Goal: Information Seeking & Learning: Learn about a topic

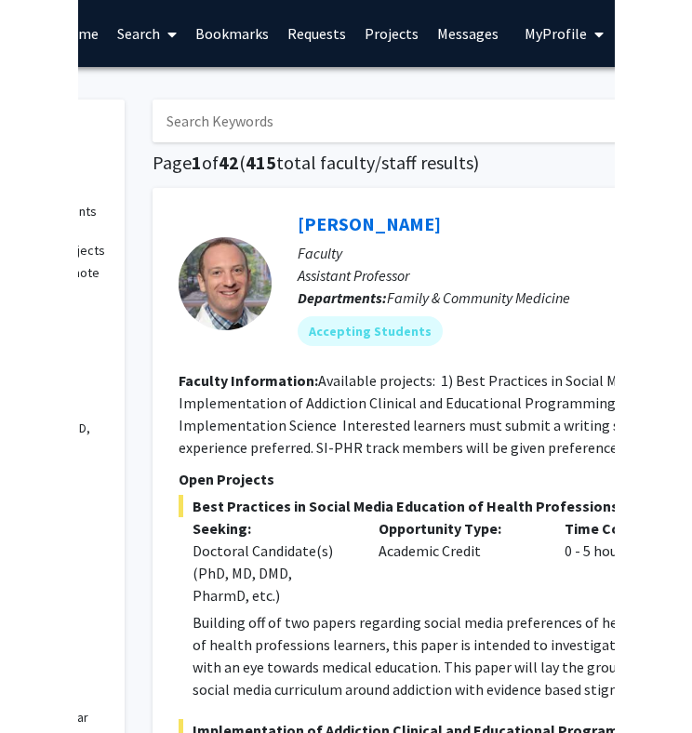
scroll to position [0, 219]
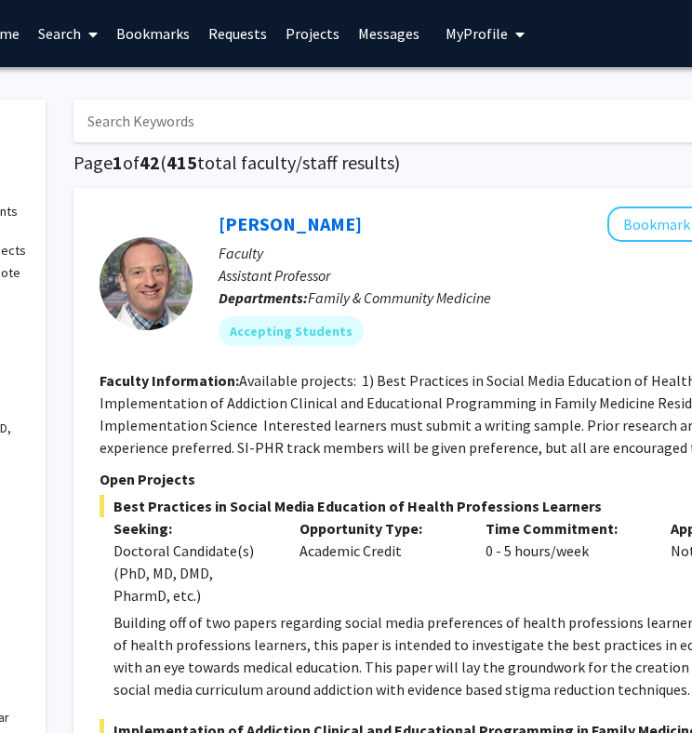
click at [521, 126] on input "Search Keywords" at bounding box center [438, 120] width 730 height 43
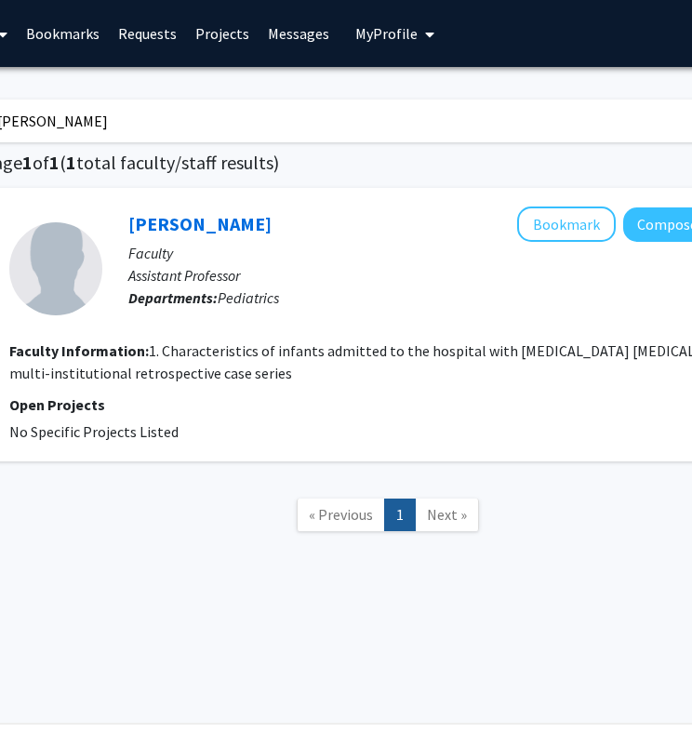
scroll to position [0, 311]
click at [597, 522] on nav "« Previous 1 Next »" at bounding box center [386, 517] width 809 height 75
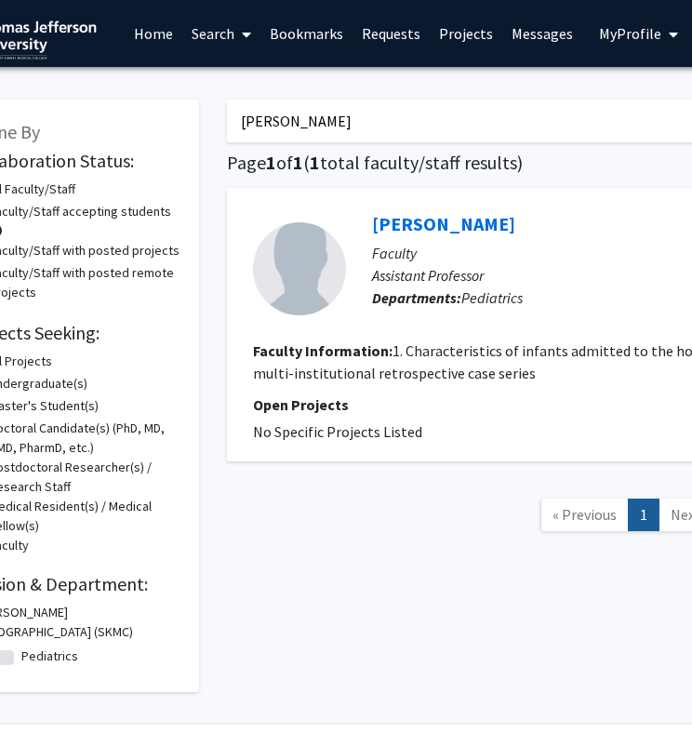
scroll to position [0, 50]
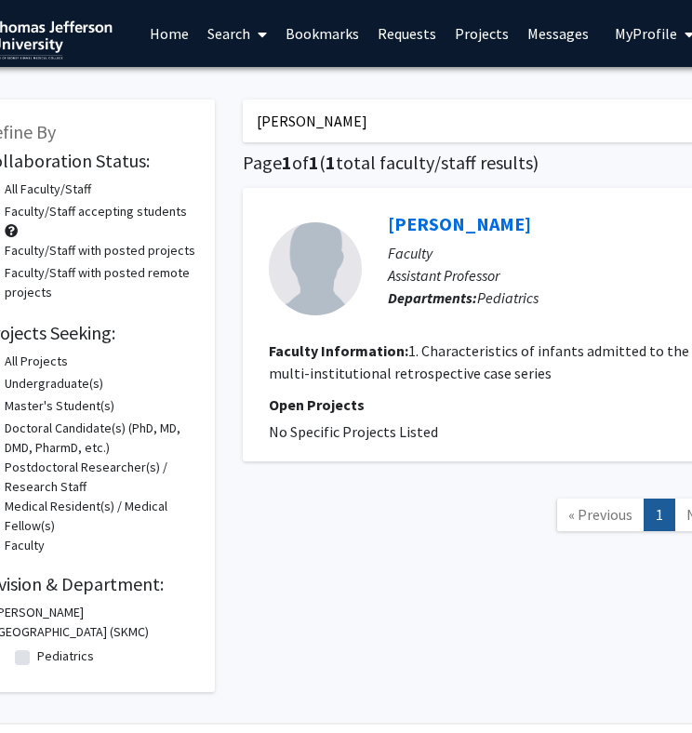
click at [371, 129] on input "adil solaiman" at bounding box center [608, 120] width 730 height 43
type input "alan kubey"
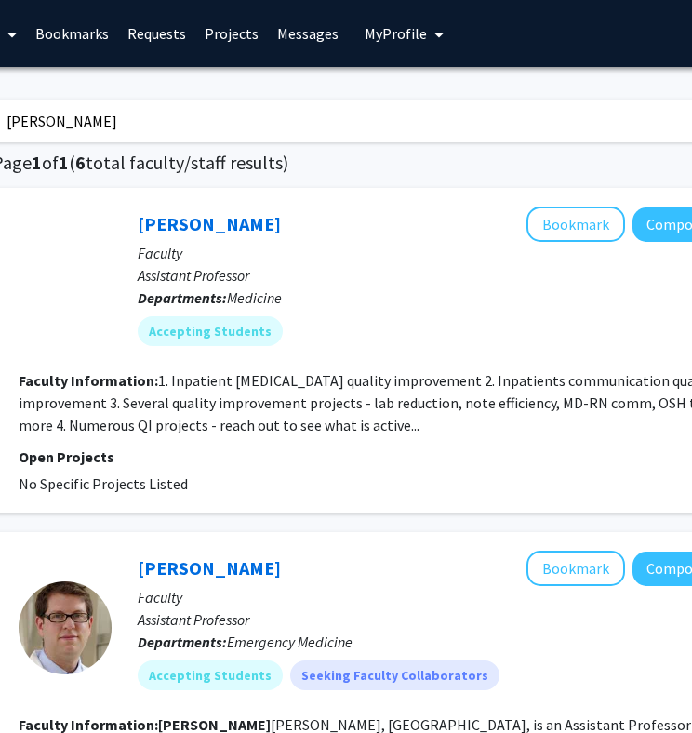
scroll to position [0, 290]
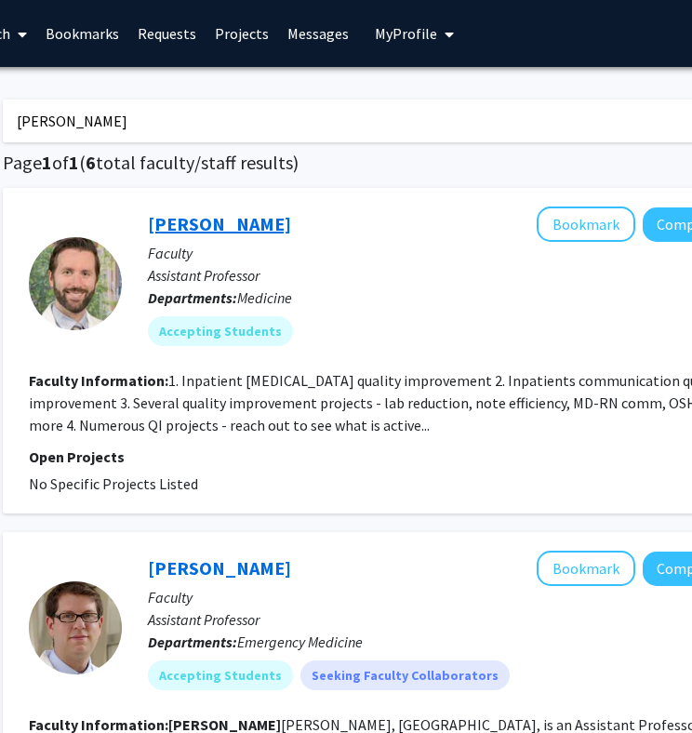
click at [206, 217] on link "Alan Kubey" at bounding box center [219, 223] width 143 height 23
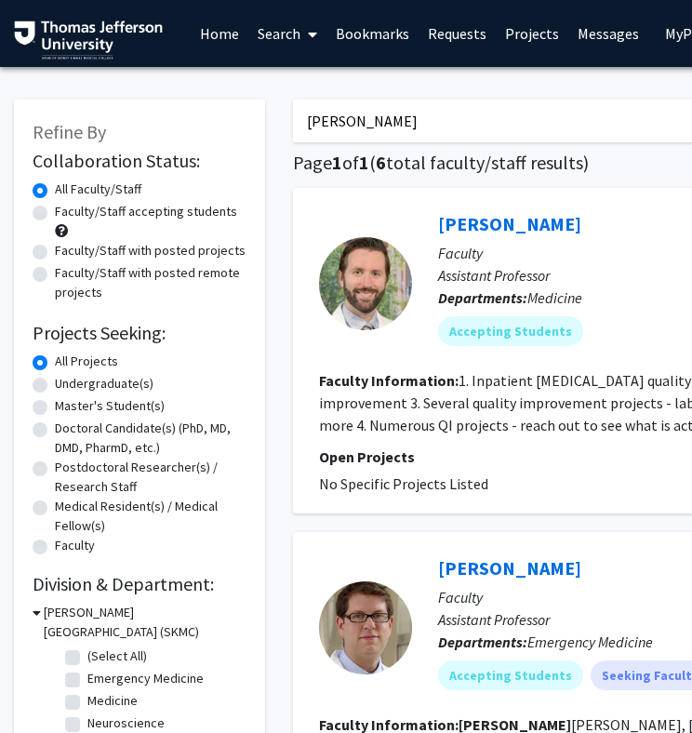
click at [412, 116] on input "alan kubey" at bounding box center [658, 120] width 730 height 43
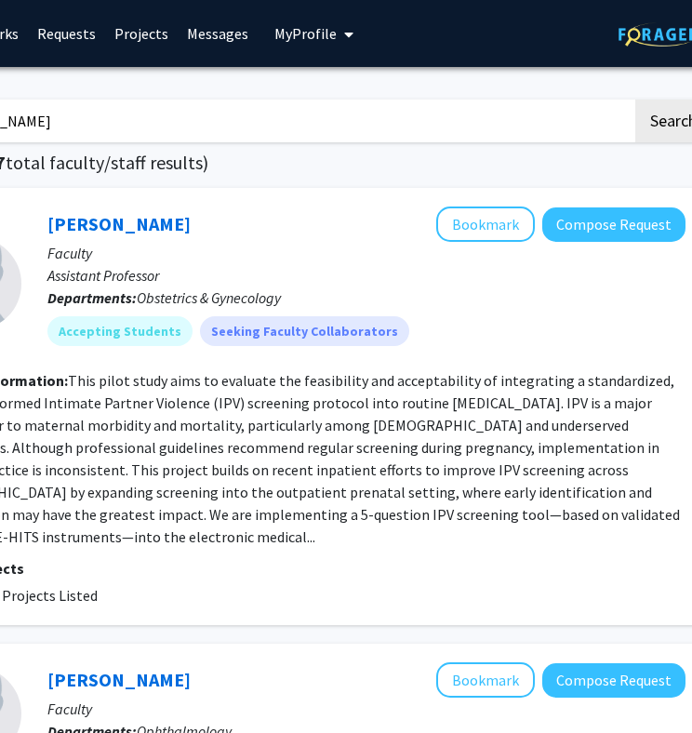
scroll to position [0, 417]
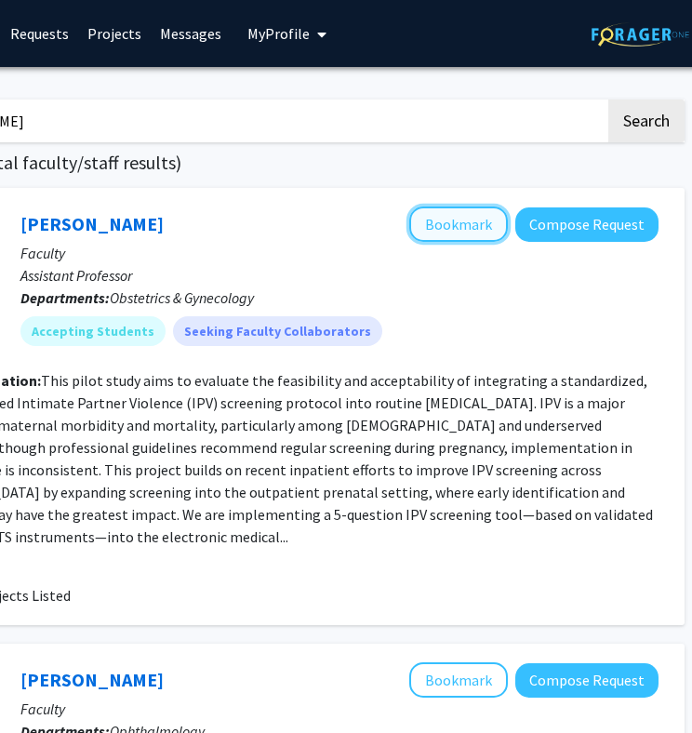
click at [476, 212] on button "Bookmark" at bounding box center [458, 223] width 99 height 35
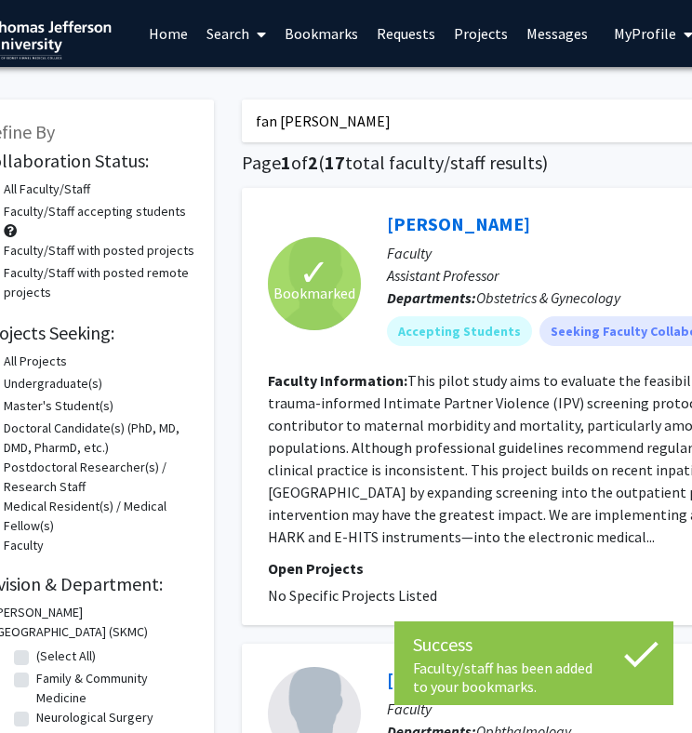
scroll to position [0, 26]
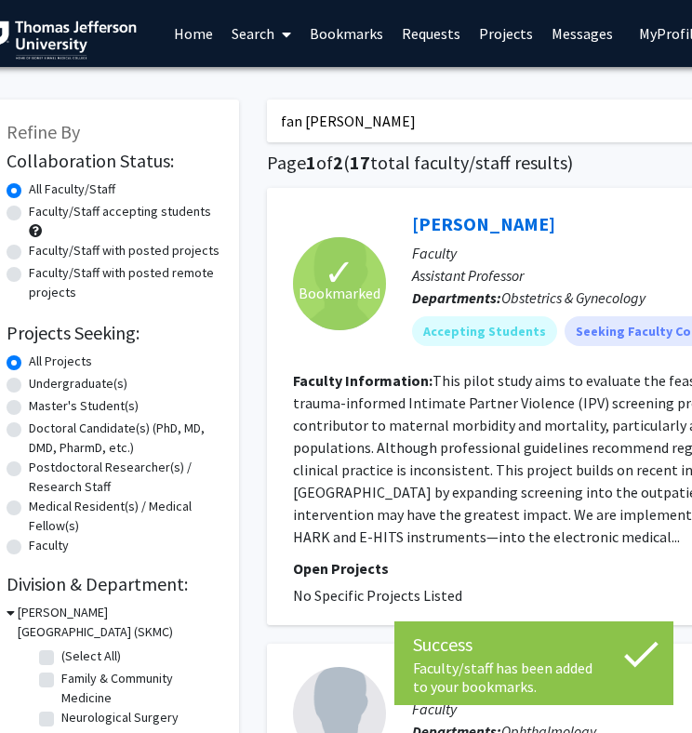
click at [360, 125] on input "fan lee" at bounding box center [632, 120] width 730 height 43
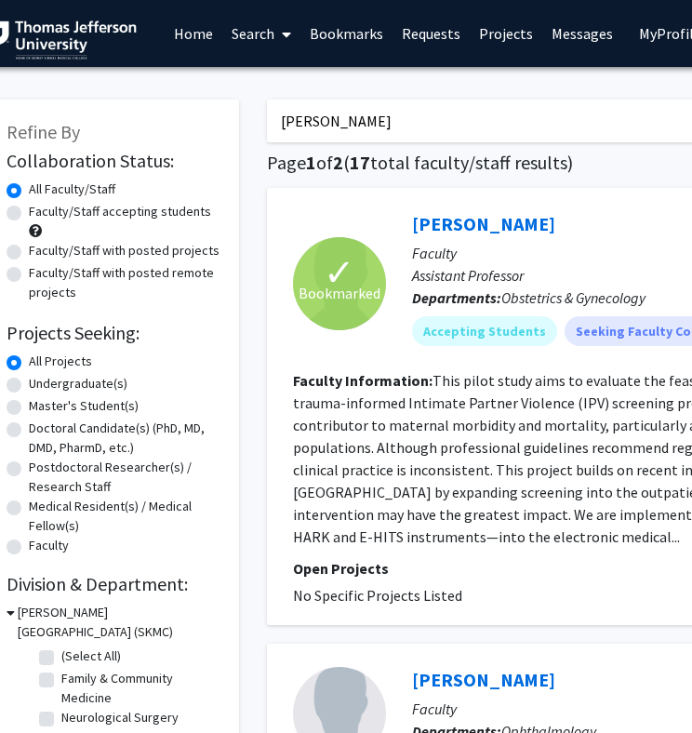
type input "neera goyal"
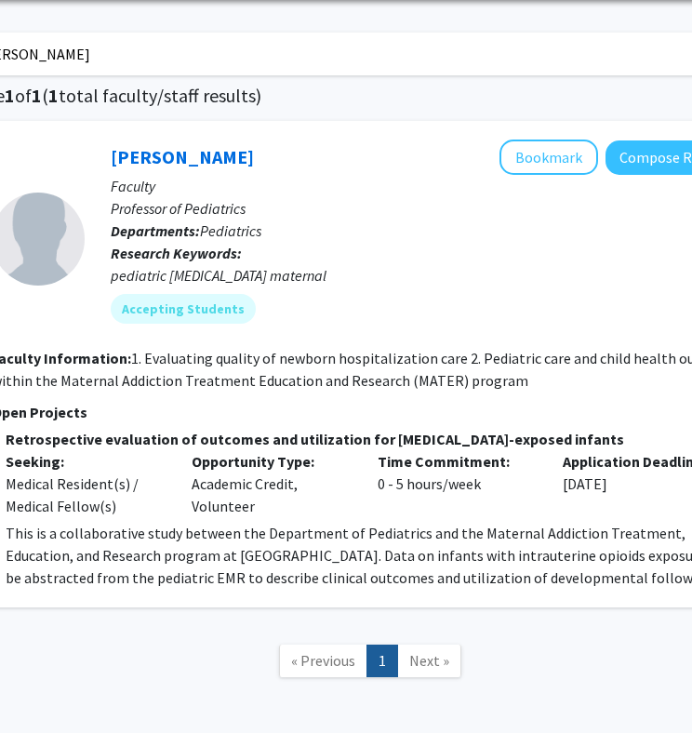
scroll to position [67, 310]
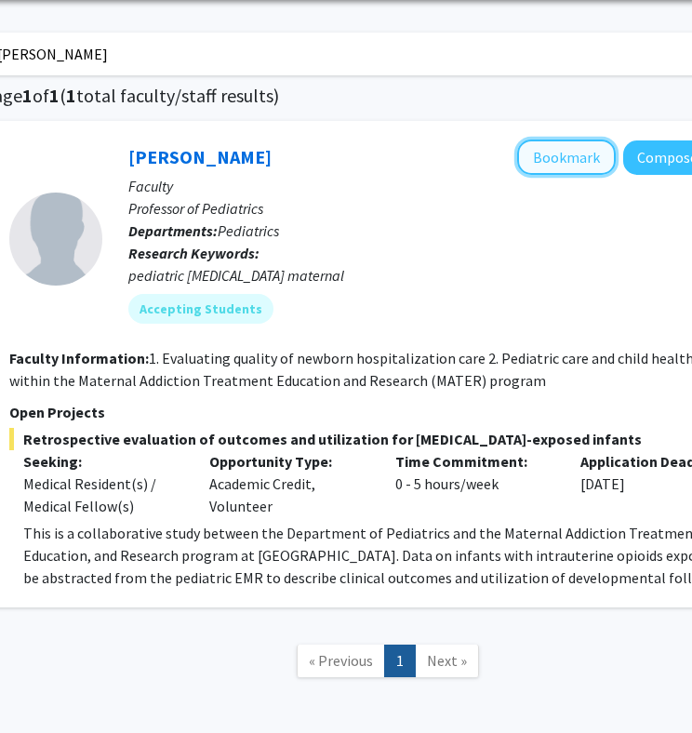
click at [566, 166] on button "Bookmark" at bounding box center [566, 156] width 99 height 35
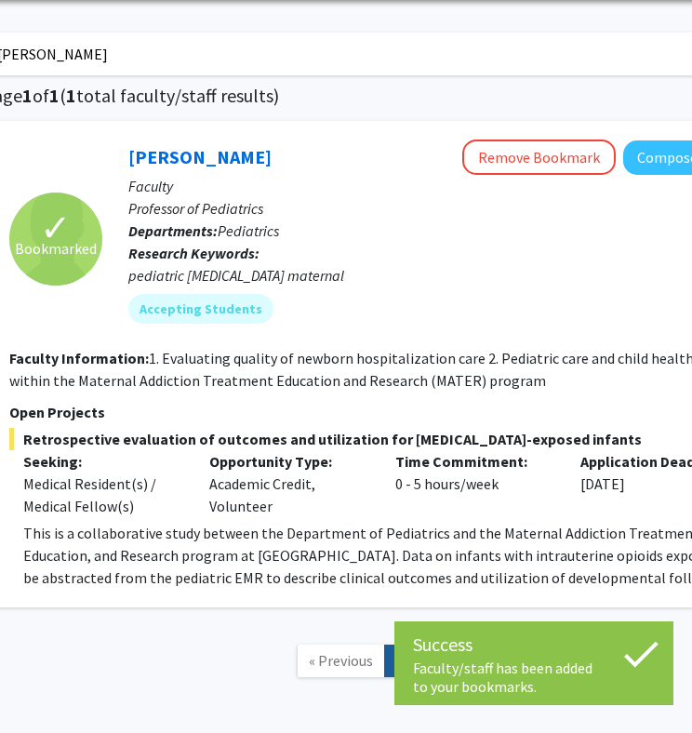
click at [427, 44] on input "neera goyal" at bounding box center [348, 54] width 730 height 43
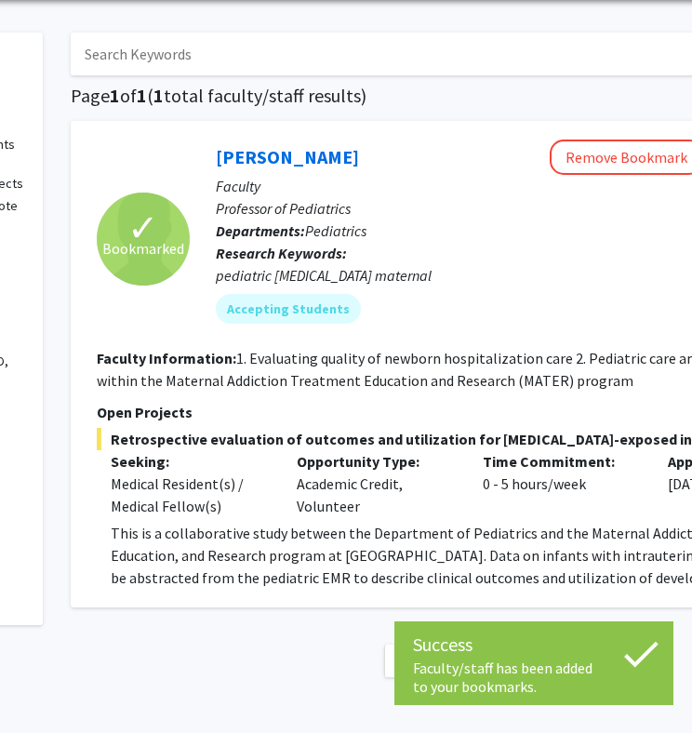
scroll to position [67, 213]
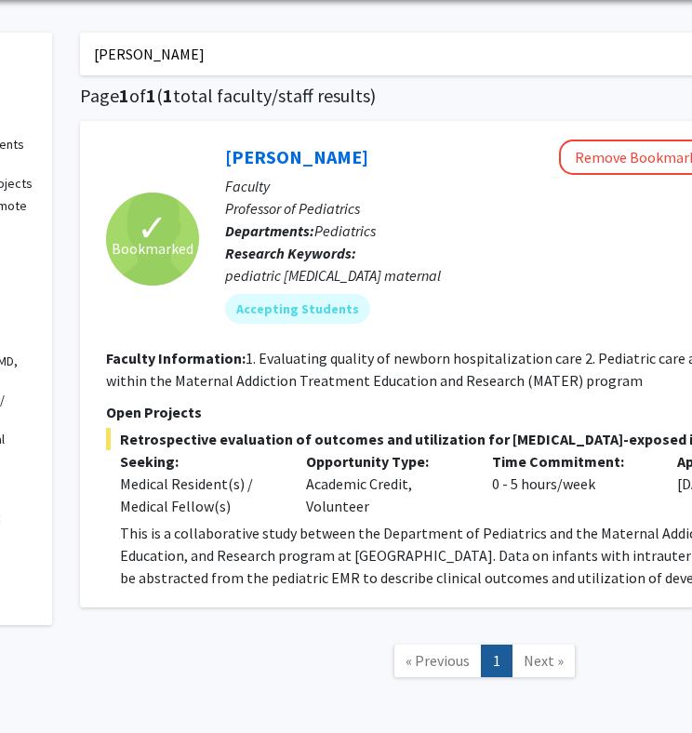
type input "rochelle haas"
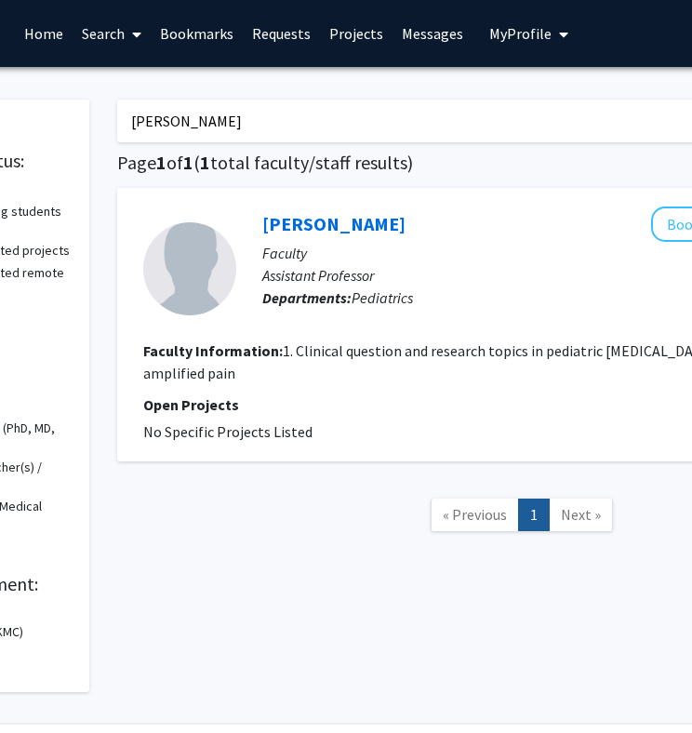
scroll to position [0, 165]
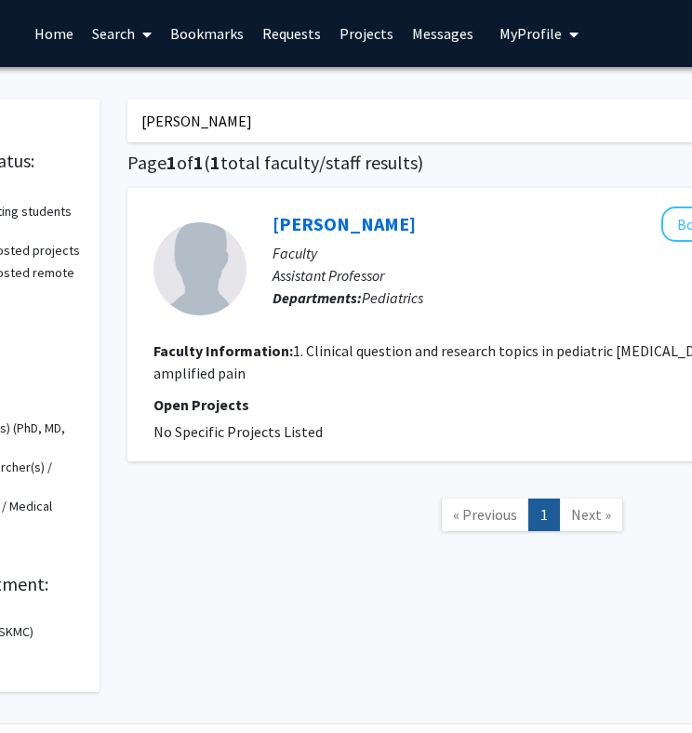
click at [393, 119] on input "rochelle haas" at bounding box center [492, 120] width 730 height 43
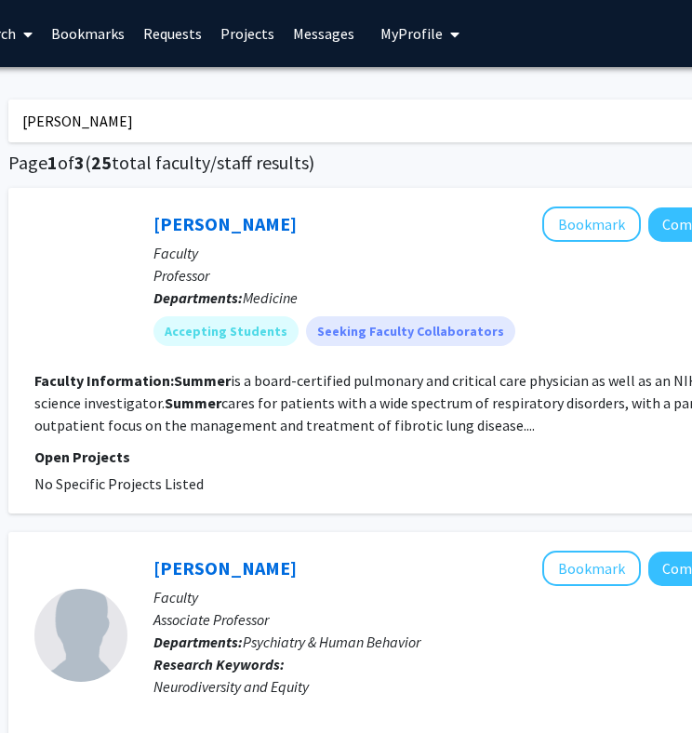
scroll to position [0, 241]
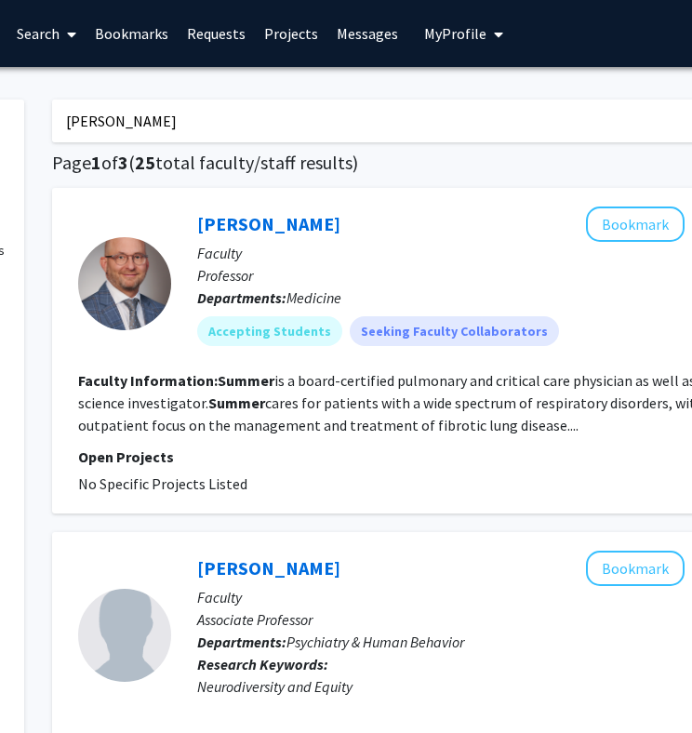
click at [505, 121] on input "ross summer" at bounding box center [417, 120] width 730 height 43
type input "tyler grenda"
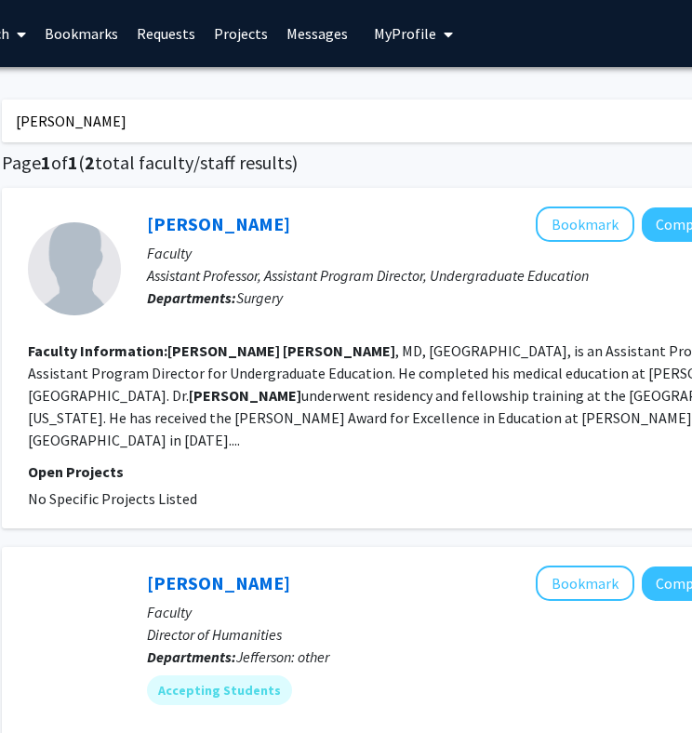
scroll to position [0, 277]
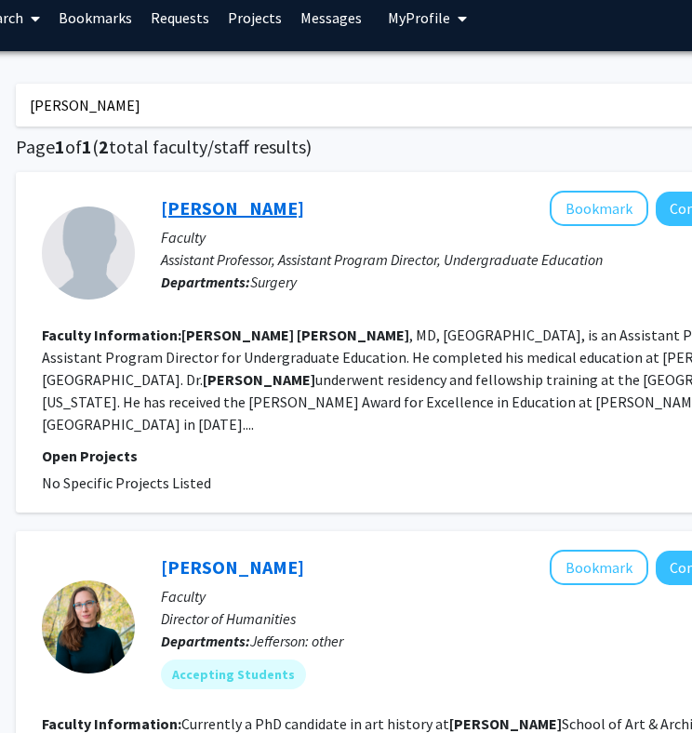
click at [237, 219] on link "[PERSON_NAME]" at bounding box center [232, 207] width 143 height 23
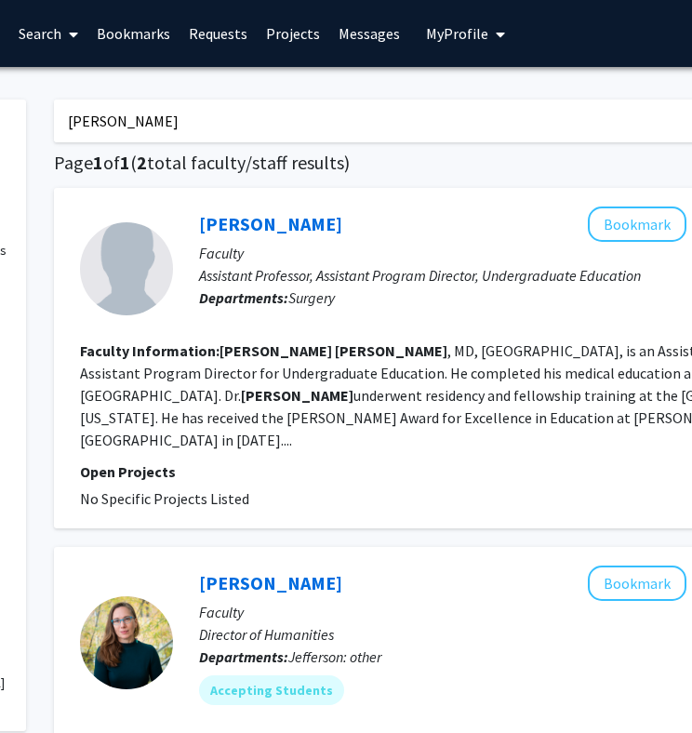
scroll to position [0, 381]
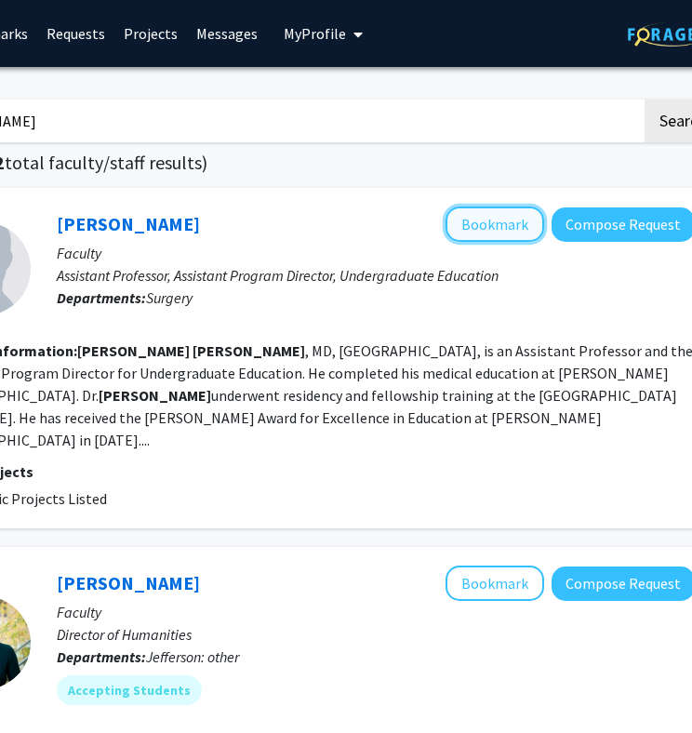
click at [488, 231] on button "Bookmark" at bounding box center [494, 223] width 99 height 35
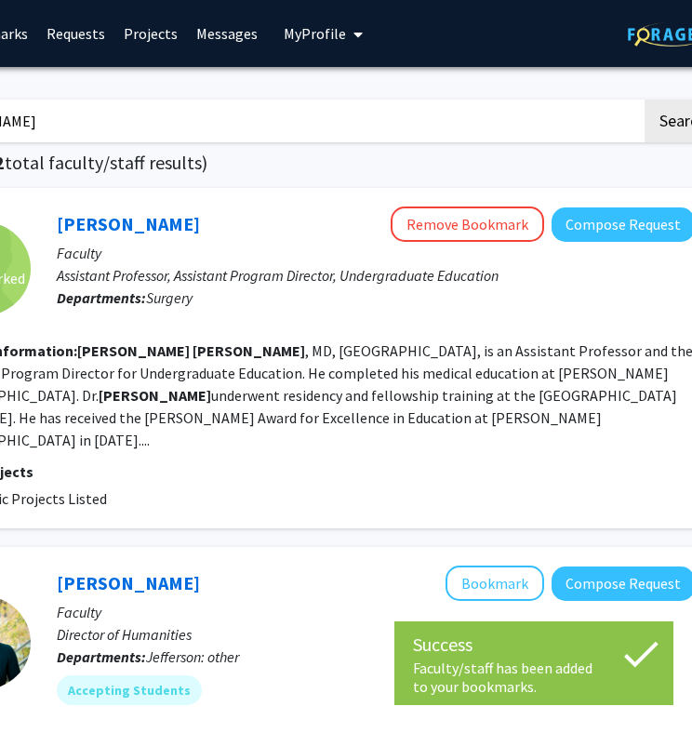
click at [340, 128] on input "tyler grenda" at bounding box center [277, 120] width 730 height 43
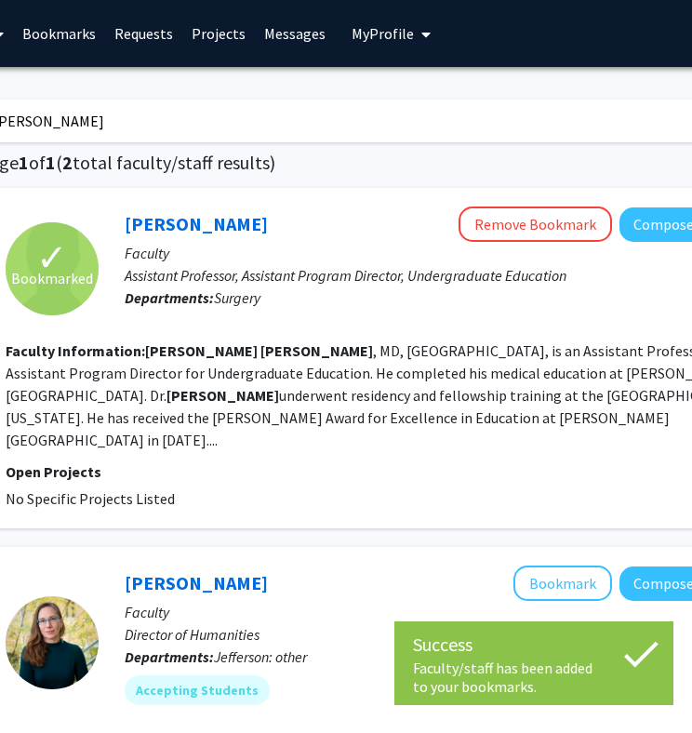
type input "vitali alexeev"
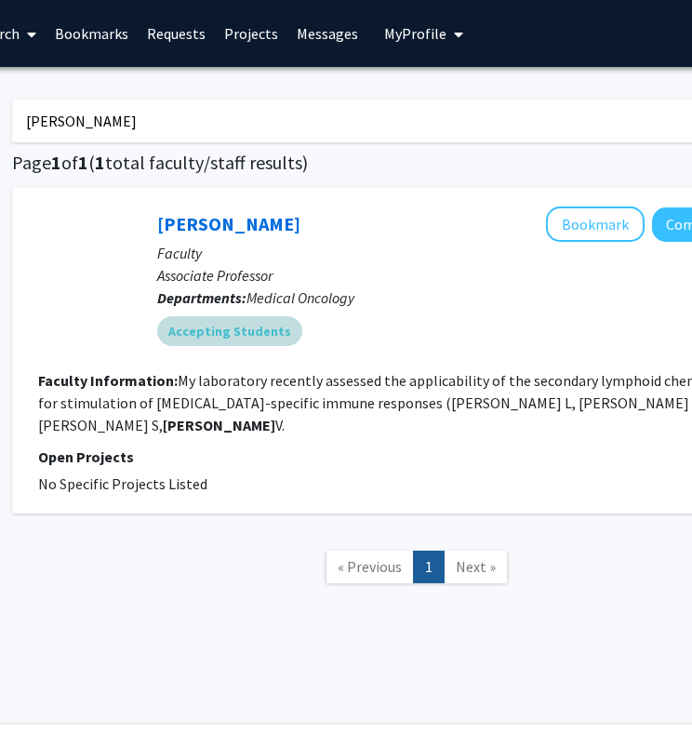
scroll to position [0, 279]
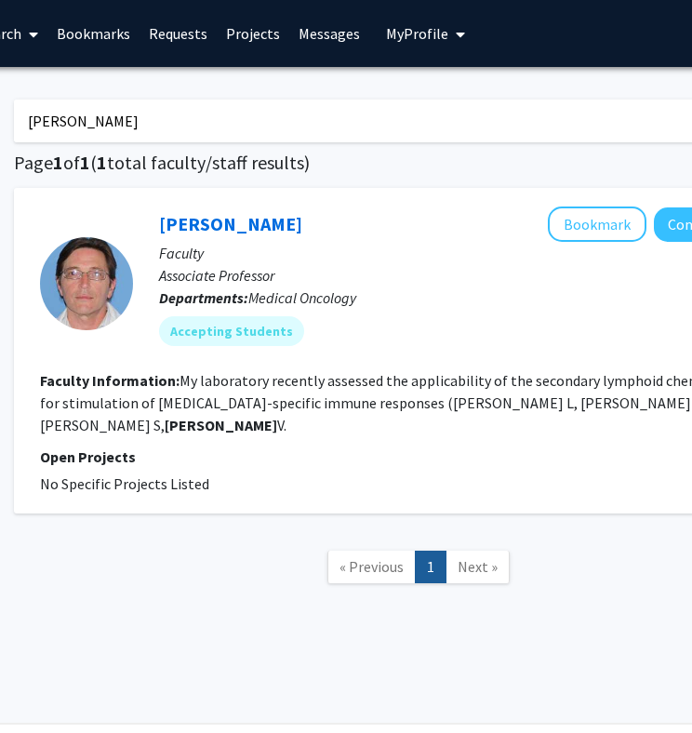
click at [399, 102] on input "vitali alexeev" at bounding box center [379, 120] width 730 height 43
type input "xiao chi zhang"
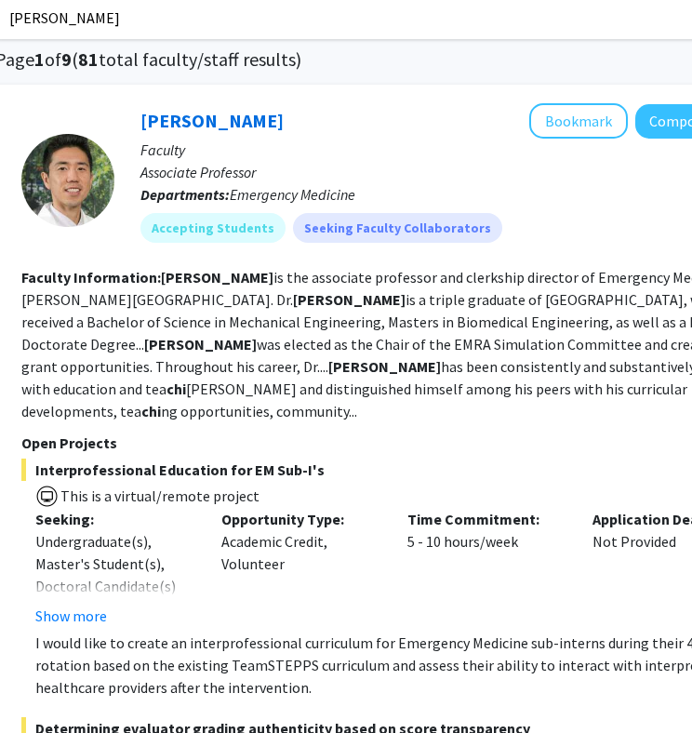
scroll to position [0, 297]
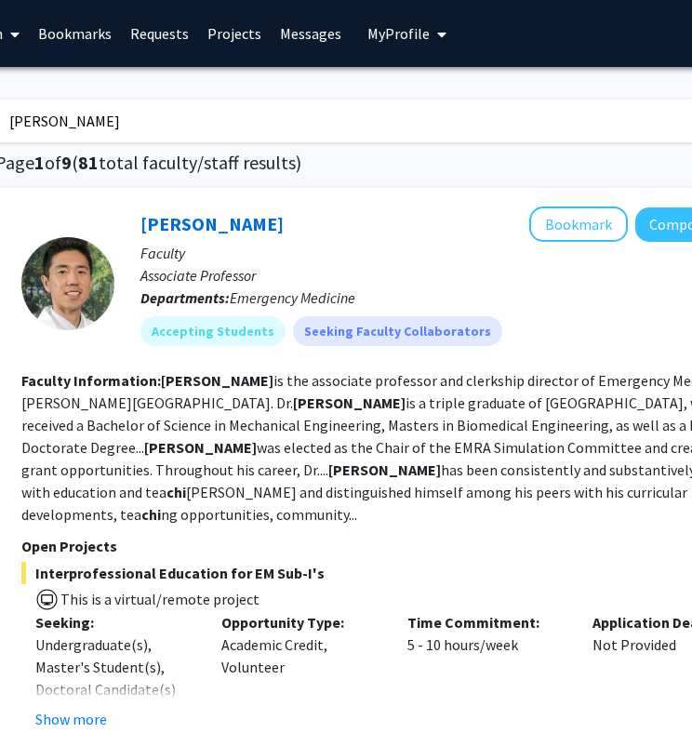
click at [323, 117] on input "xiao chi zhang" at bounding box center [360, 120] width 730 height 43
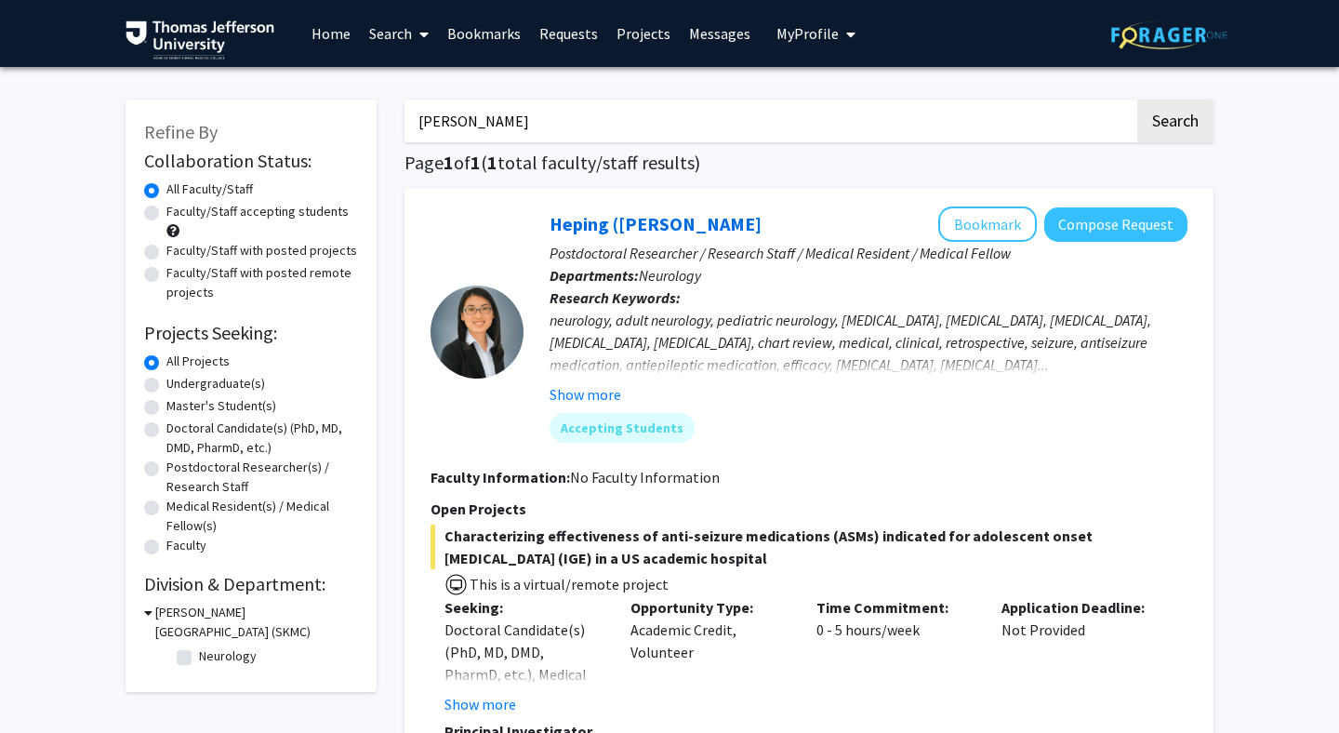
click at [625, 124] on input "heping sheng" at bounding box center [769, 120] width 730 height 43
click at [1137, 99] on button "Search" at bounding box center [1175, 120] width 76 height 43
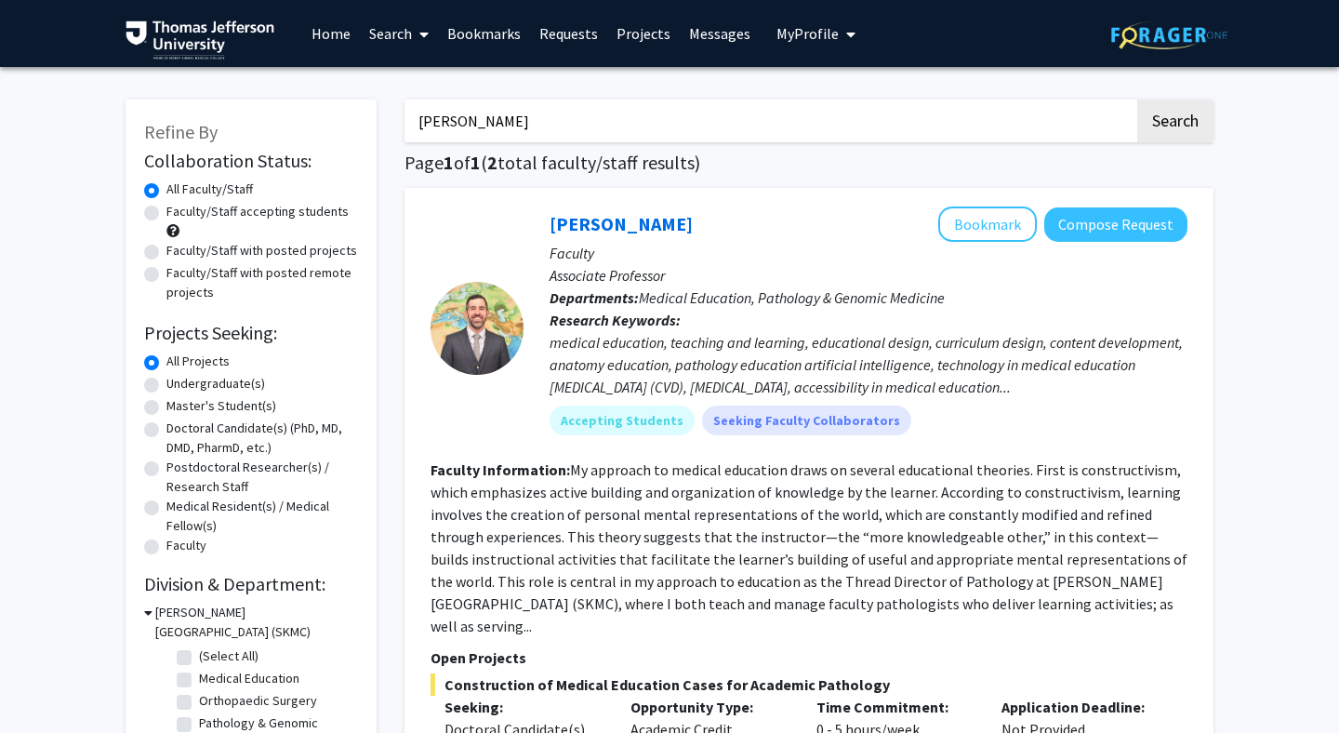
click at [576, 109] on input "alexander vacarro" at bounding box center [769, 120] width 730 height 43
type input "cynthia chang"
click at [1137, 99] on button "Search" at bounding box center [1175, 120] width 76 height 43
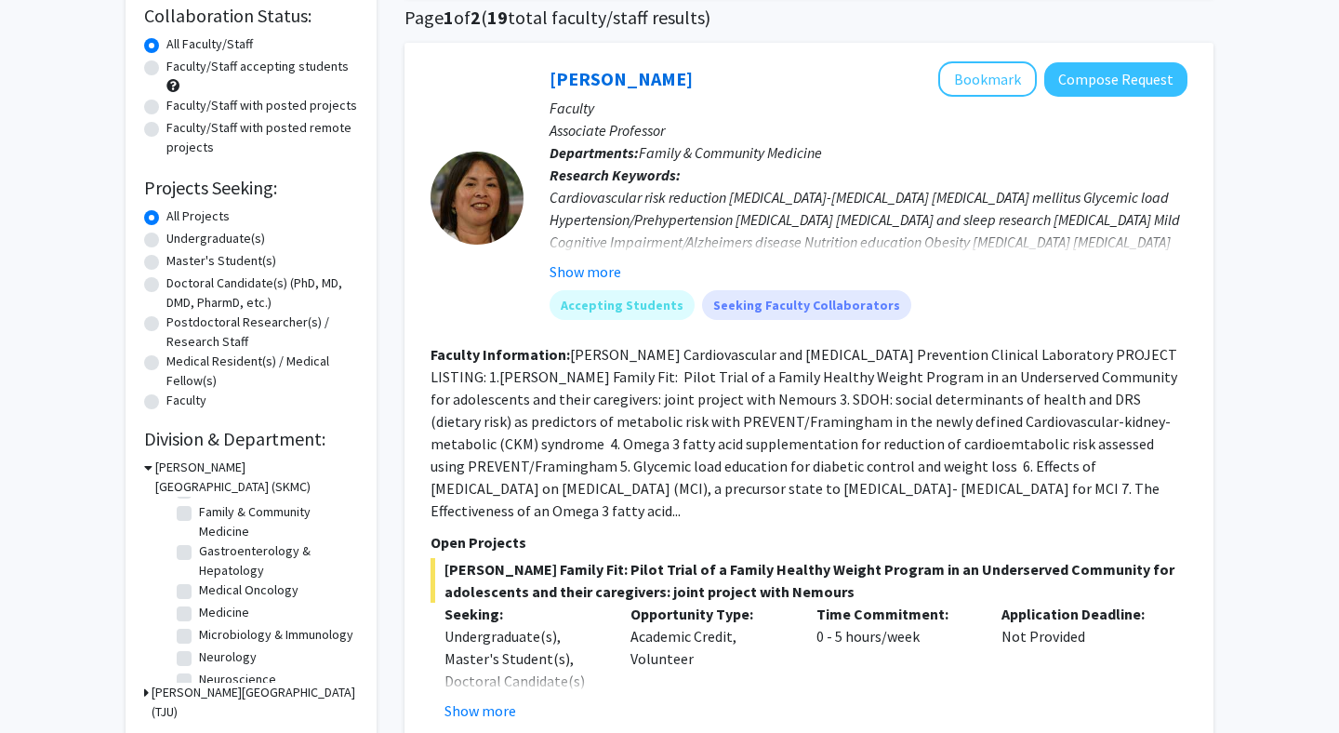
scroll to position [158, 0]
click at [199, 671] on label "Surgery" at bounding box center [221, 665] width 45 height 20
click at [199, 668] on input "Surgery" at bounding box center [205, 661] width 12 height 12
checkbox input "true"
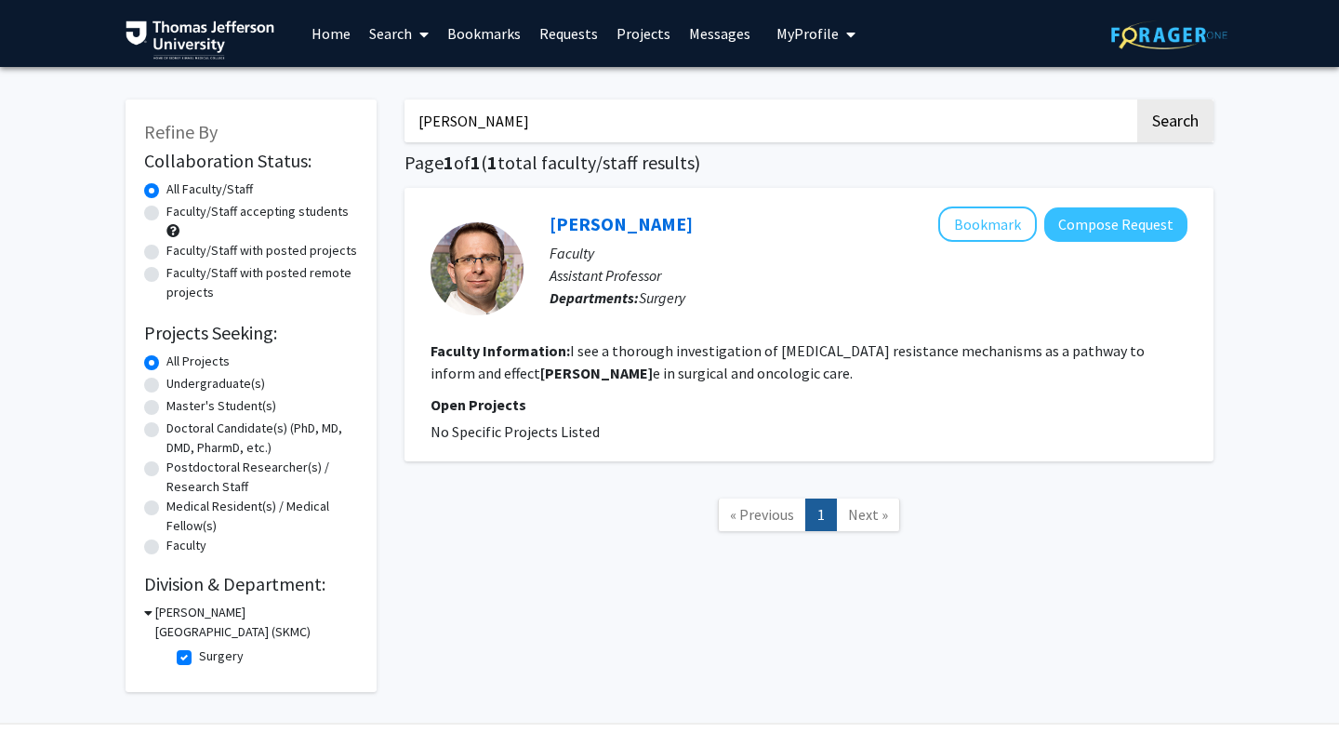
click at [517, 498] on nav "« Previous 1 Next »" at bounding box center [808, 517] width 809 height 75
click at [199, 652] on label "Surgery" at bounding box center [221, 656] width 45 height 20
click at [199, 652] on input "Surgery" at bounding box center [205, 652] width 12 height 12
checkbox input "false"
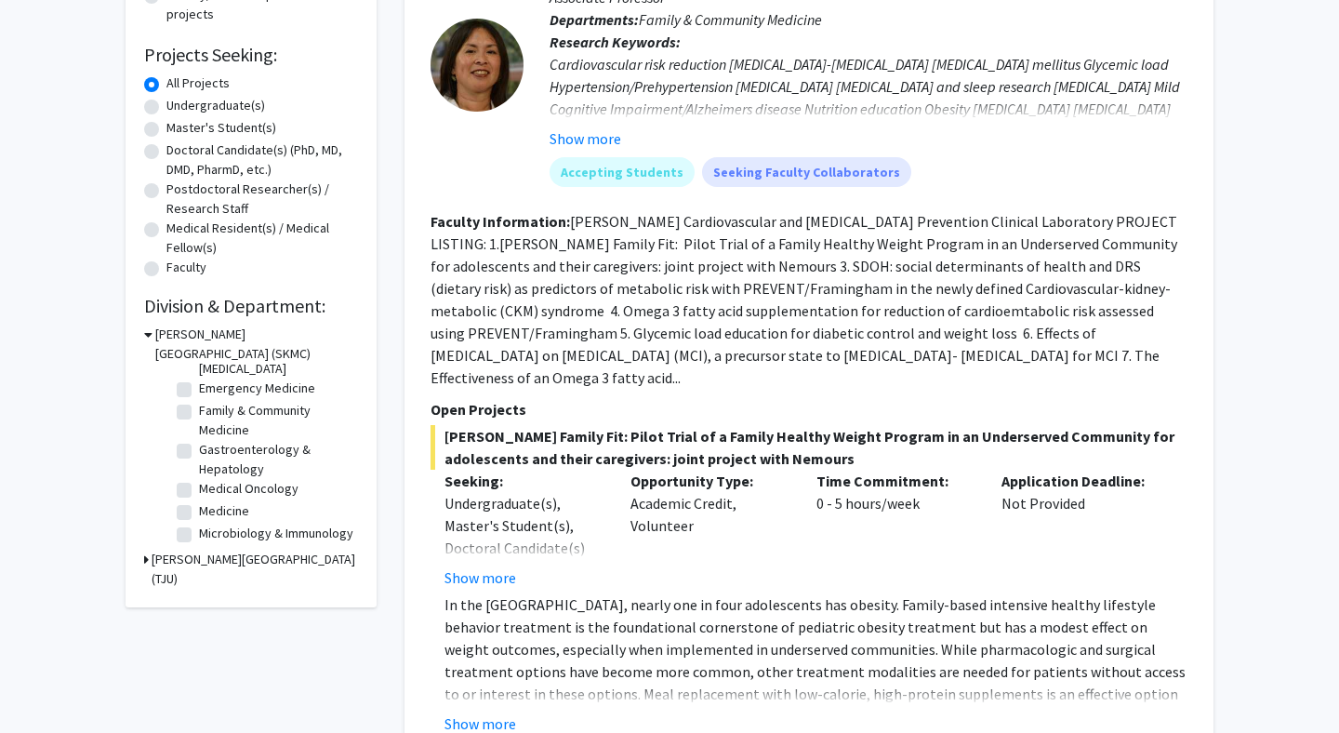
scroll to position [53, 0]
click at [199, 484] on label "Medical Oncology" at bounding box center [248, 487] width 99 height 20
click at [199, 484] on input "Medical Oncology" at bounding box center [205, 483] width 12 height 12
checkbox input "true"
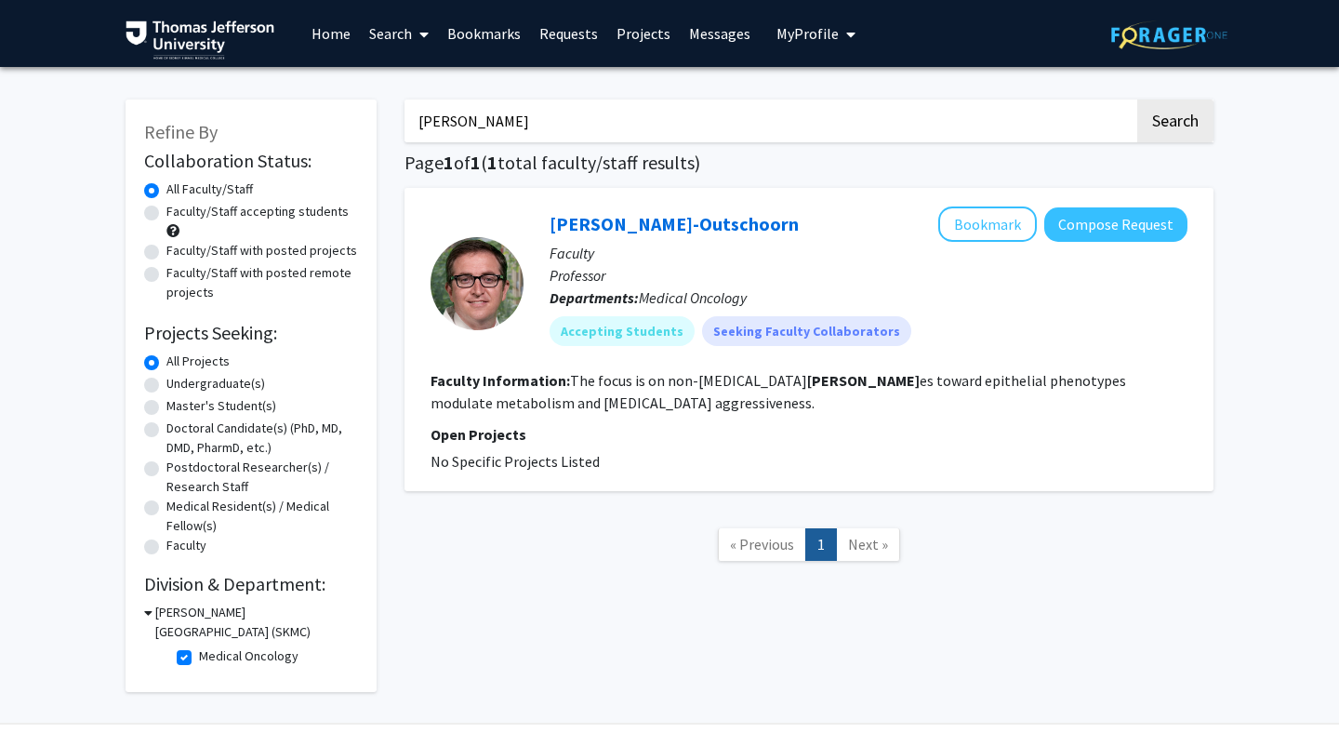
scroll to position [57, 0]
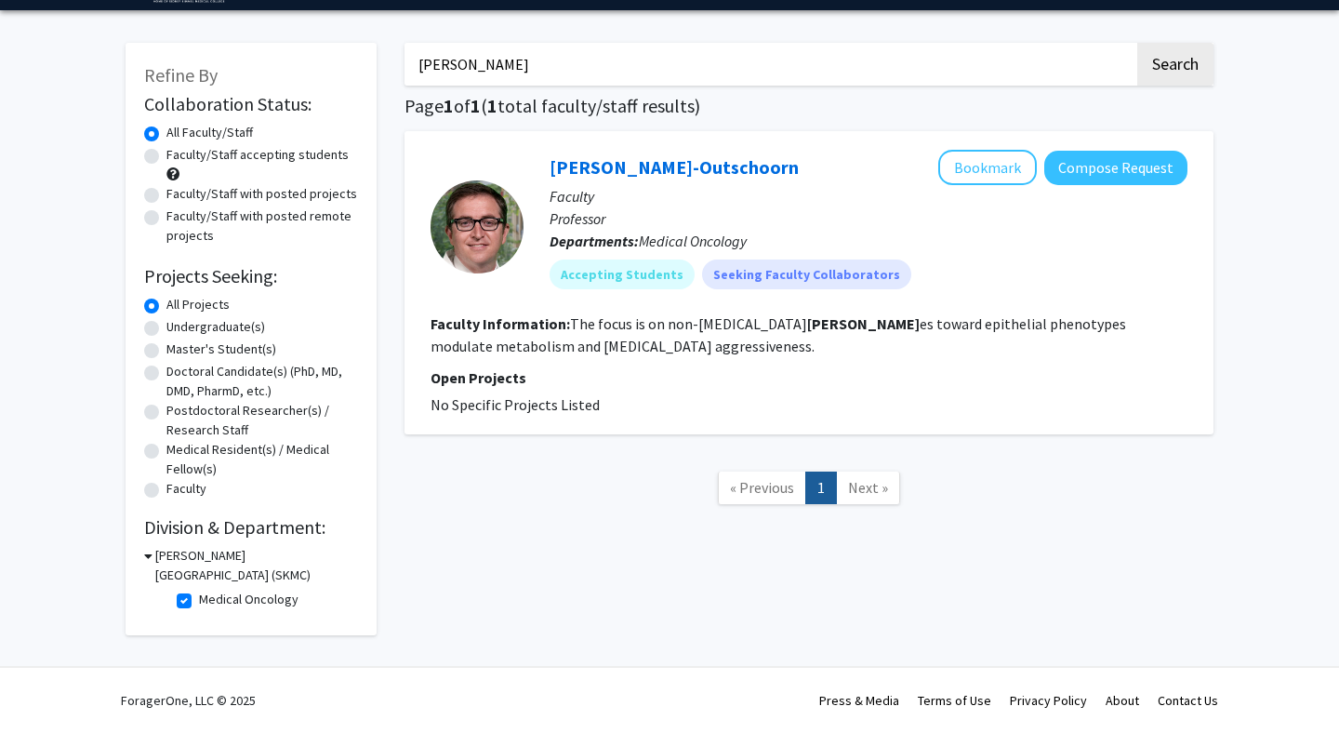
click at [199, 605] on label "Medical Oncology" at bounding box center [248, 599] width 99 height 20
click at [199, 602] on input "Medical Oncology" at bounding box center [205, 595] width 12 height 12
checkbox input "false"
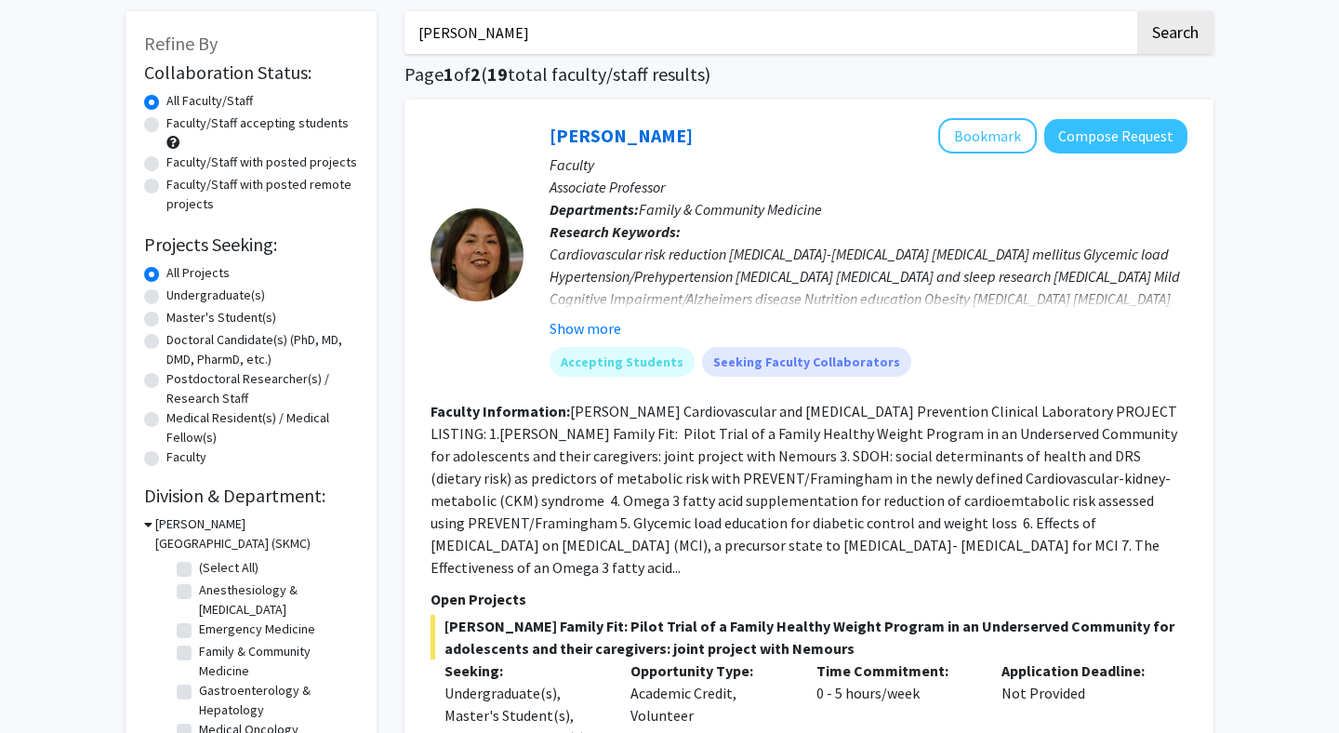
scroll to position [92, 0]
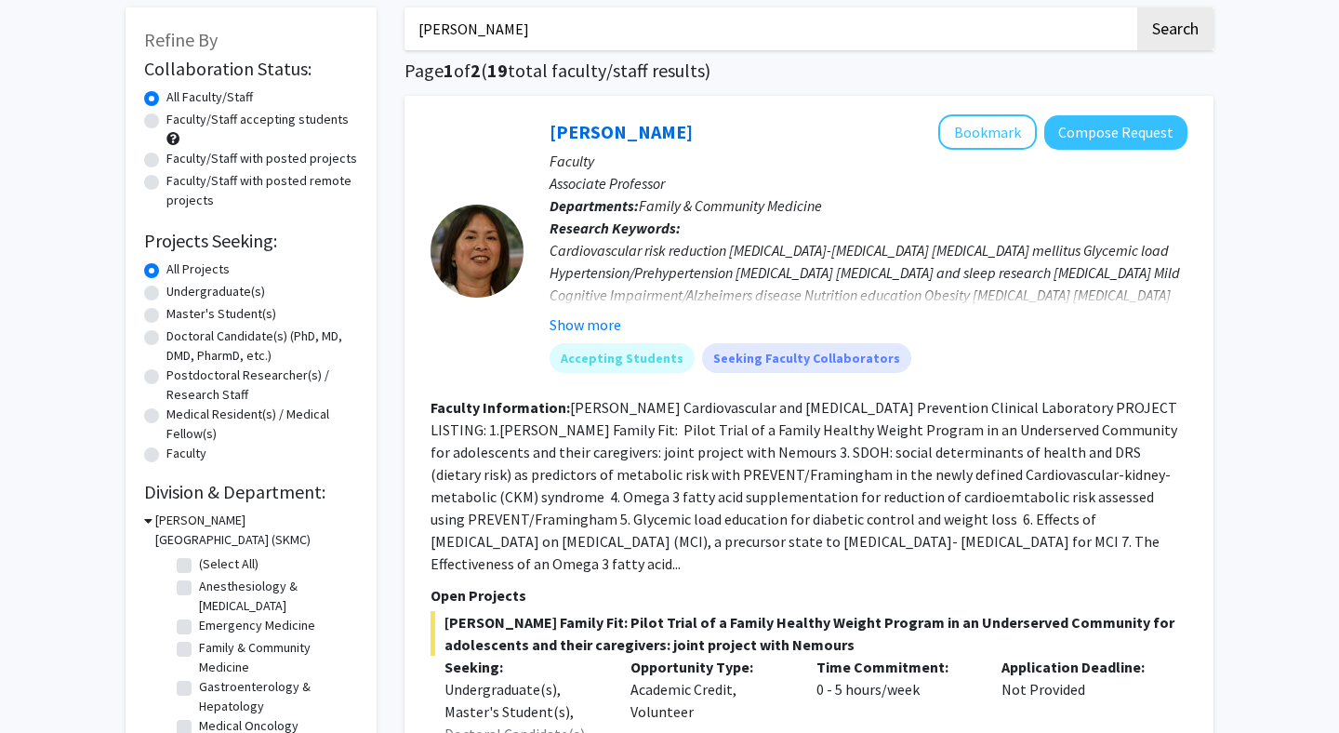
click at [199, 591] on label "Anesthesiology & Perioperative Medicine" at bounding box center [276, 595] width 154 height 39
click at [199, 588] on input "Anesthesiology & Perioperative Medicine" at bounding box center [205, 582] width 12 height 12
checkbox input "true"
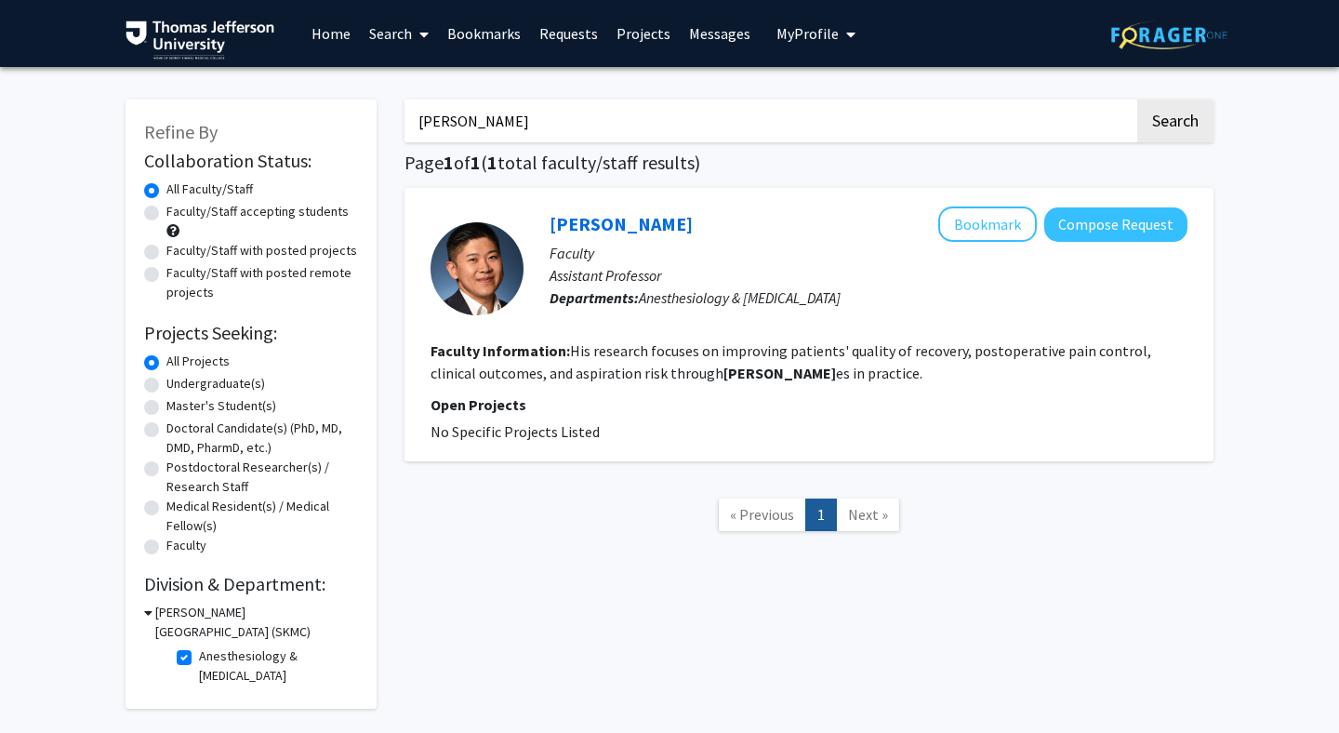
click at [199, 651] on label "Anesthesiology & Perioperative Medicine" at bounding box center [276, 665] width 154 height 39
click at [199, 651] on input "Anesthesiology & Perioperative Medicine" at bounding box center [205, 652] width 12 height 12
checkbox input "false"
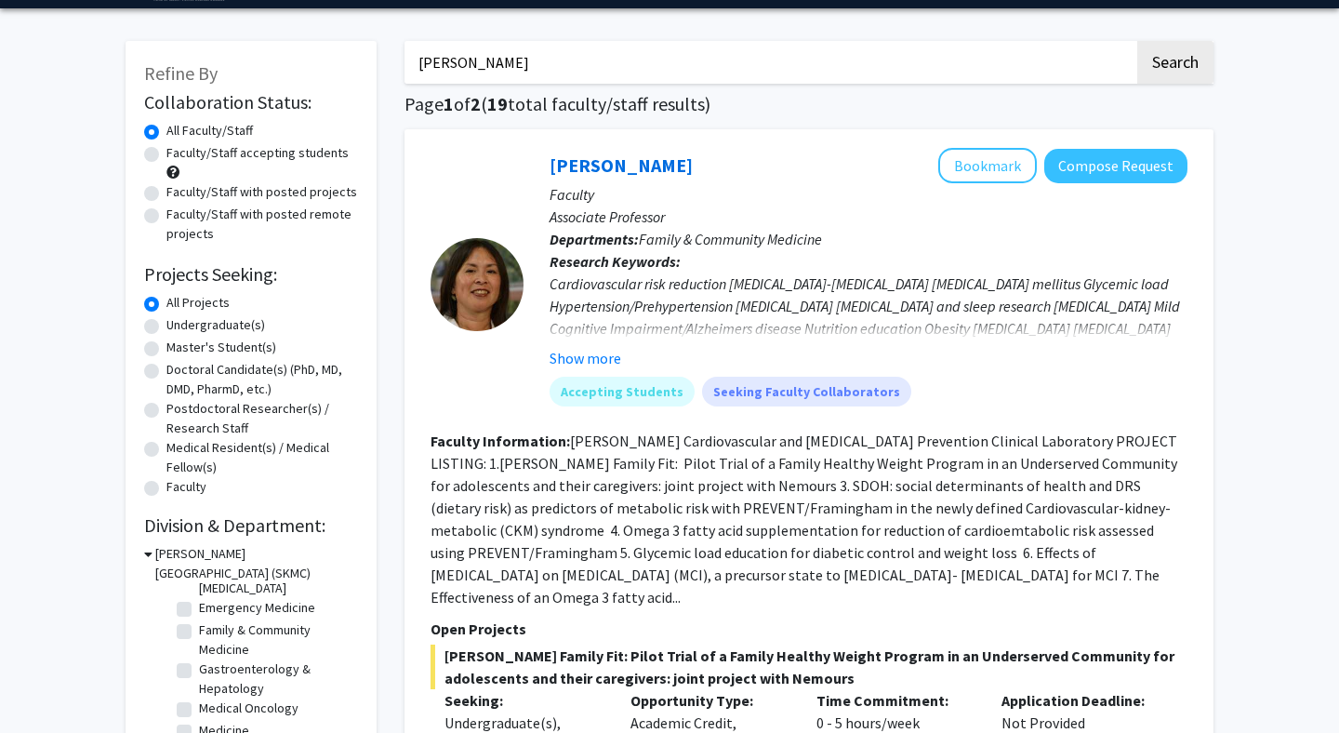
scroll to position [53, 0]
click at [199, 606] on label "Emergency Medicine" at bounding box center [257, 606] width 116 height 20
click at [199, 606] on input "Emergency Medicine" at bounding box center [205, 602] width 12 height 12
checkbox input "true"
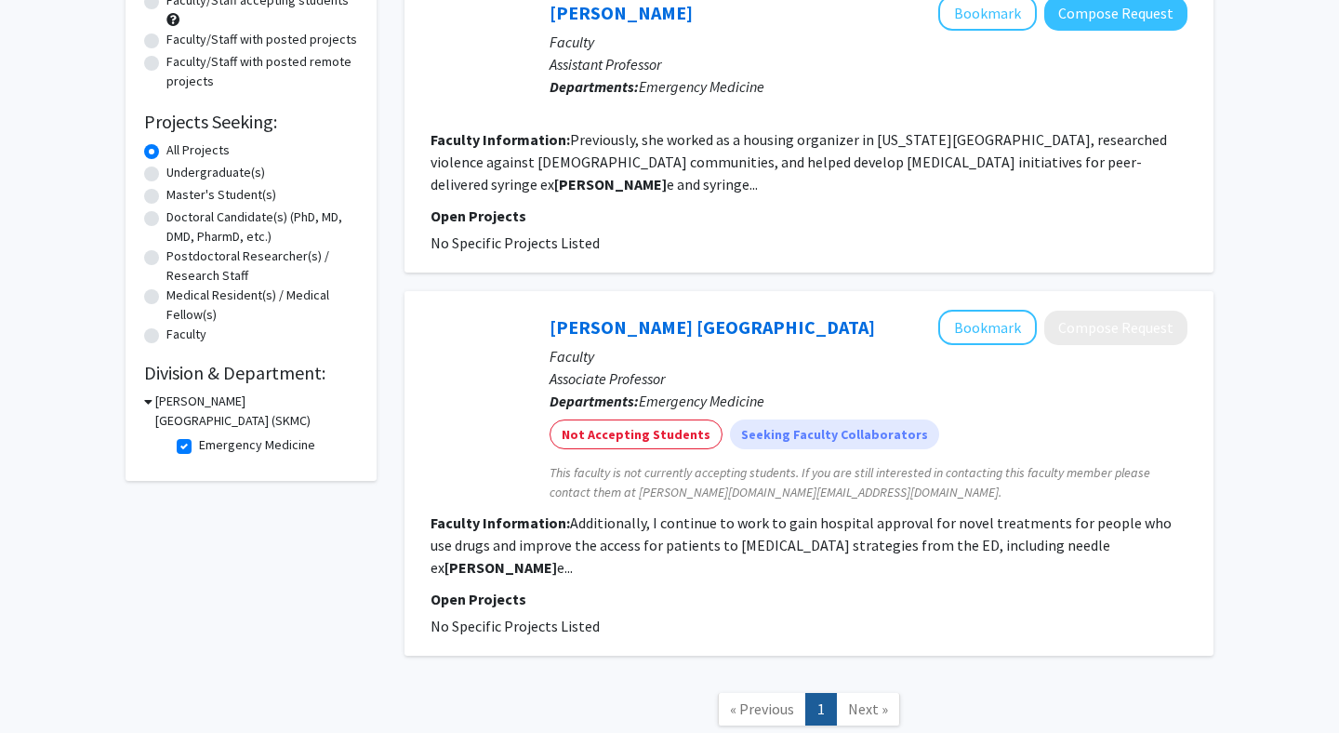
scroll to position [220, 0]
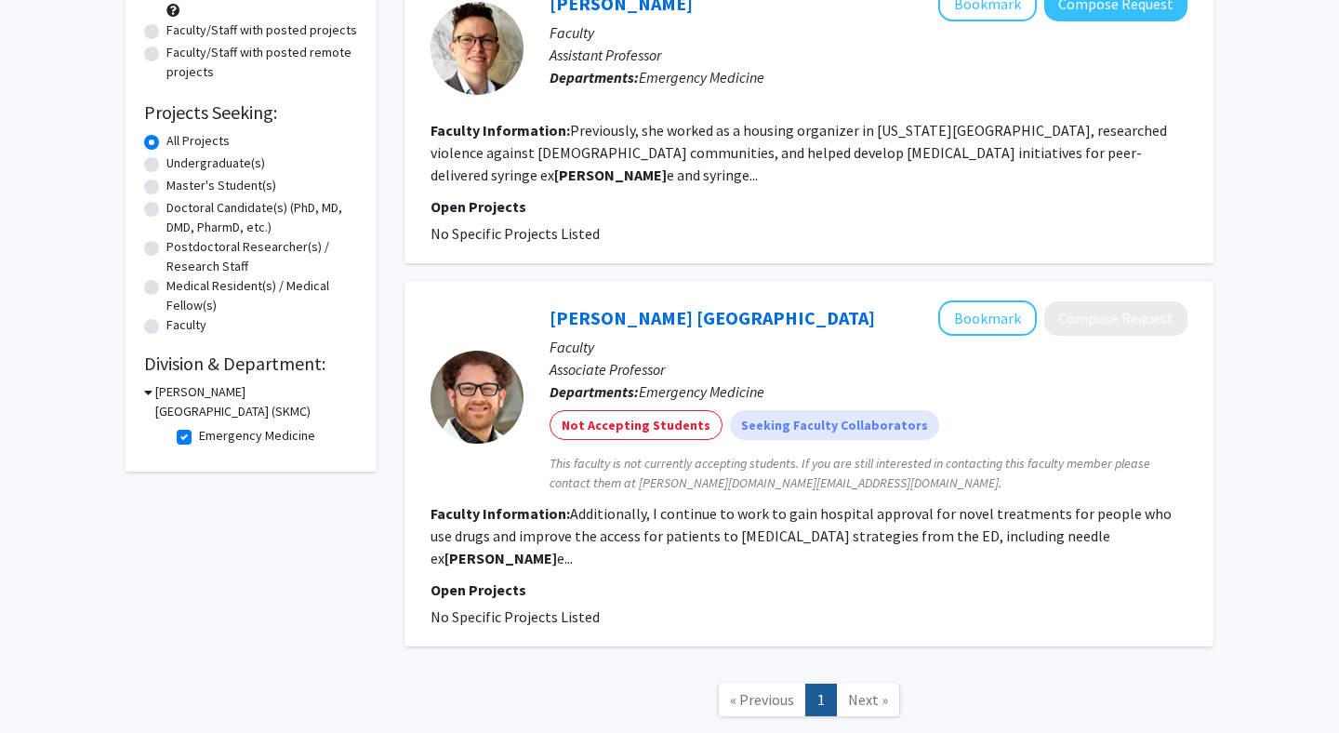
click at [199, 437] on label "Emergency Medicine" at bounding box center [257, 436] width 116 height 20
click at [199, 437] on input "Emergency Medicine" at bounding box center [205, 432] width 12 height 12
checkbox input "false"
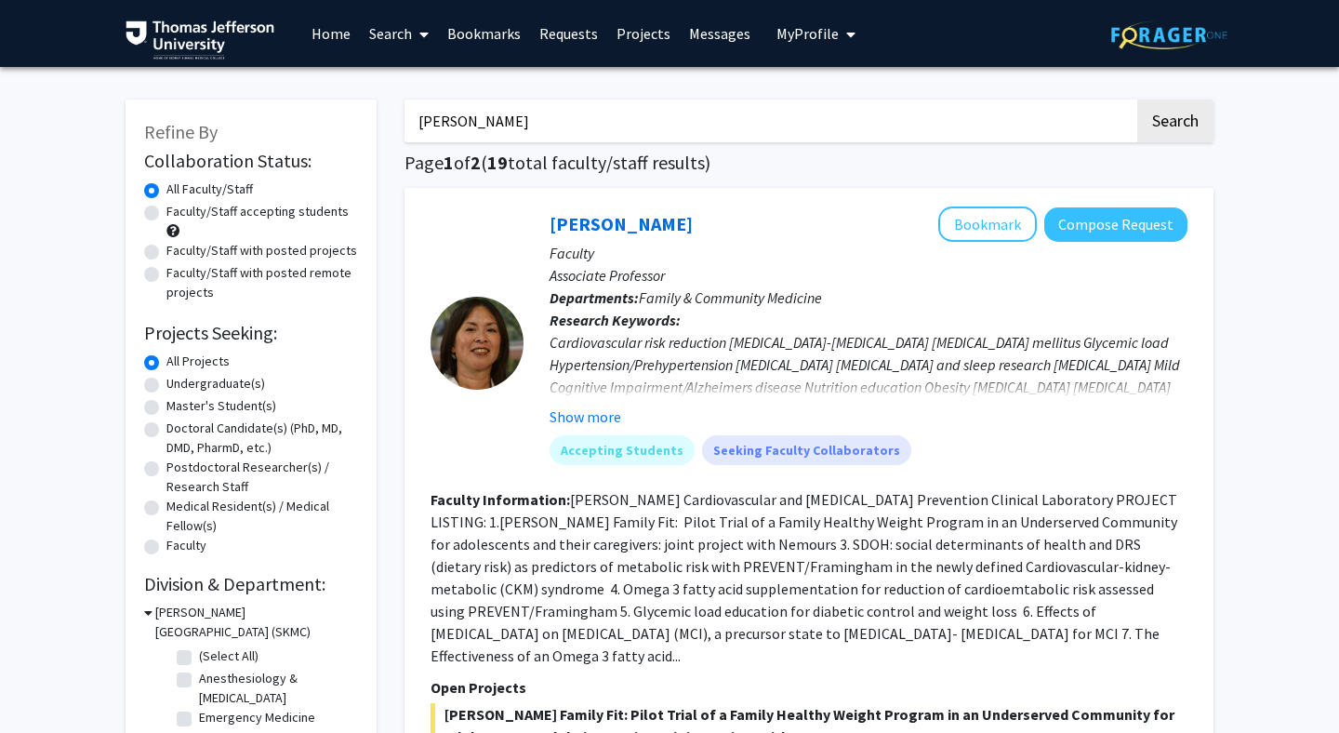
click at [654, 121] on input "cynthia chang" at bounding box center [769, 120] width 730 height 43
type input "ronald hall"
click at [1137, 99] on button "Search" at bounding box center [1175, 120] width 76 height 43
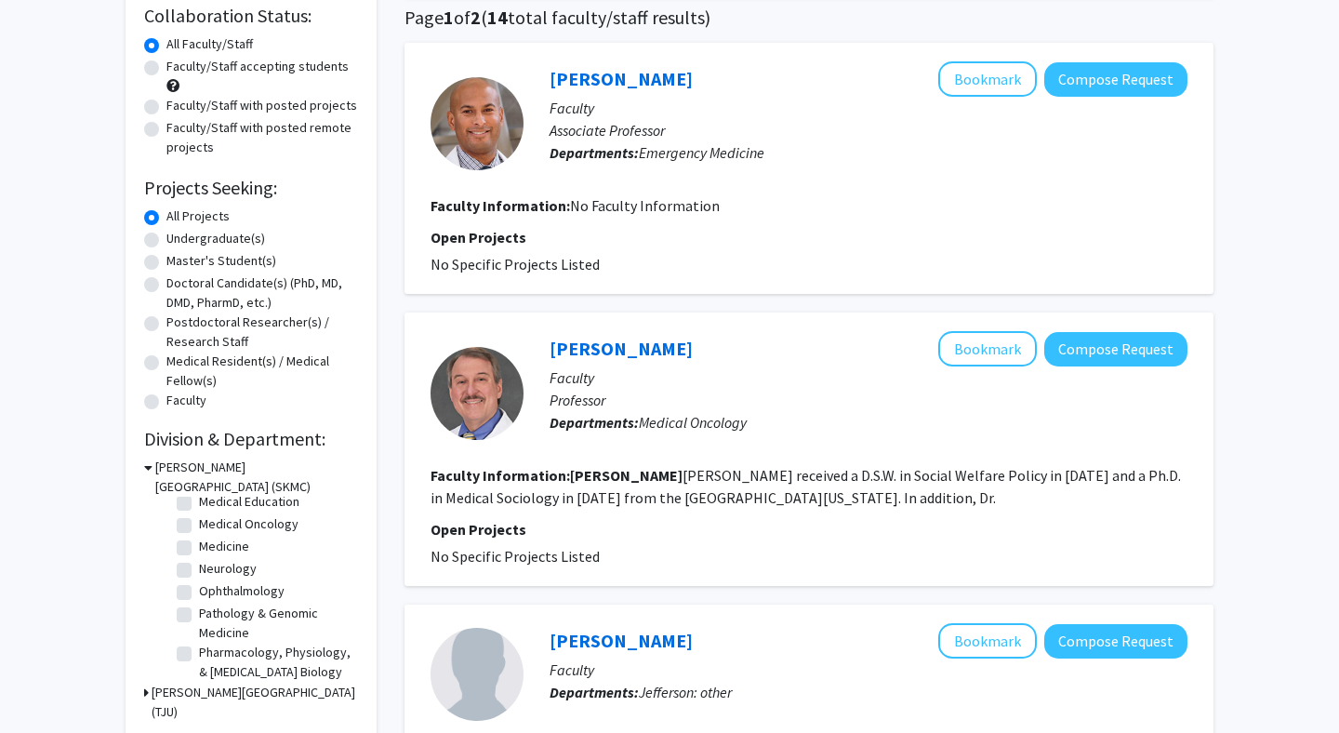
scroll to position [99, 0]
click at [199, 586] on label "Ophthalmology" at bounding box center [242, 585] width 86 height 20
click at [199, 586] on input "Ophthalmology" at bounding box center [205, 581] width 12 height 12
checkbox input "true"
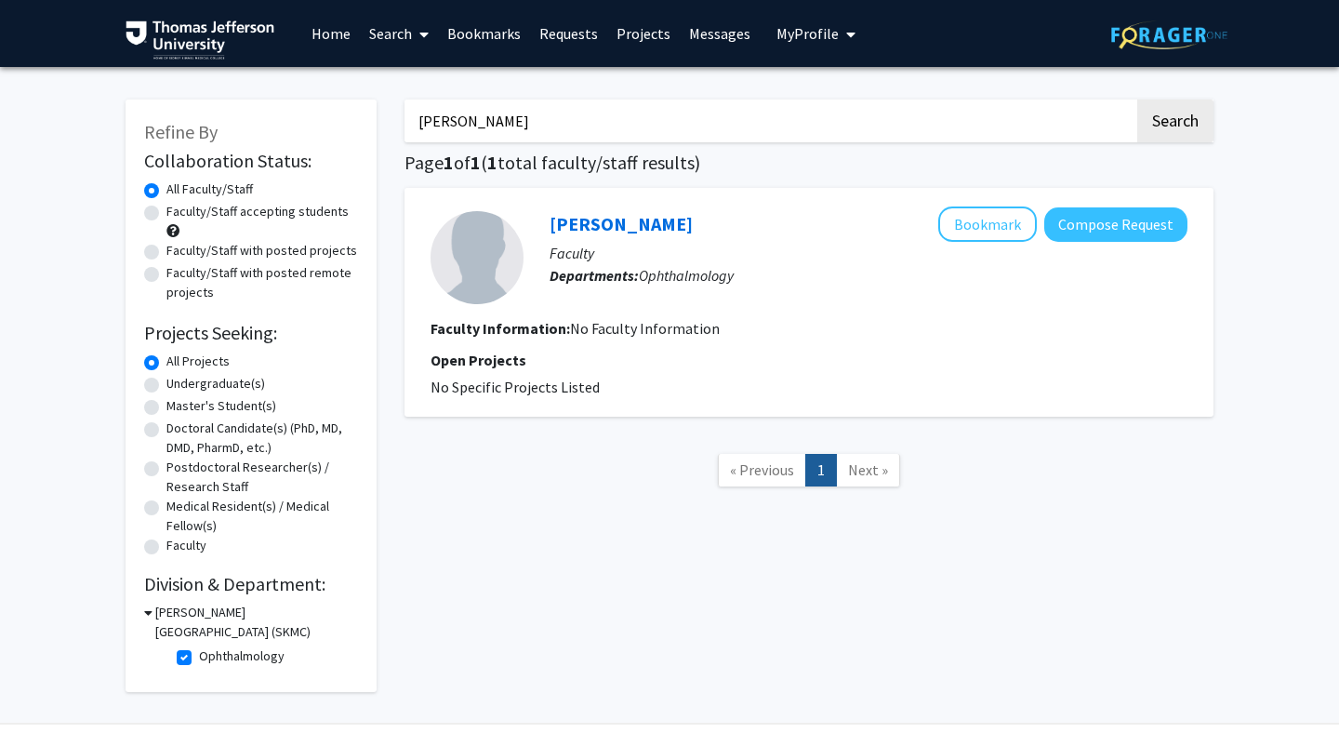
scroll to position [57, 0]
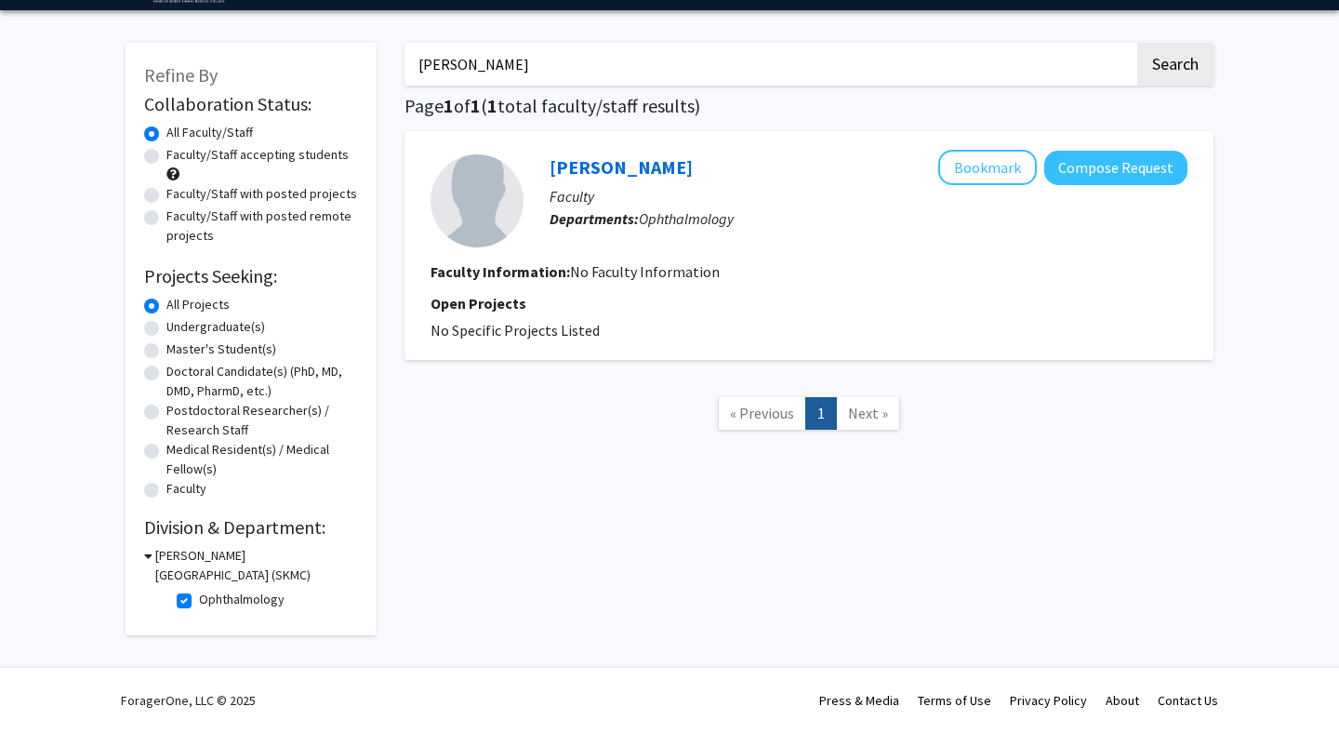
click at [641, 67] on input "ronald hall" at bounding box center [769, 64] width 730 height 43
type input "alexeev"
click at [1137, 43] on button "Search" at bounding box center [1175, 64] width 76 height 43
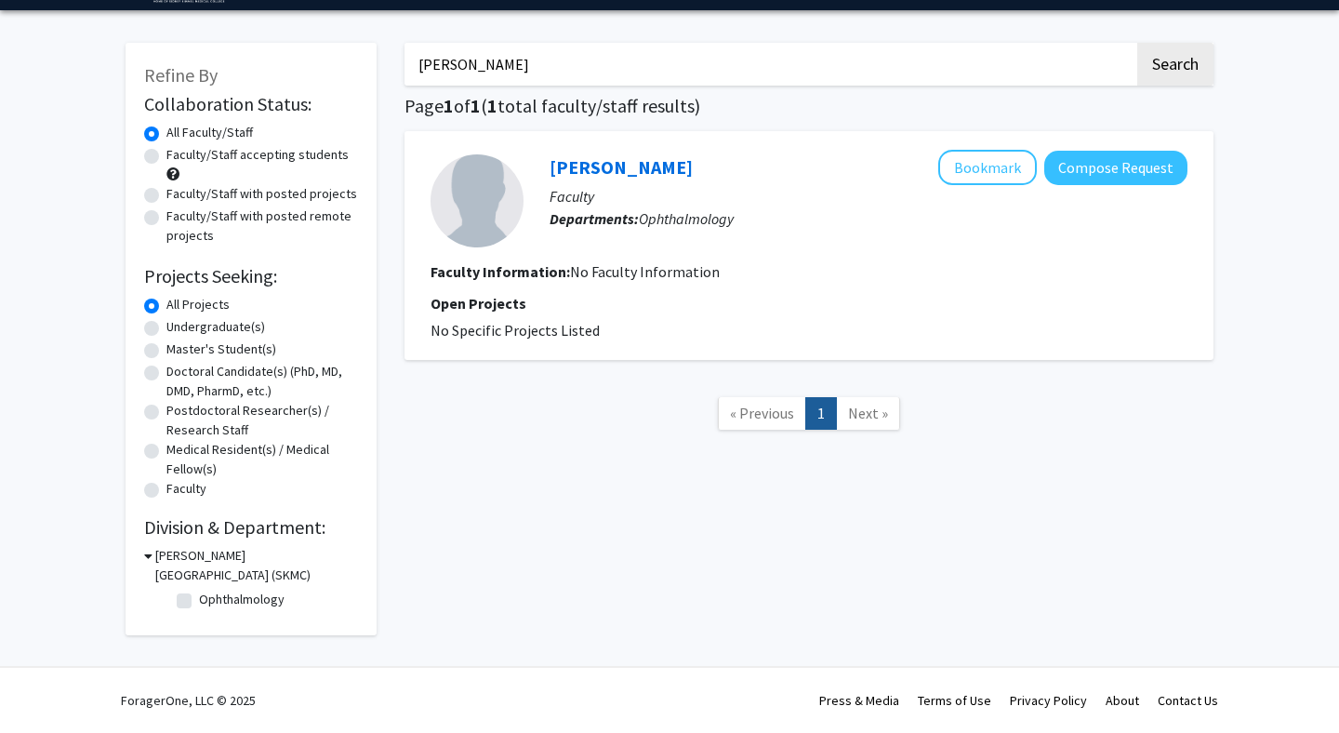
checkbox input "false"
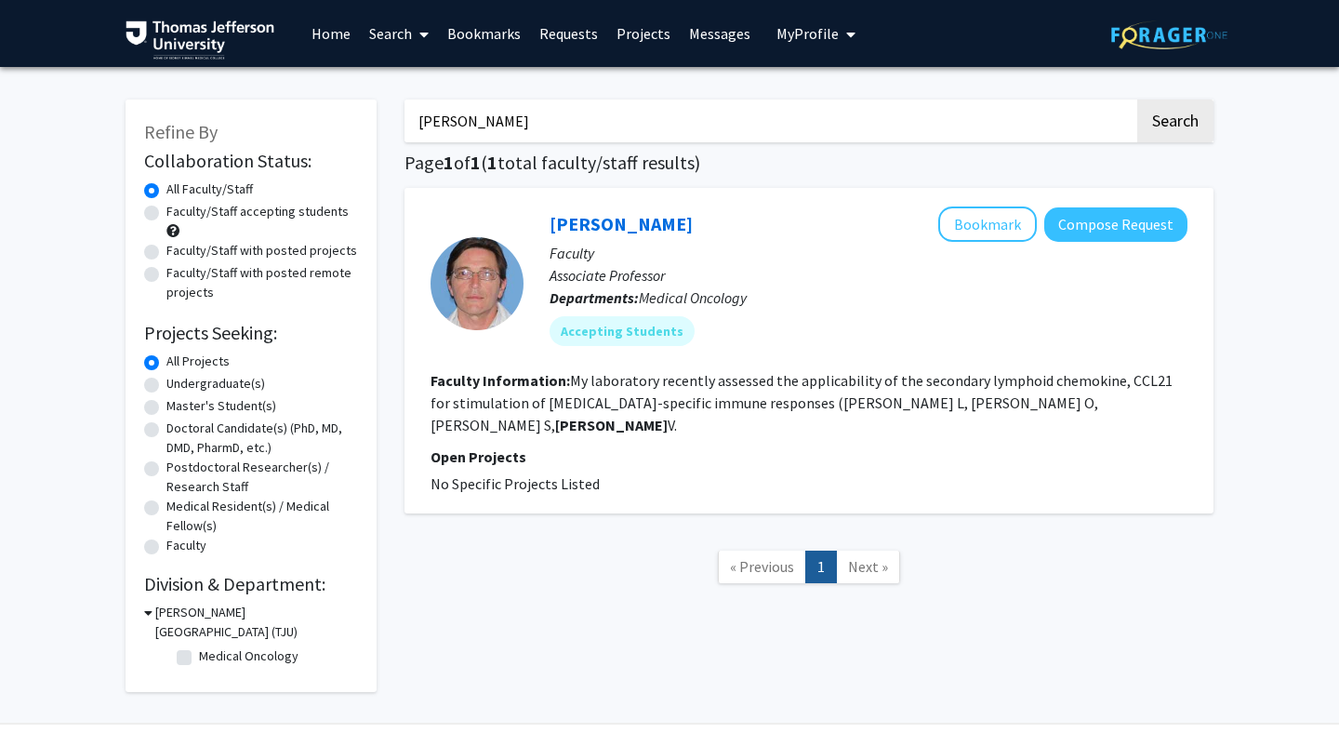
click at [719, 112] on input "alexeev" at bounding box center [769, 120] width 730 height 43
type input "tyler grenda"
click at [1137, 99] on button "Search" at bounding box center [1175, 120] width 76 height 43
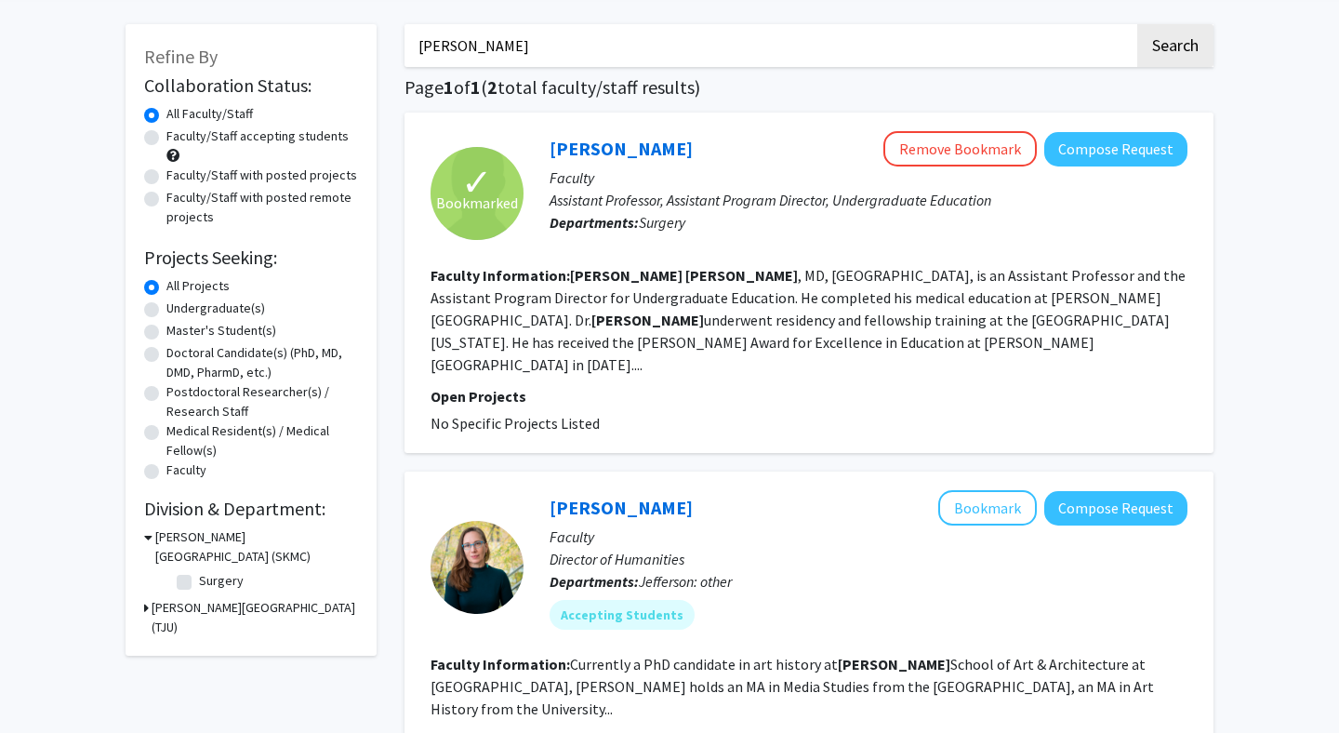
scroll to position [63, 0]
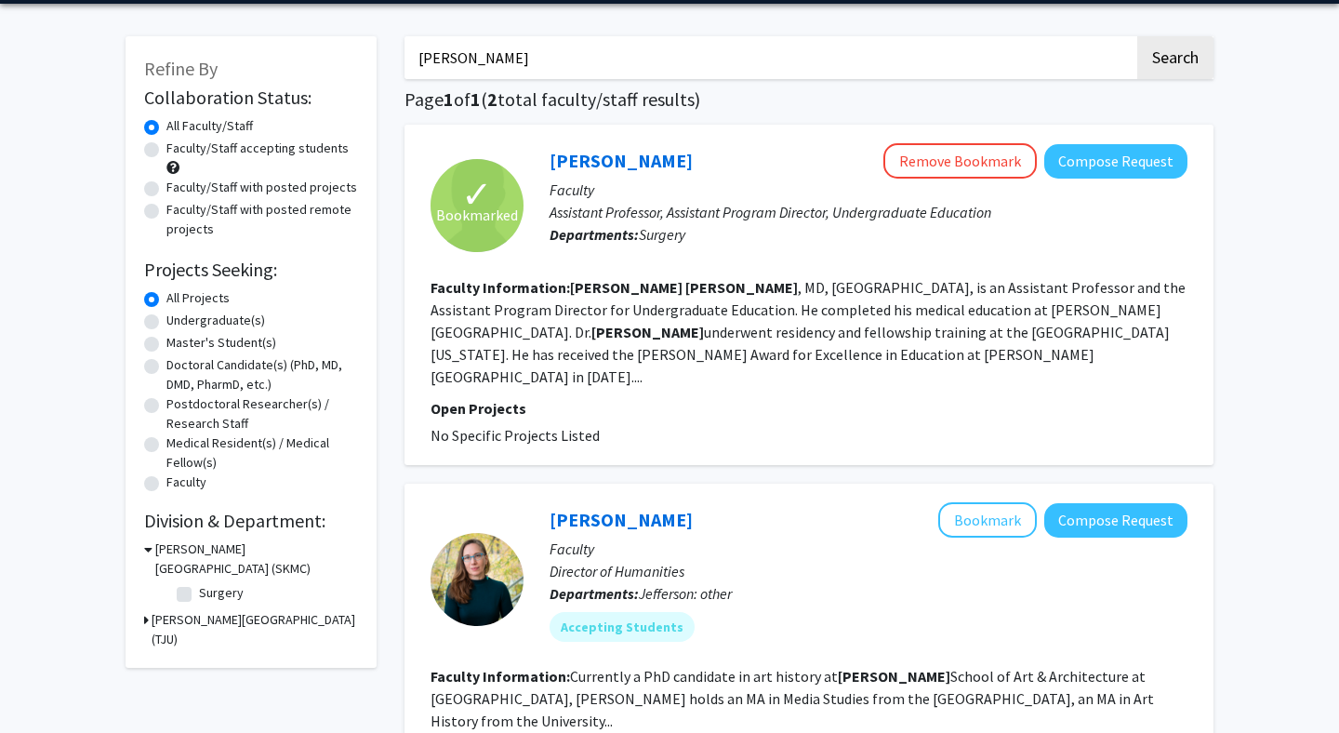
click at [166, 297] on label "All Projects" at bounding box center [197, 298] width 63 height 20
click at [166, 297] on input "All Projects" at bounding box center [172, 294] width 12 height 12
click at [392, 271] on div "tyler grenda Search Page 1 of 1 ( 2 total faculty/staff results) ✓ Bookmarked T…" at bounding box center [808, 467] width 837 height 899
click at [147, 622] on icon at bounding box center [146, 620] width 5 height 20
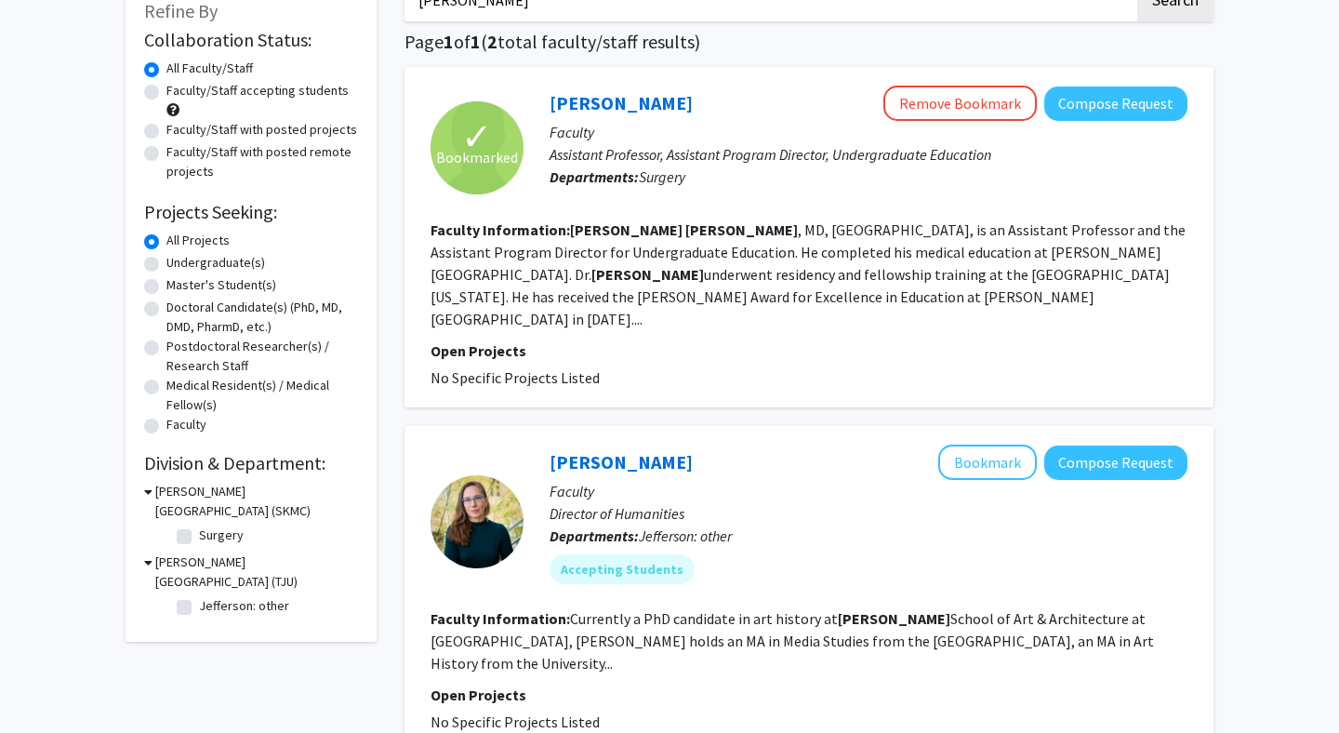
scroll to position [149, 0]
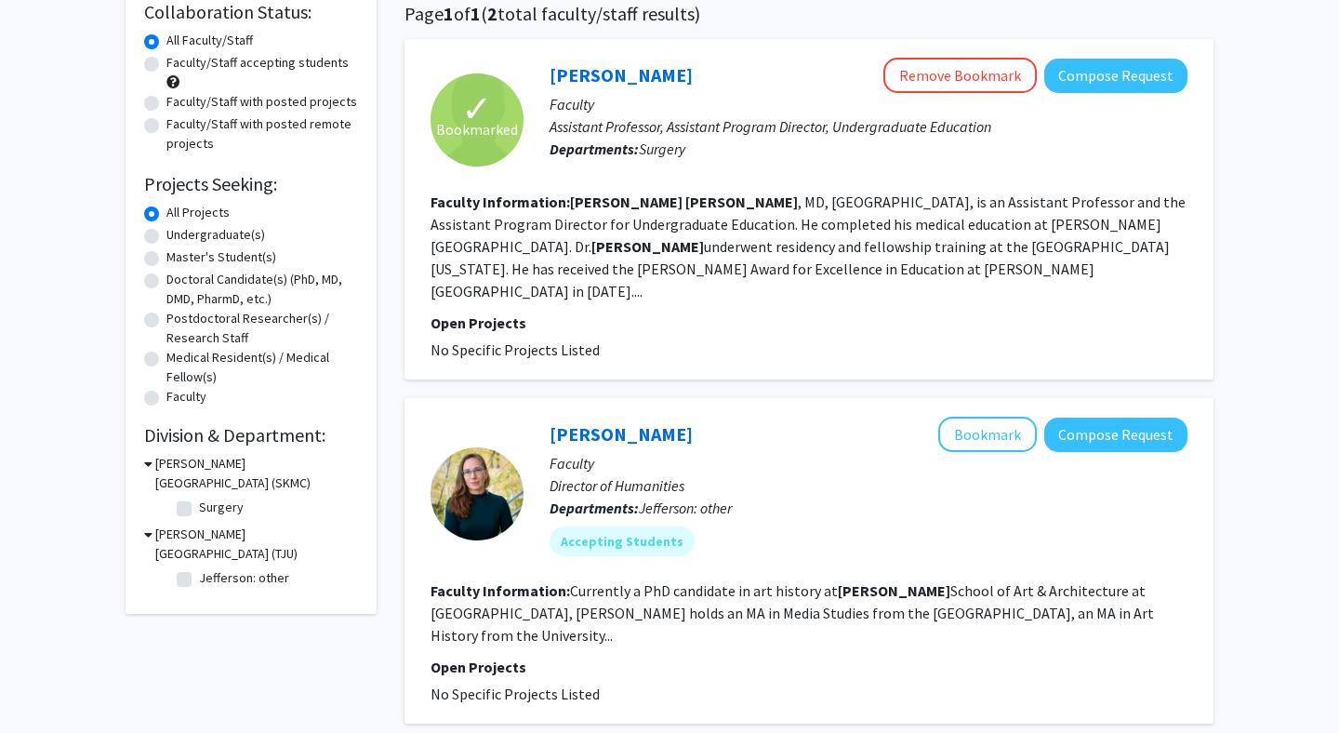
click at [151, 465] on icon at bounding box center [148, 464] width 8 height 20
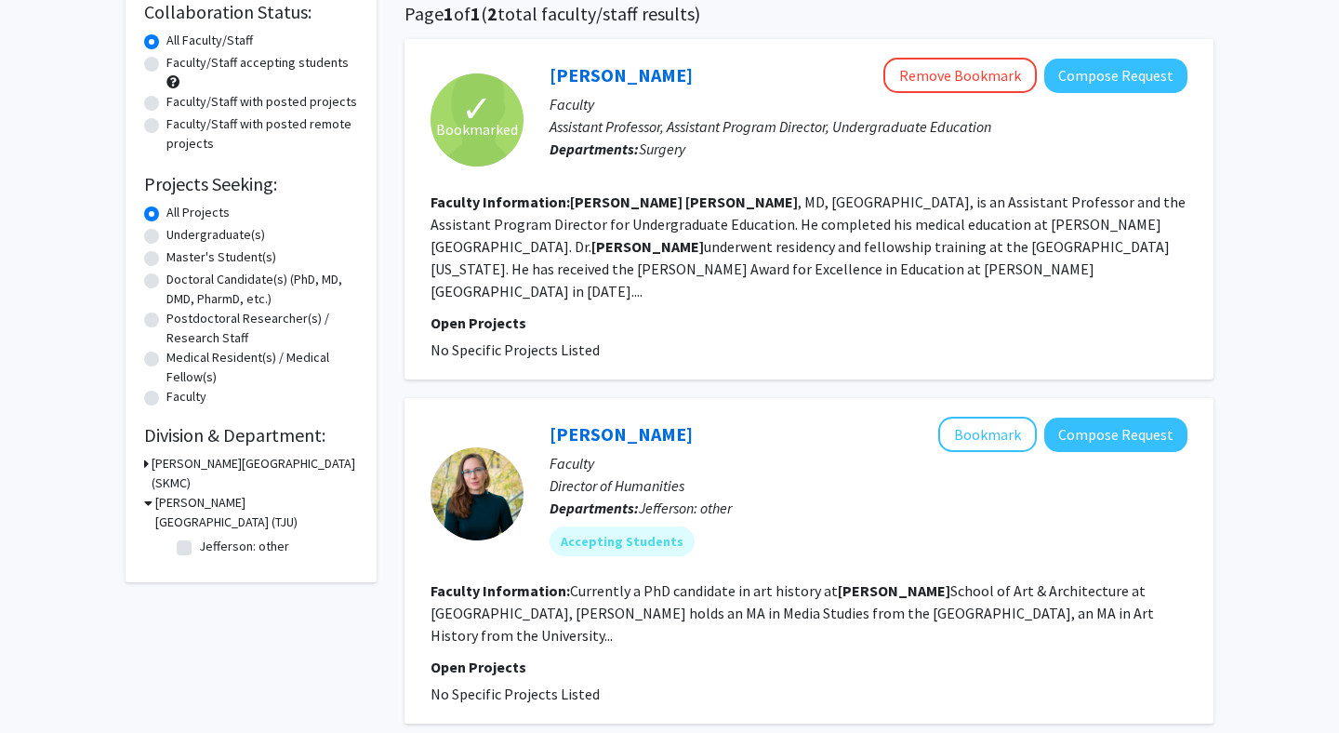
click at [151, 465] on div "Sidney Kimmel Medical College (SKMC)" at bounding box center [251, 473] width 214 height 39
click at [144, 460] on icon at bounding box center [146, 464] width 5 height 20
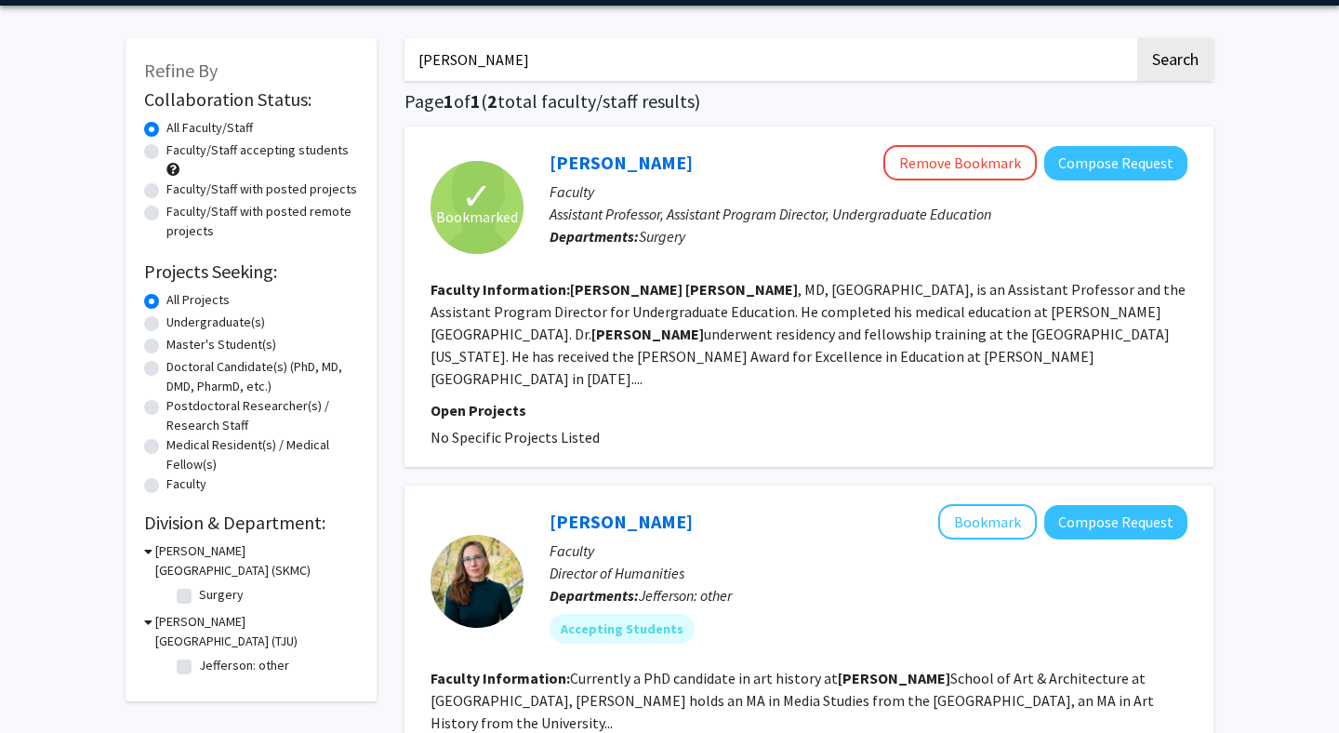
scroll to position [0, 0]
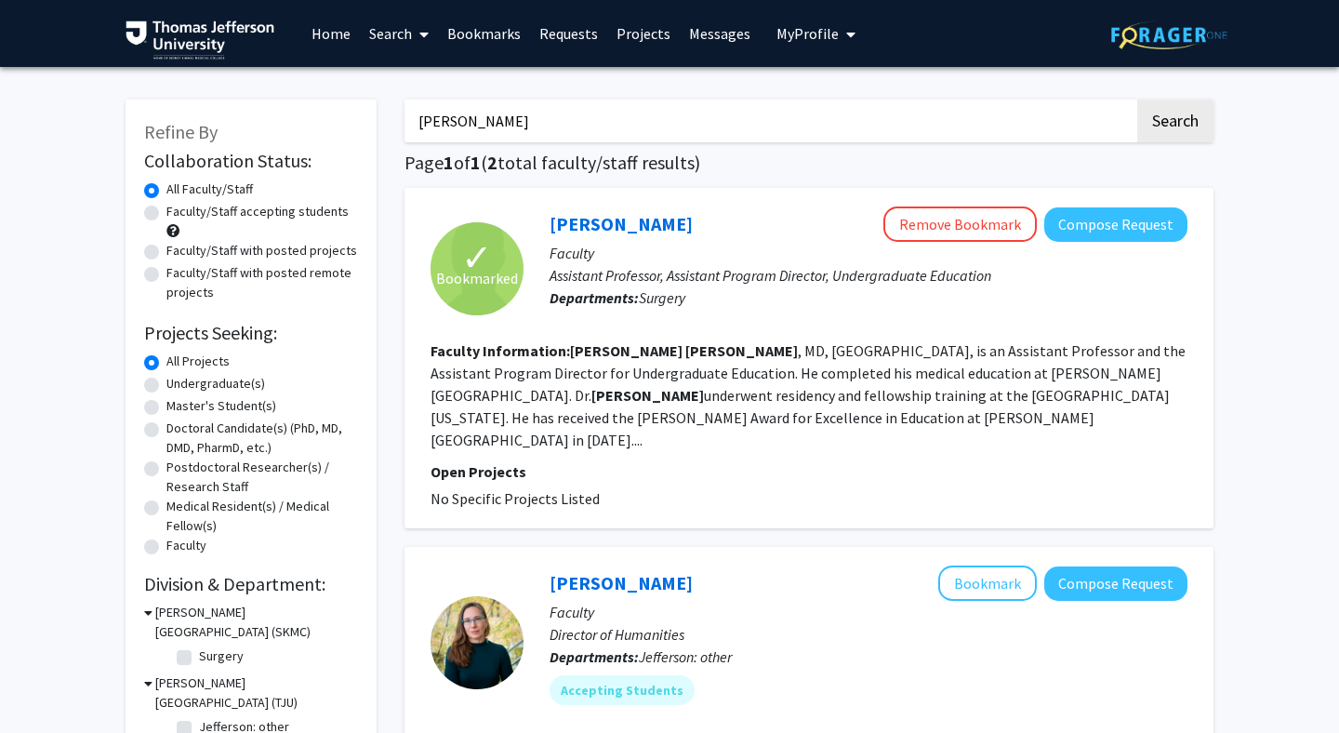
click at [343, 35] on link "Home" at bounding box center [331, 33] width 58 height 65
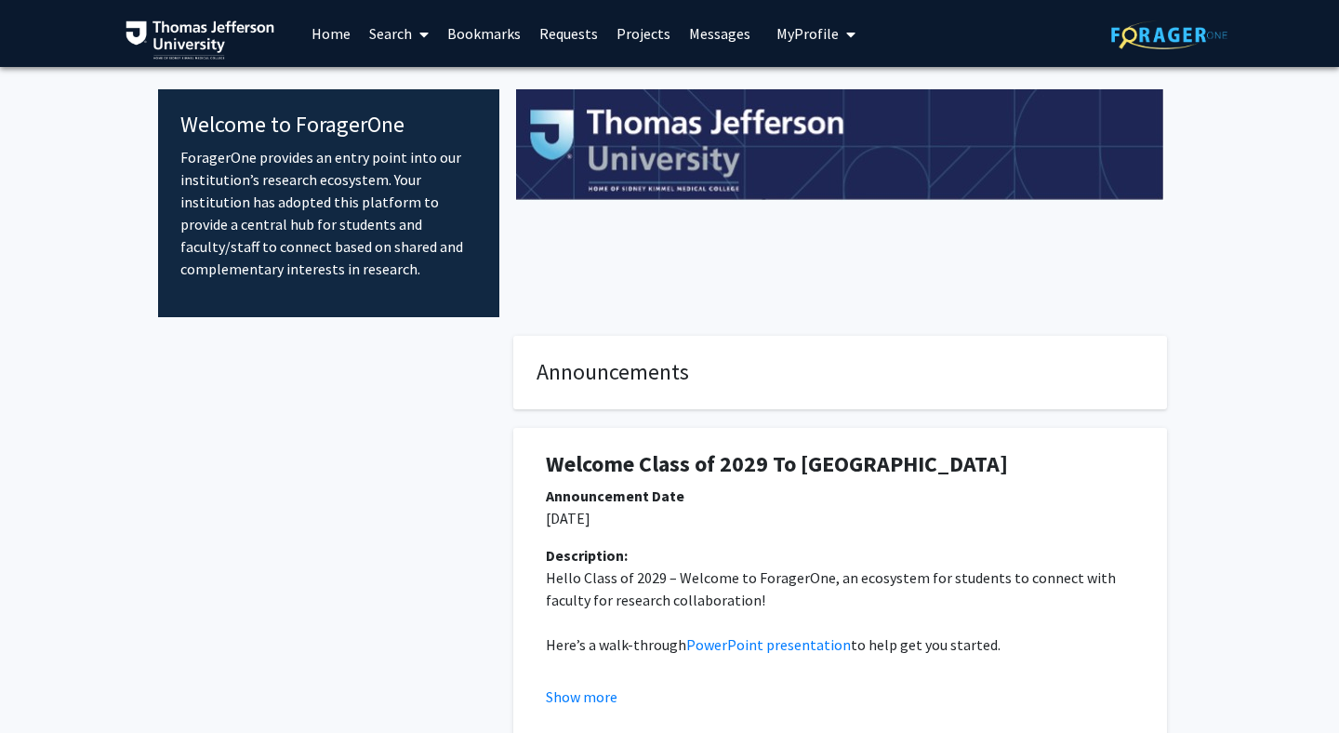
click at [377, 35] on link "Search" at bounding box center [399, 33] width 78 height 65
click at [407, 82] on span "Faculty/Staff" at bounding box center [428, 85] width 137 height 37
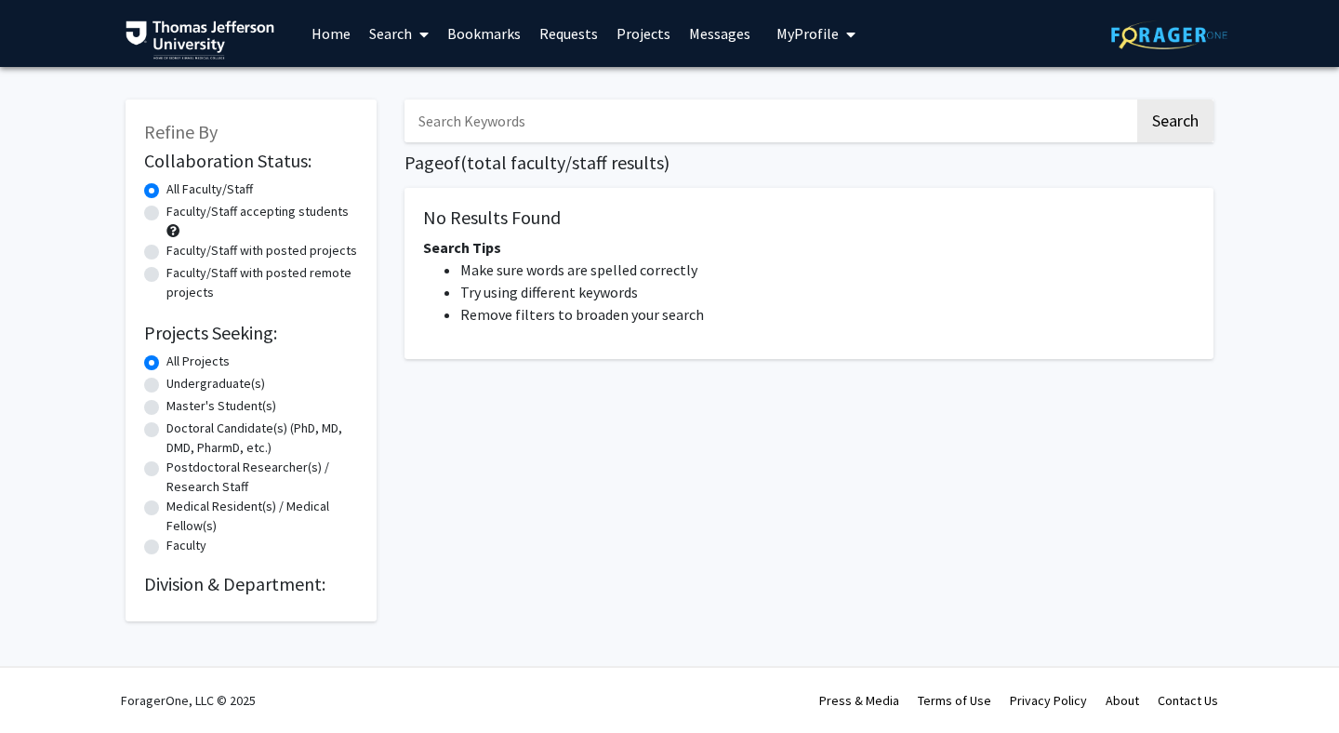
click at [166, 217] on label "Faculty/Staff accepting students" at bounding box center [257, 212] width 182 height 20
click at [166, 214] on input "Faculty/Staff accepting students" at bounding box center [172, 208] width 12 height 12
radio input "true"
click at [153, 198] on div "All Faculty/Staff" at bounding box center [251, 190] width 214 height 22
click at [166, 192] on label "All Faculty/Staff" at bounding box center [209, 189] width 86 height 20
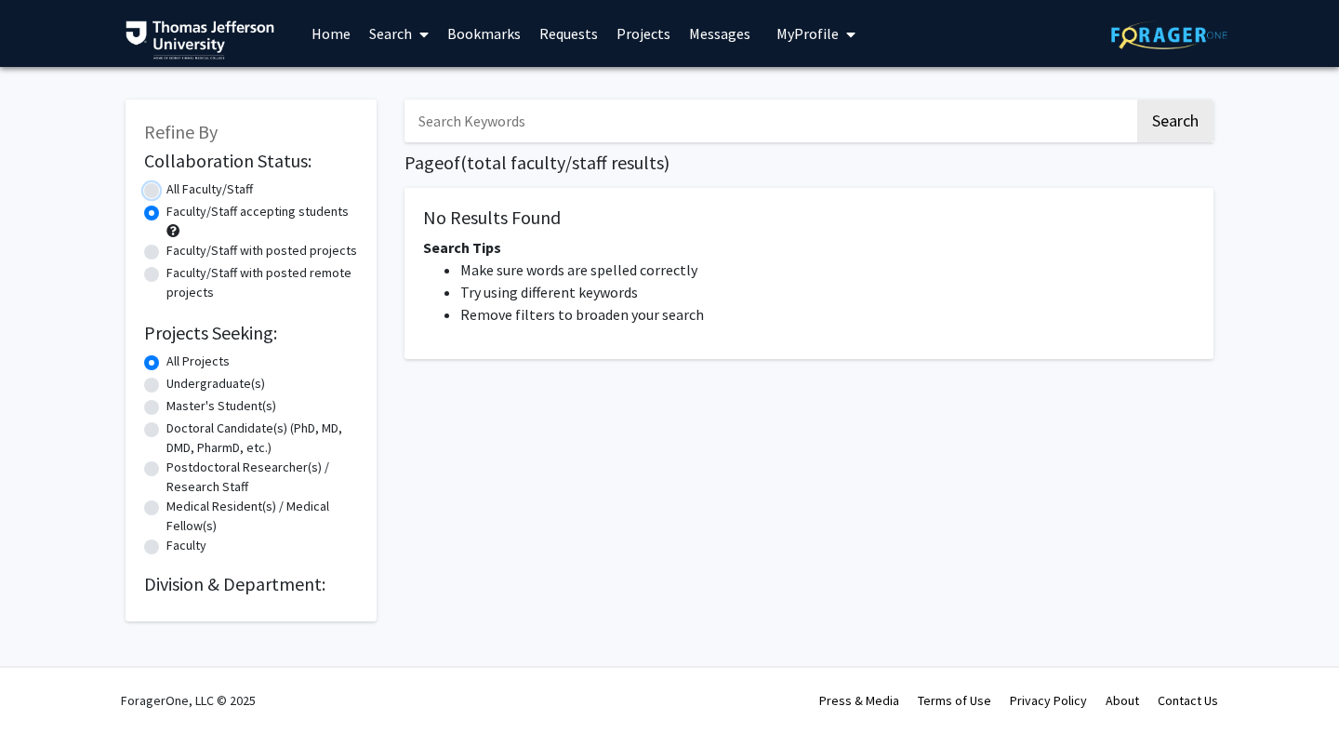
click at [166, 192] on input "All Faculty/Staff" at bounding box center [172, 185] width 12 height 12
radio input "true"
click at [464, 347] on div "No Results Found Search Tips Make sure words are spelled correctly Try using di…" at bounding box center [808, 273] width 809 height 171
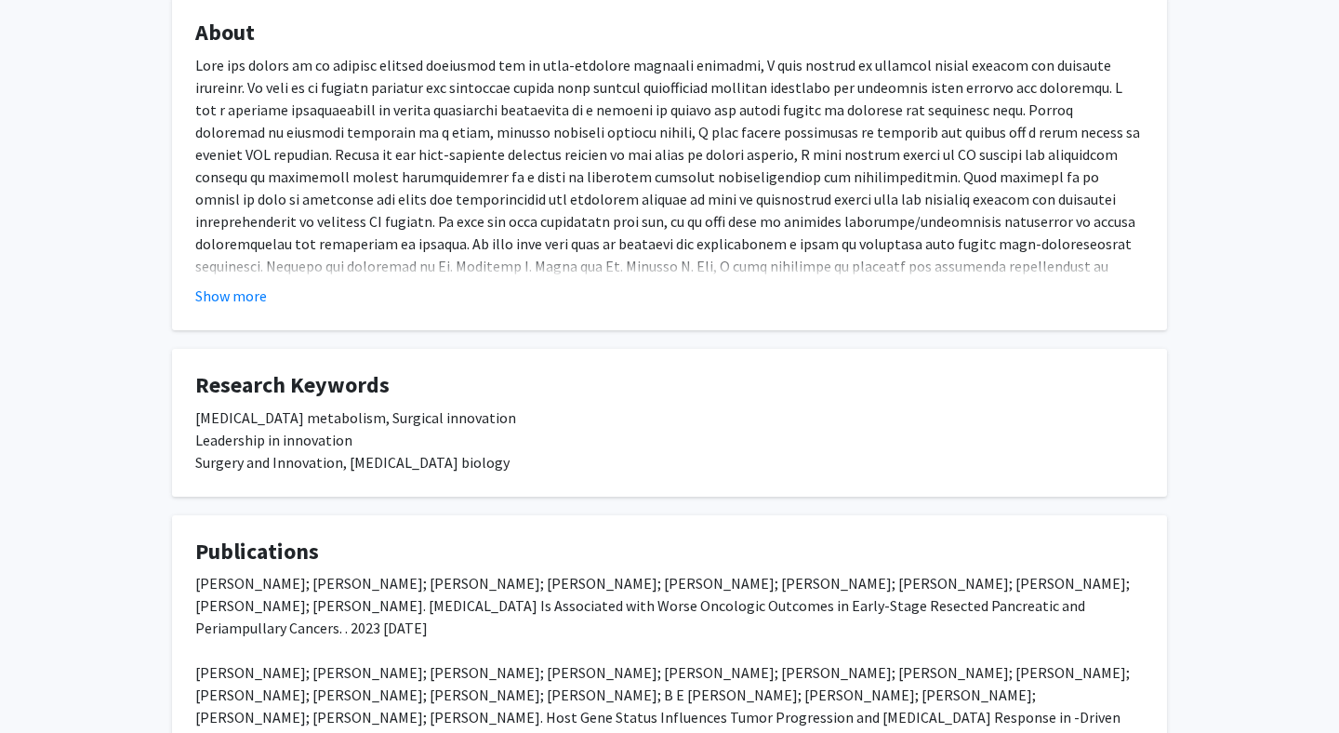
scroll to position [311, 0]
click at [235, 296] on button "Show more" at bounding box center [231, 296] width 72 height 22
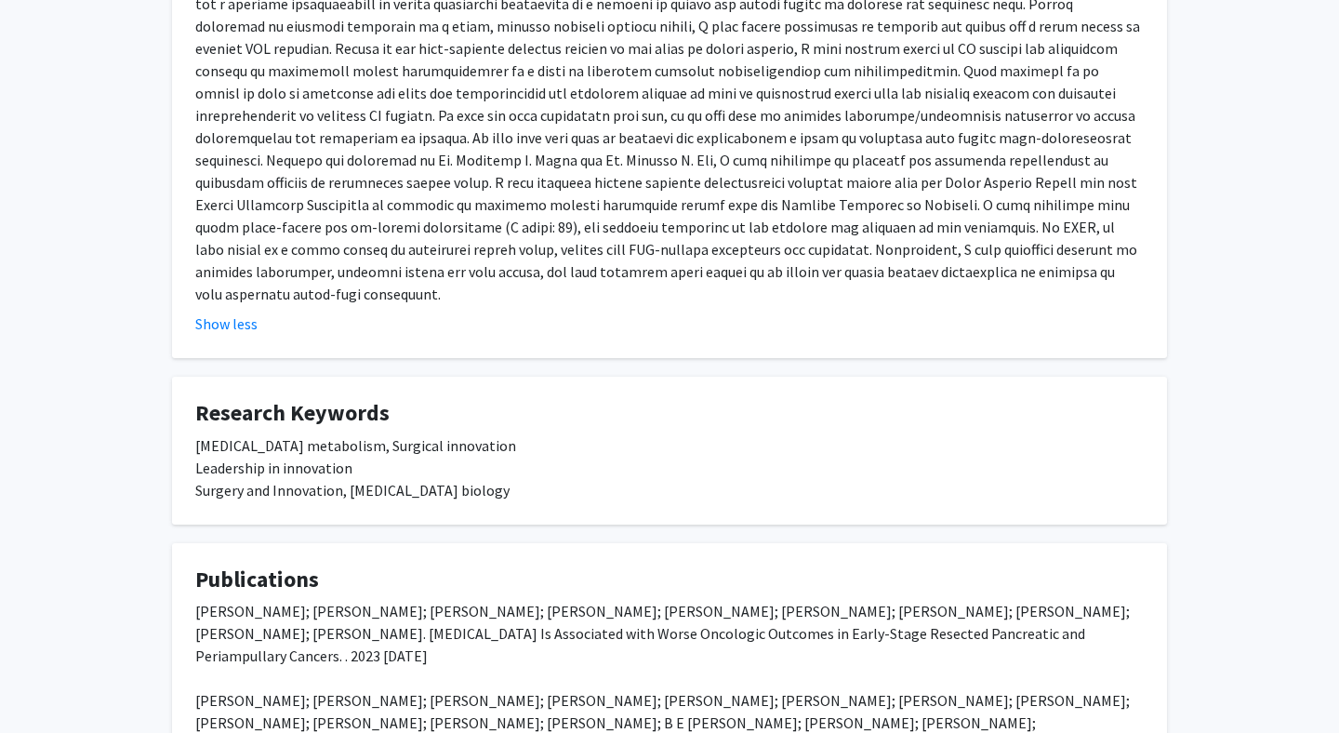
scroll to position [0, 0]
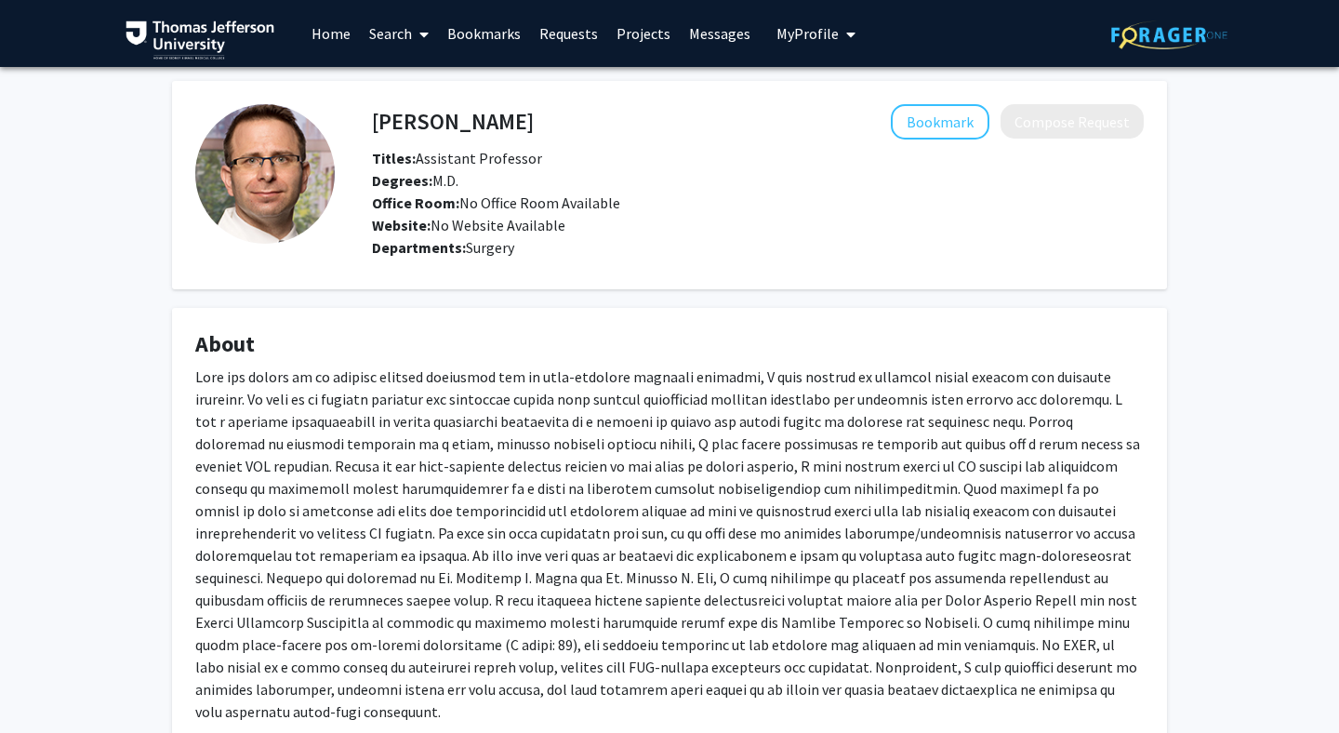
click at [391, 38] on link "Search" at bounding box center [399, 33] width 78 height 65
click at [403, 78] on span "Faculty/Staff" at bounding box center [428, 85] width 137 height 37
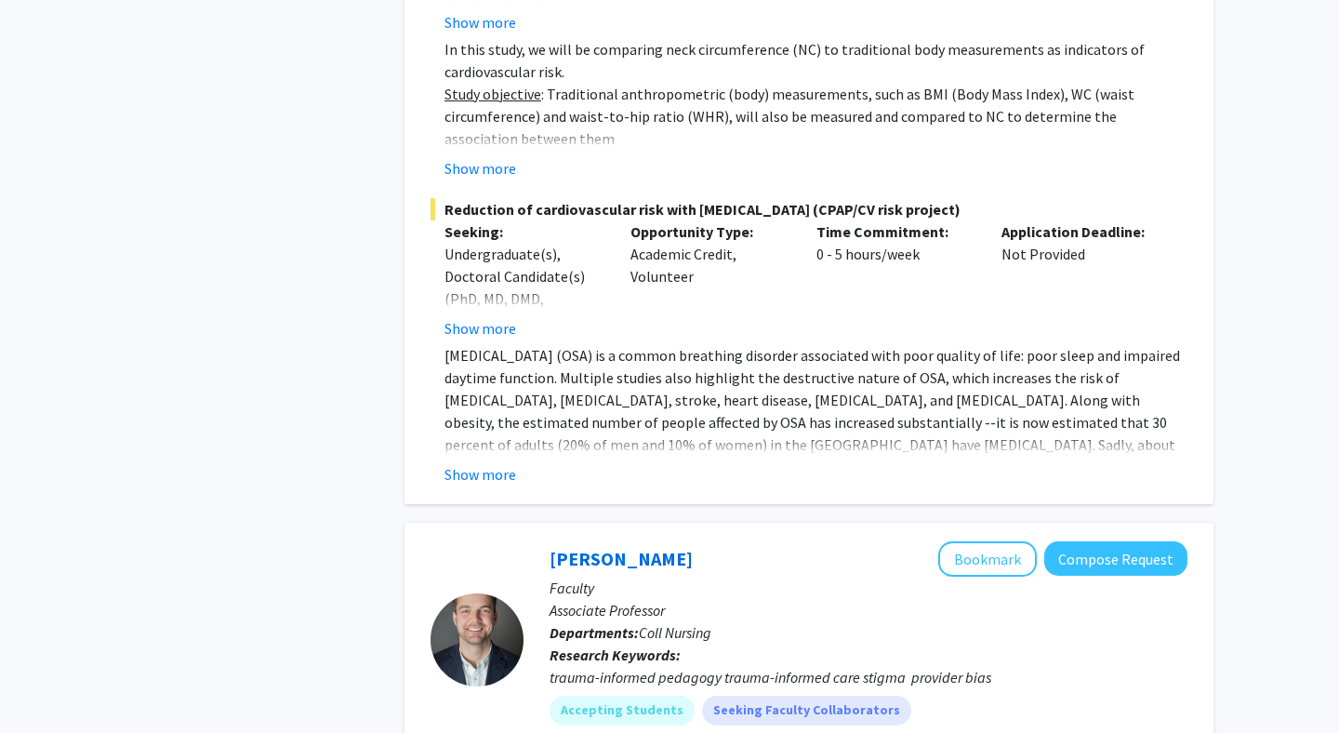
scroll to position [4111, 0]
click at [490, 469] on button "Show more" at bounding box center [480, 473] width 72 height 22
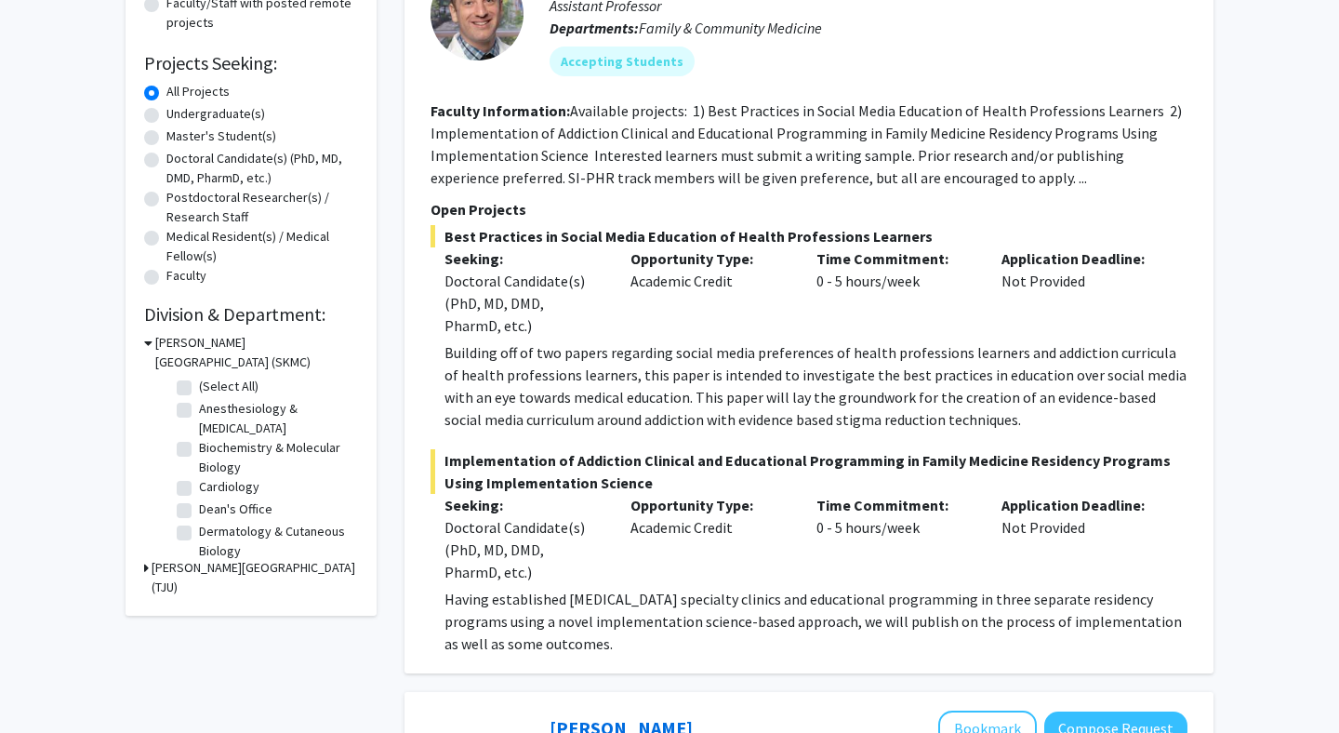
scroll to position [0, 0]
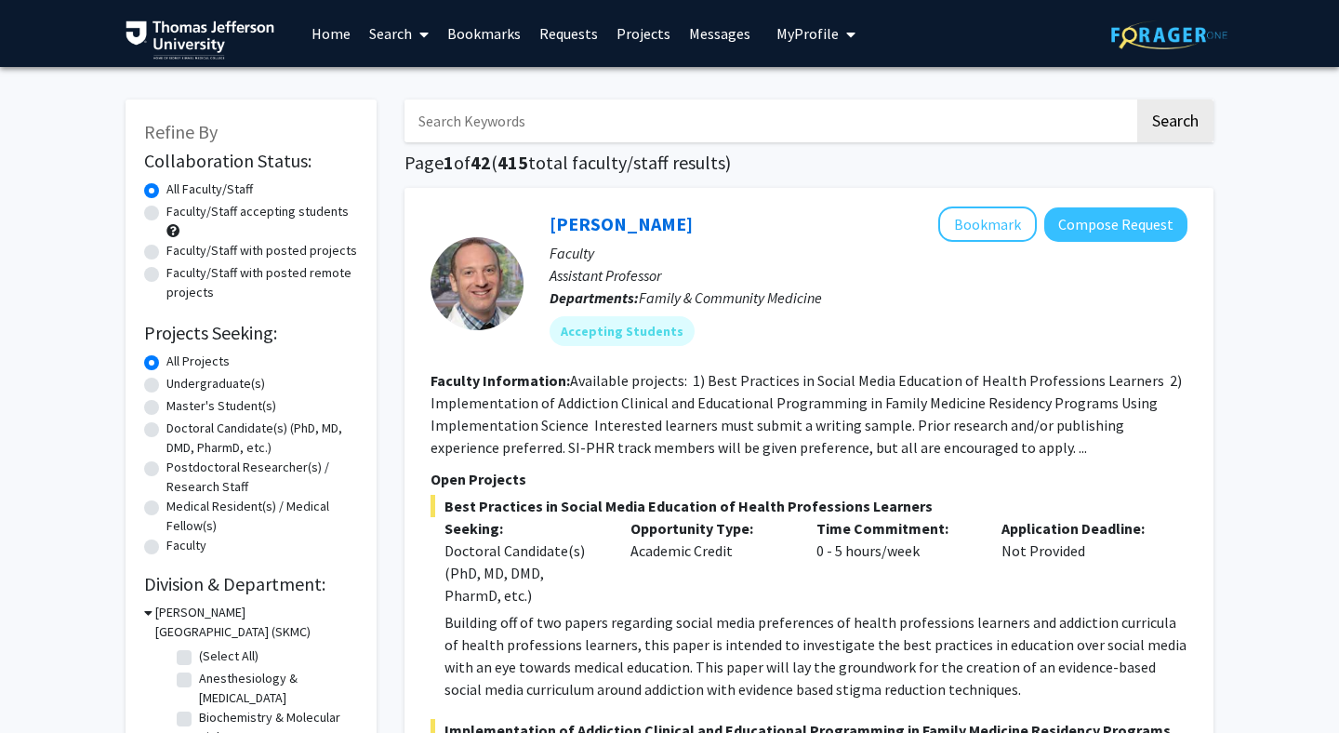
click at [625, 112] on input "Search Keywords" at bounding box center [769, 120] width 730 height 43
type input "surgery"
click at [1137, 99] on button "Search" at bounding box center [1175, 120] width 76 height 43
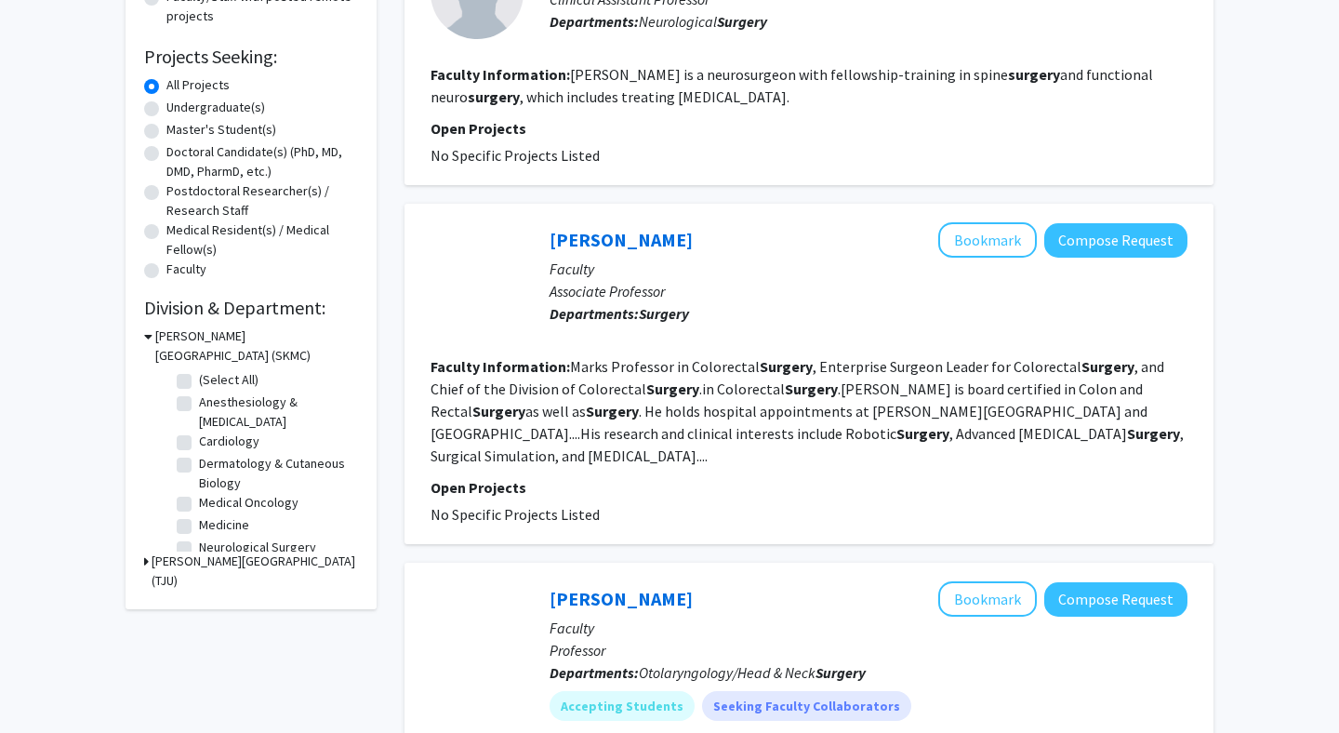
scroll to position [277, 0]
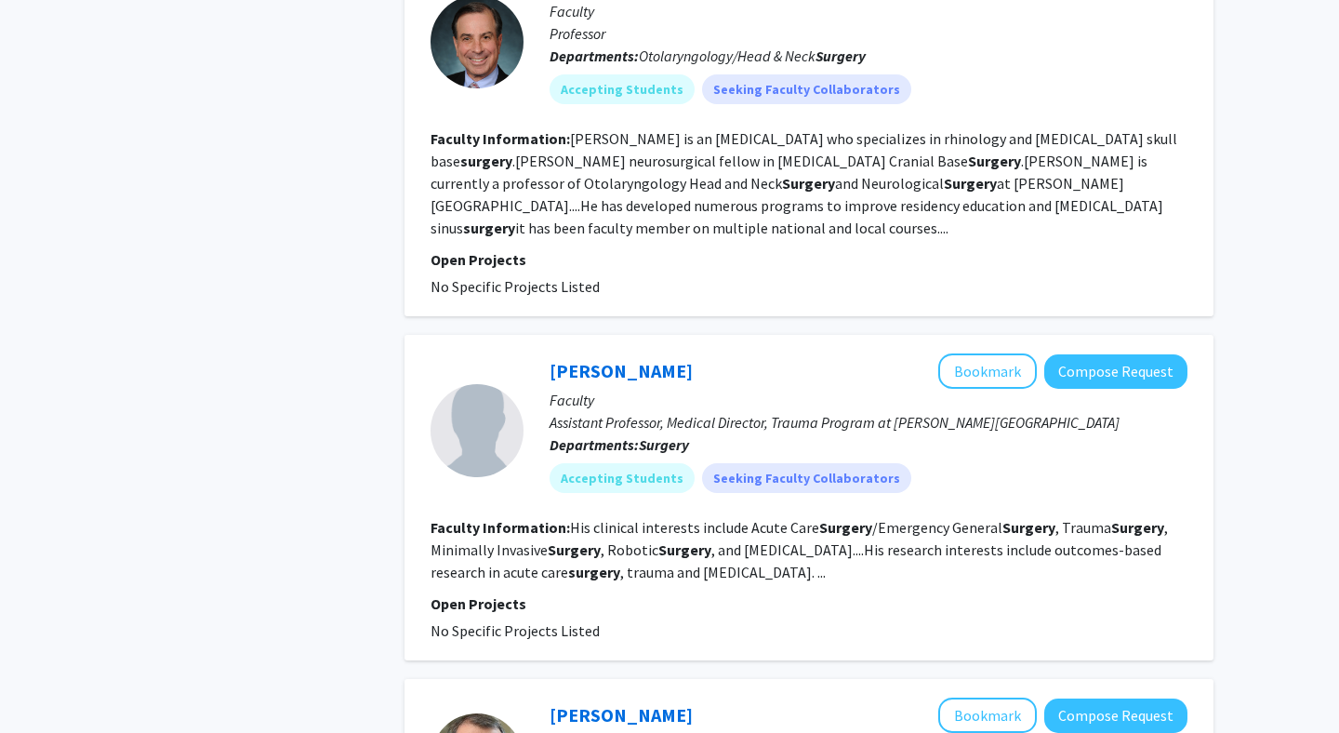
scroll to position [1073, 0]
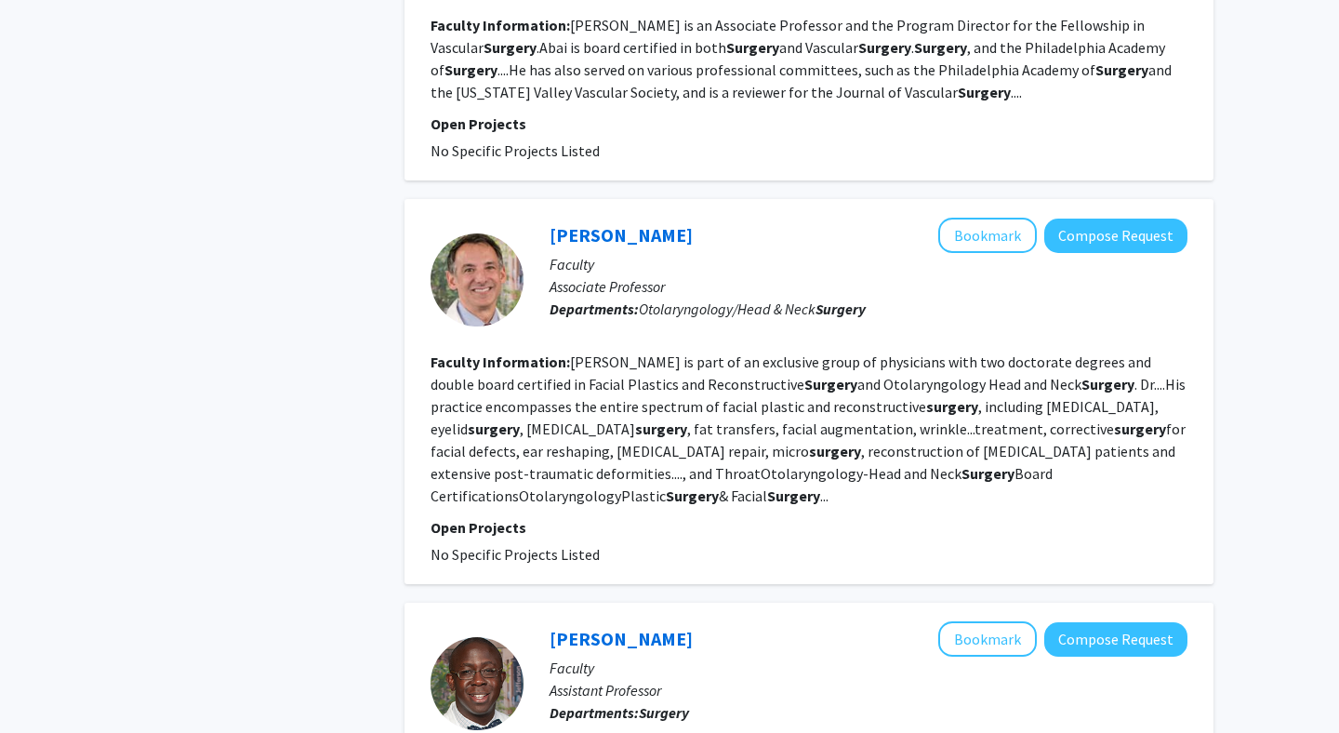
scroll to position [1771, 0]
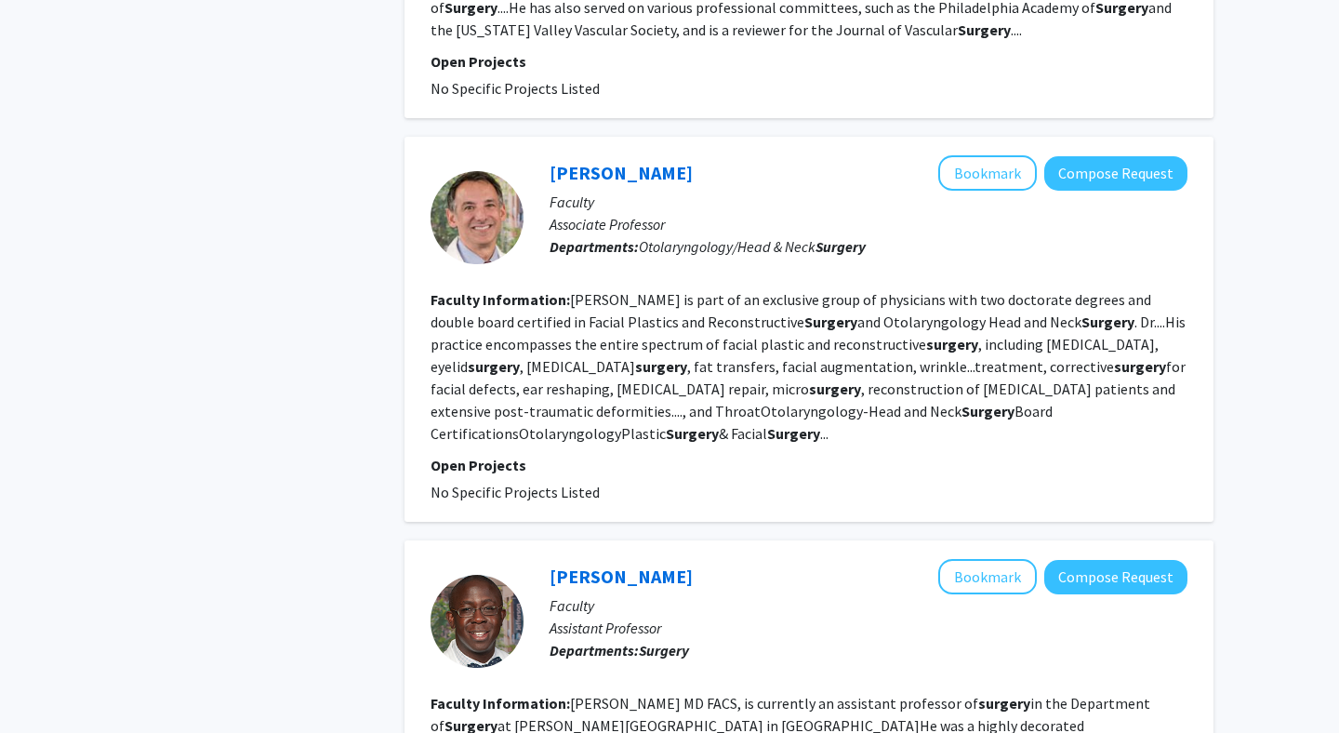
click at [271, 385] on div "Refine By Collaboration Status: Collaboration Status All Faculty/Staff Collabor…" at bounding box center [251, 180] width 279 height 3740
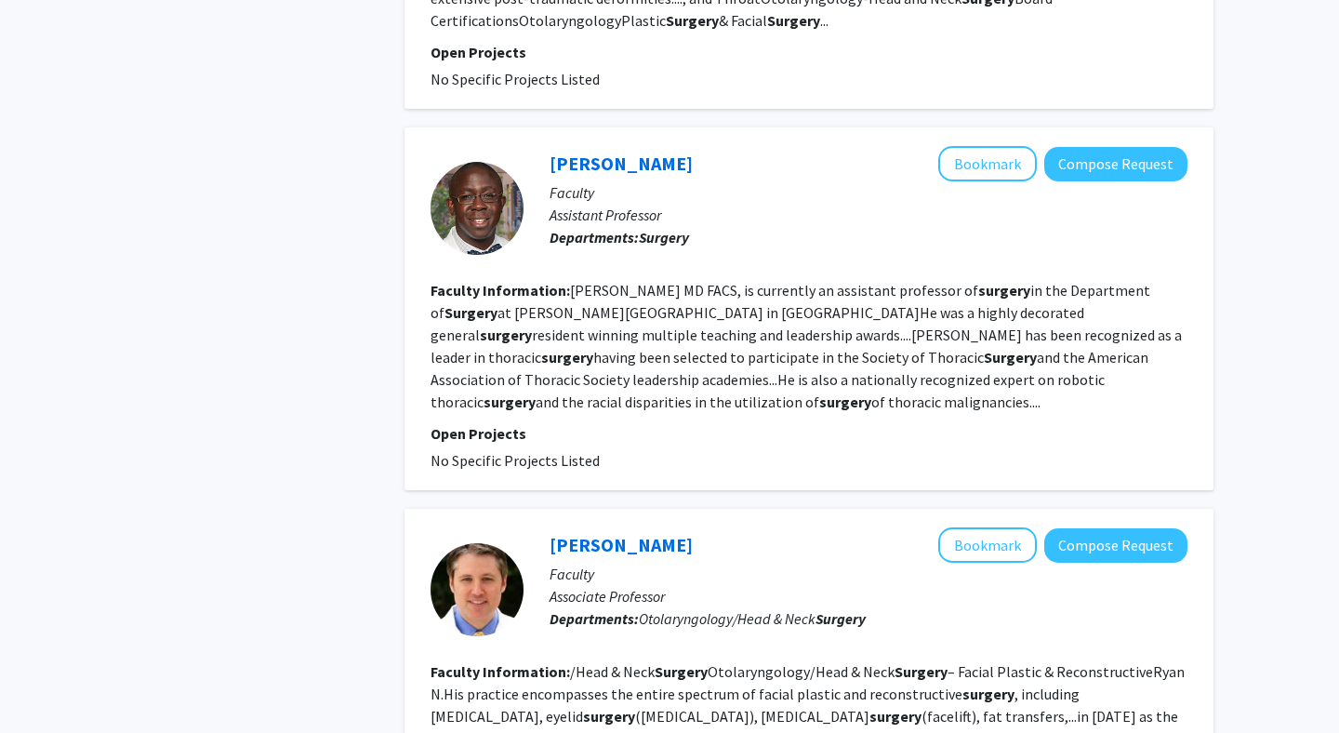
scroll to position [2216, 0]
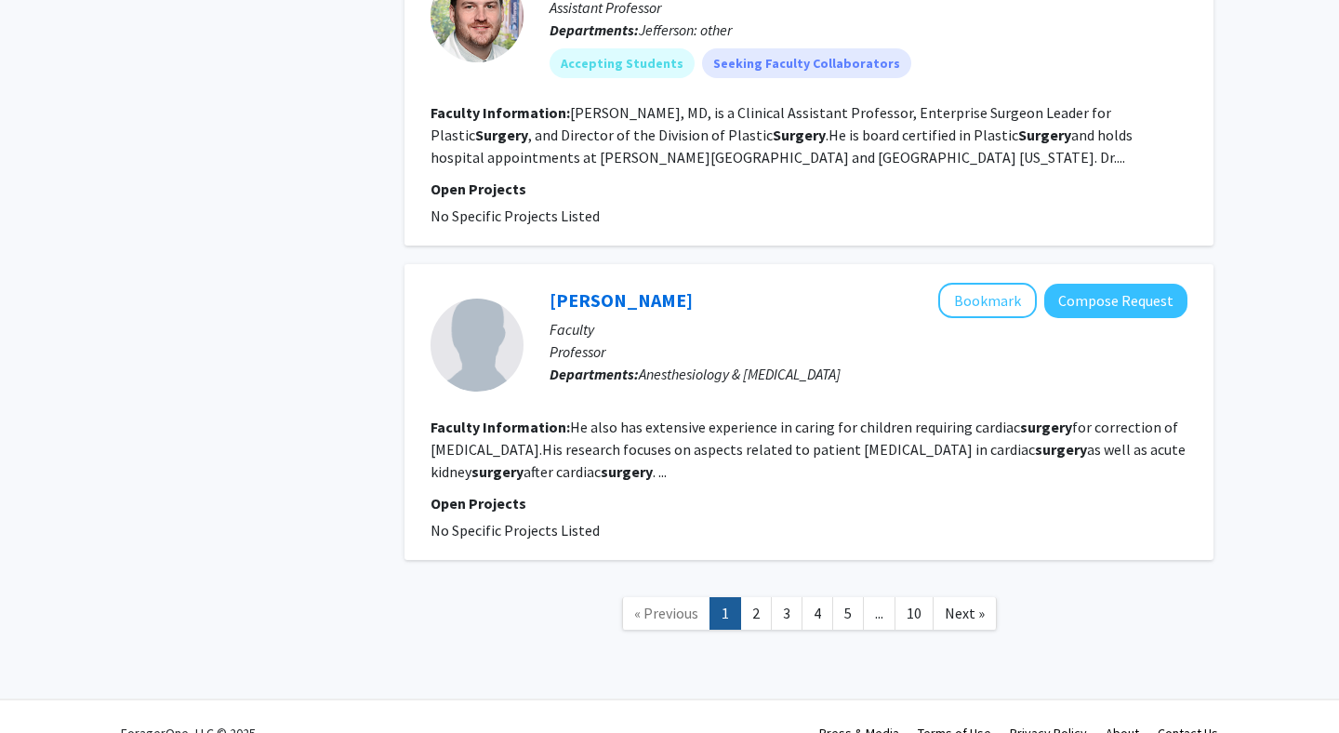
scroll to position [3154, 0]
click at [595, 607] on nav "« Previous 1 2 3 4 5 ... 10 Next »" at bounding box center [808, 614] width 809 height 75
click at [753, 596] on link "2" at bounding box center [756, 612] width 32 height 33
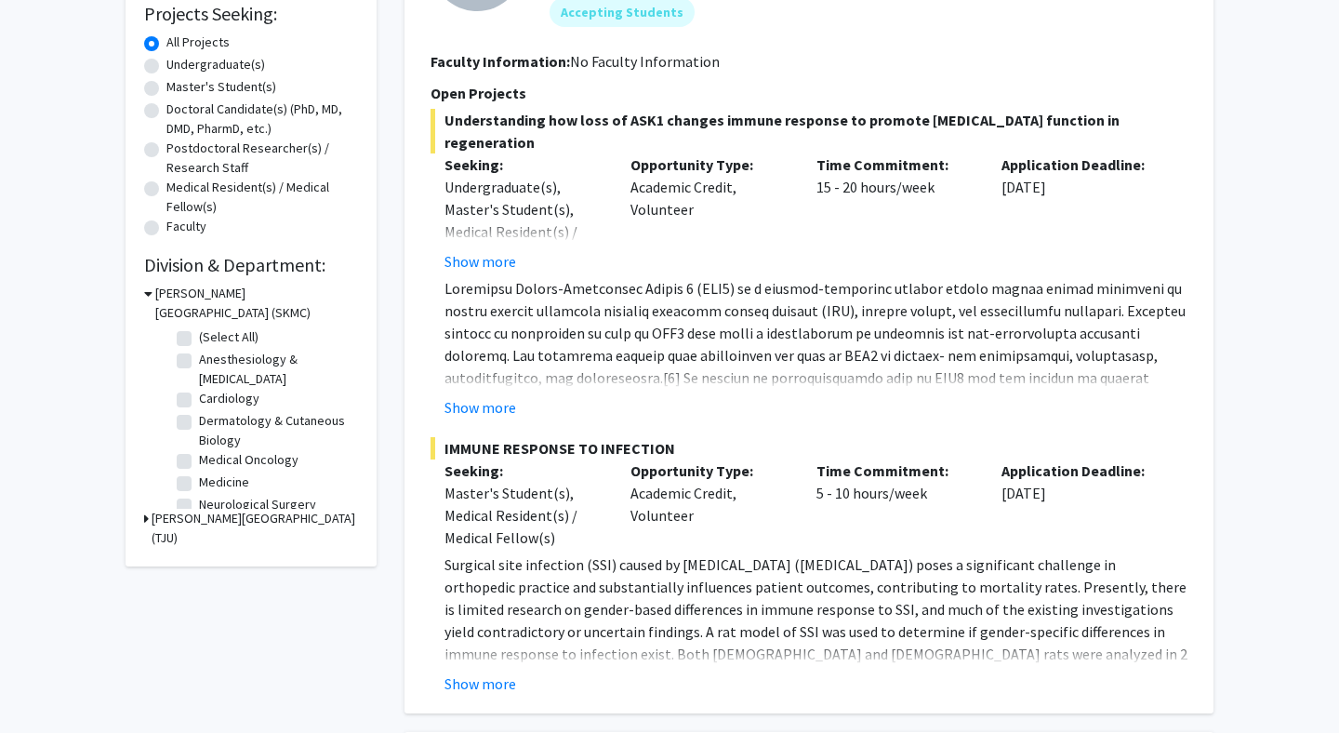
scroll to position [317, 0]
click at [484, 407] on button "Show more" at bounding box center [480, 409] width 72 height 22
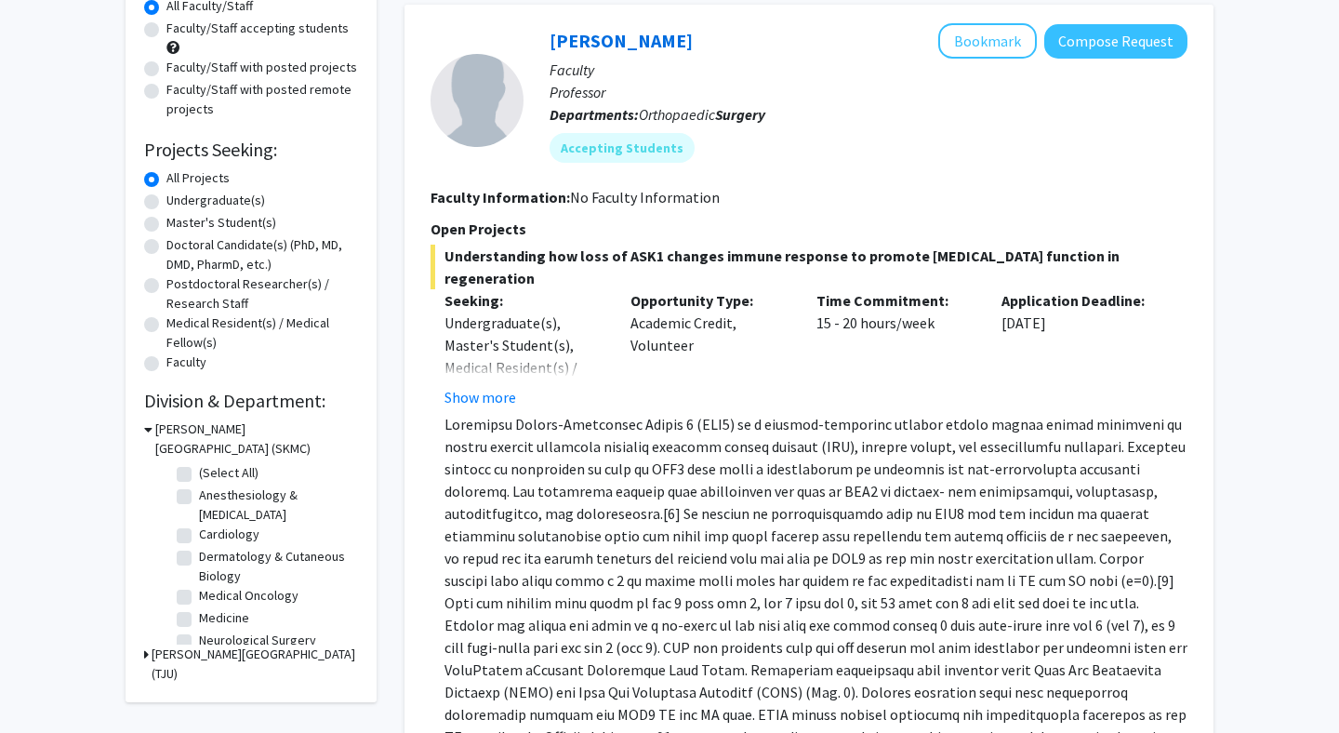
scroll to position [120, 0]
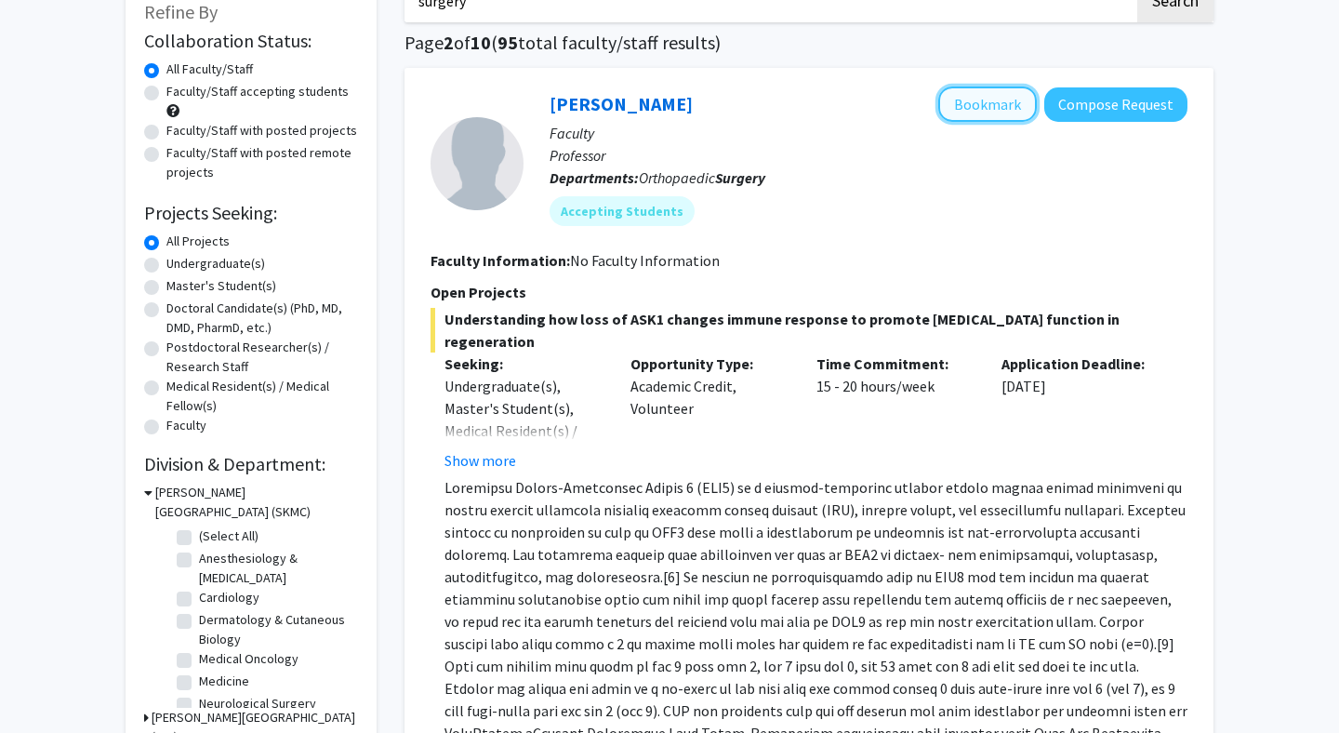
click at [985, 108] on button "Bookmark" at bounding box center [987, 103] width 99 height 35
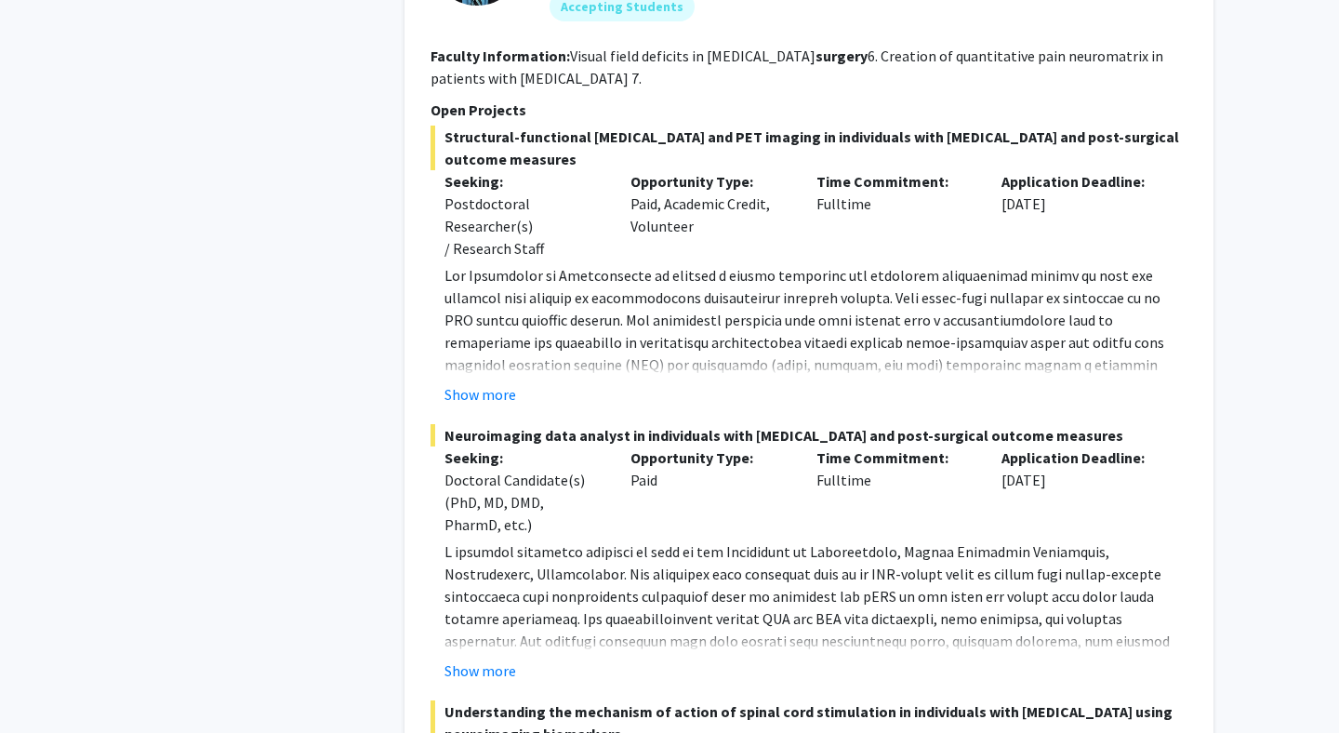
scroll to position [4163, 0]
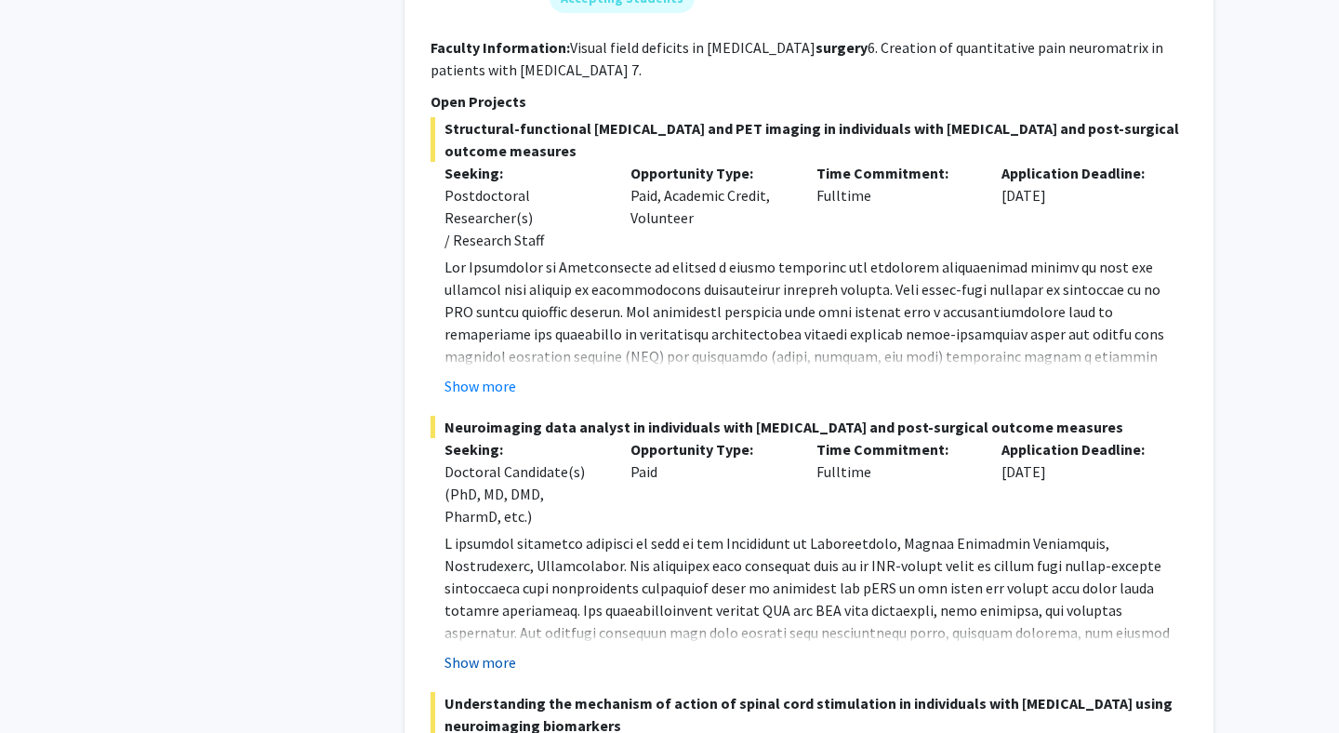
click at [491, 651] on button "Show more" at bounding box center [480, 662] width 72 height 22
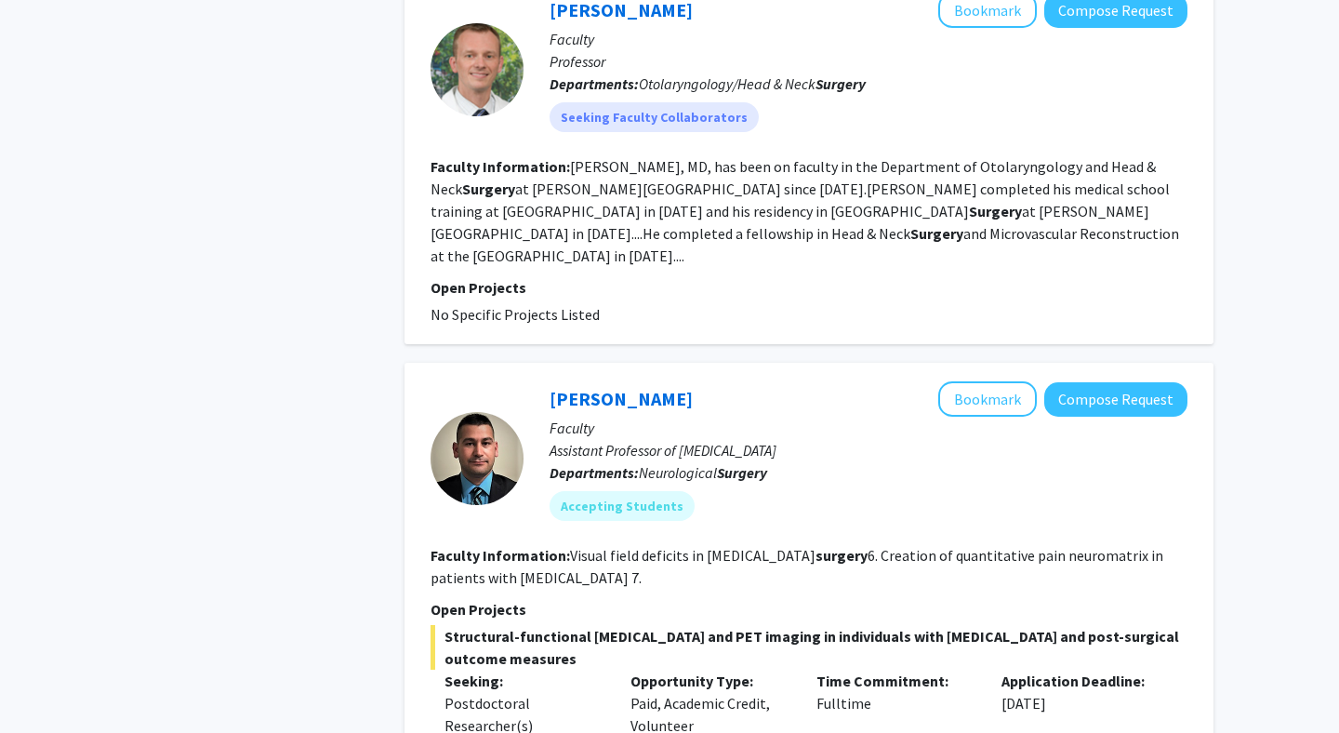
scroll to position [3612, 0]
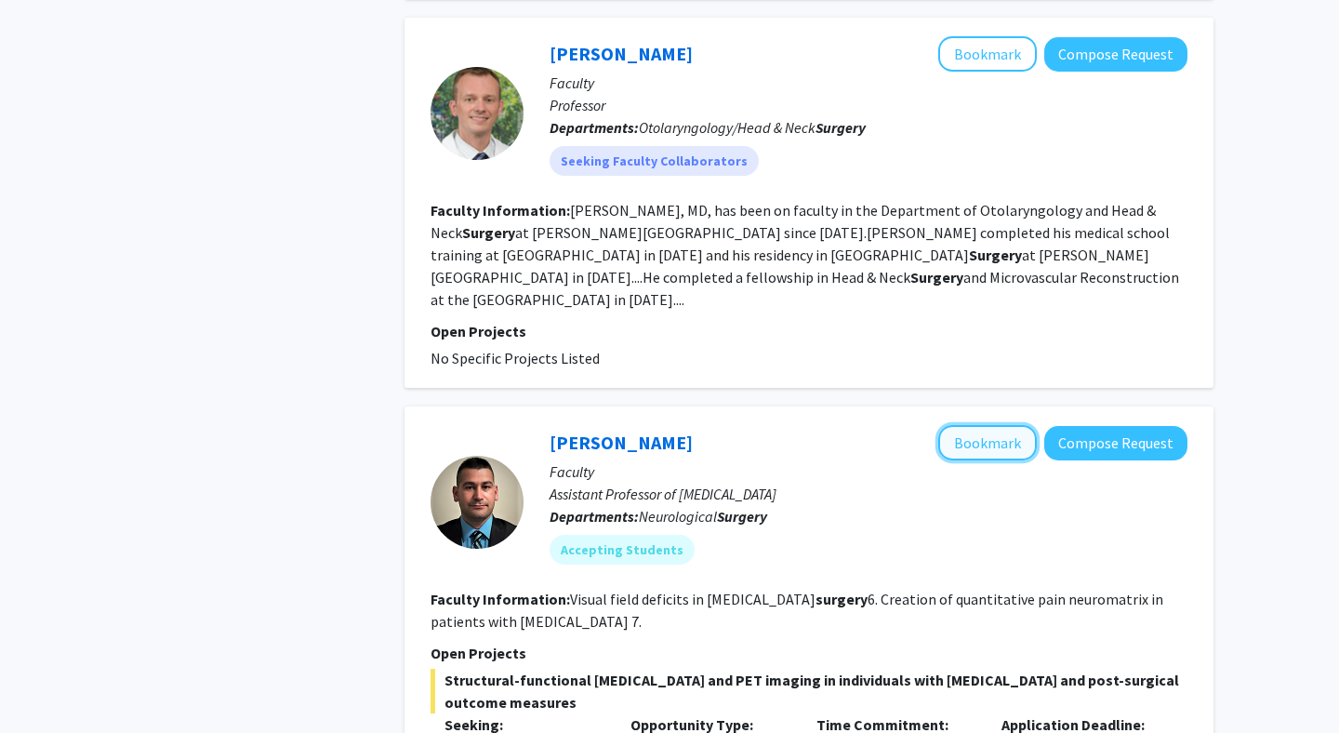
click at [987, 425] on button "Bookmark" at bounding box center [987, 442] width 99 height 35
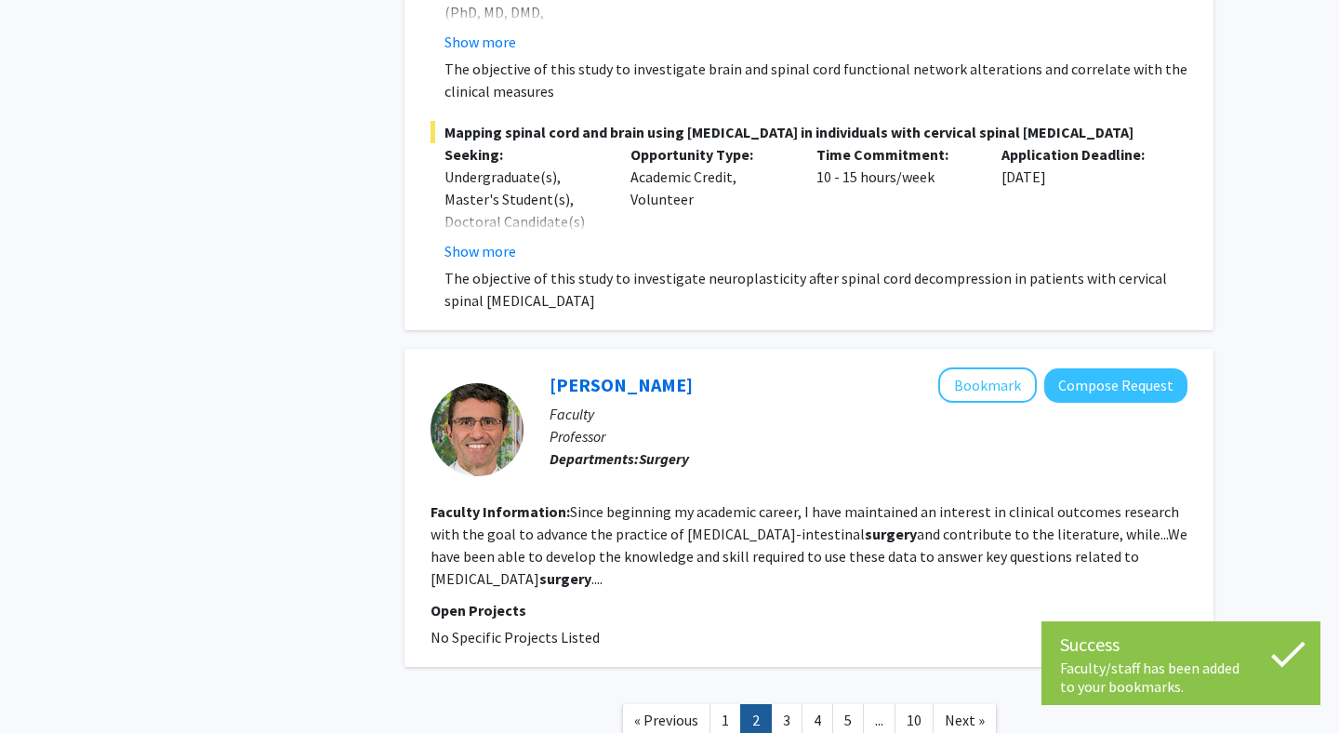
scroll to position [5359, 0]
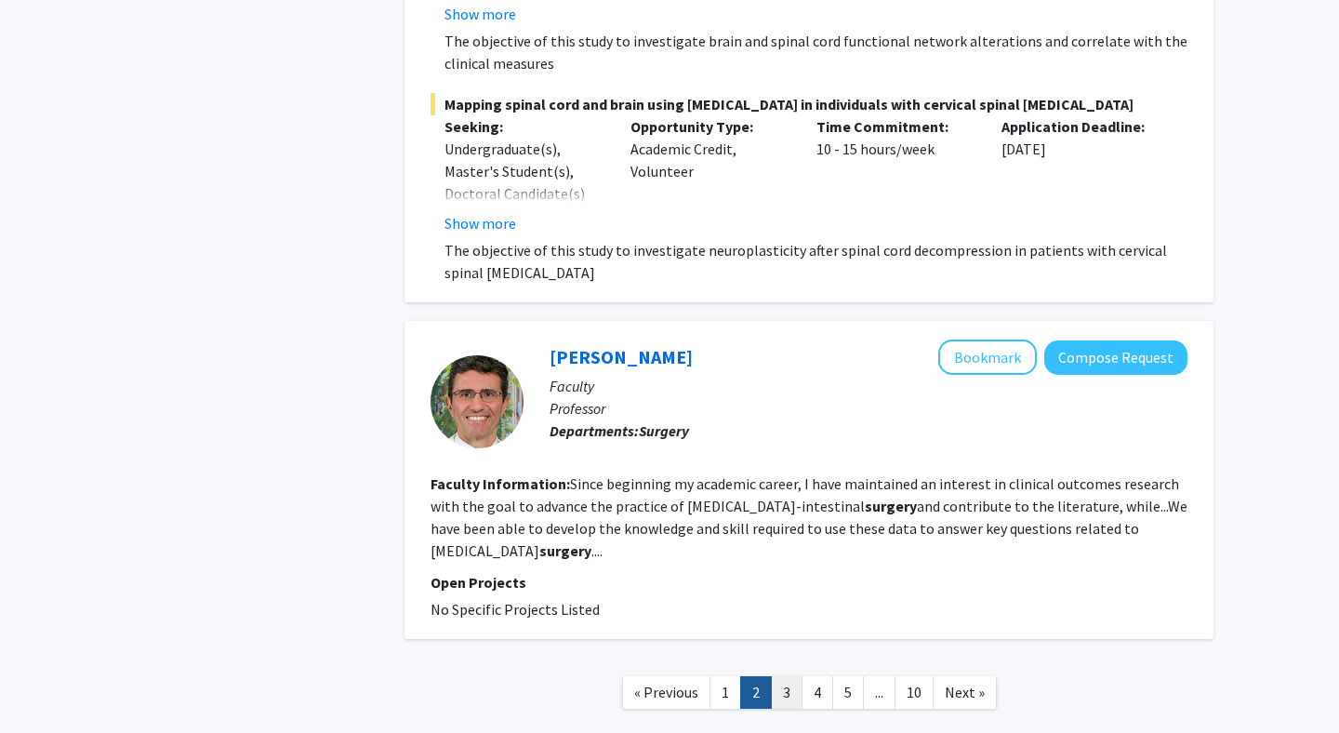
click at [783, 676] on link "3" at bounding box center [787, 692] width 32 height 33
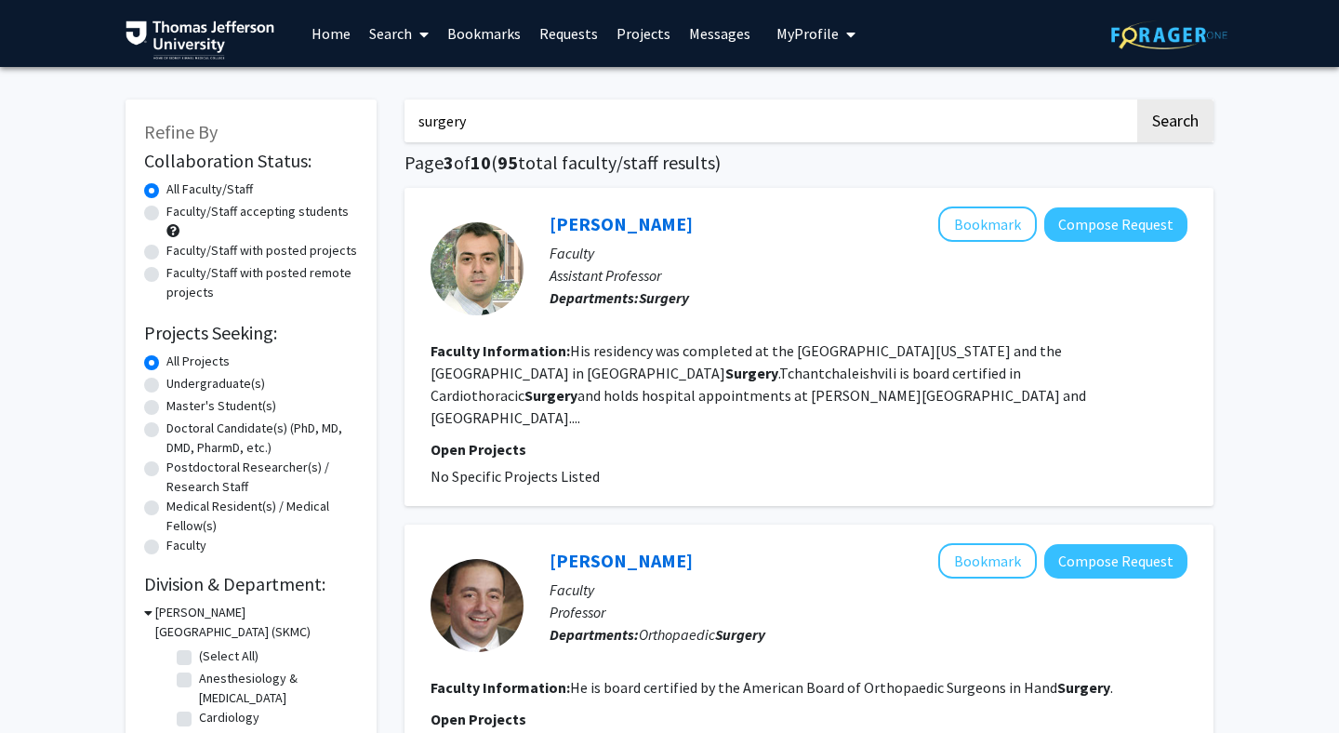
click at [721, 390] on fg-read-more "His residency was completed at the University of Minnesota Hospital & Clinic an…" at bounding box center [757, 384] width 655 height 86
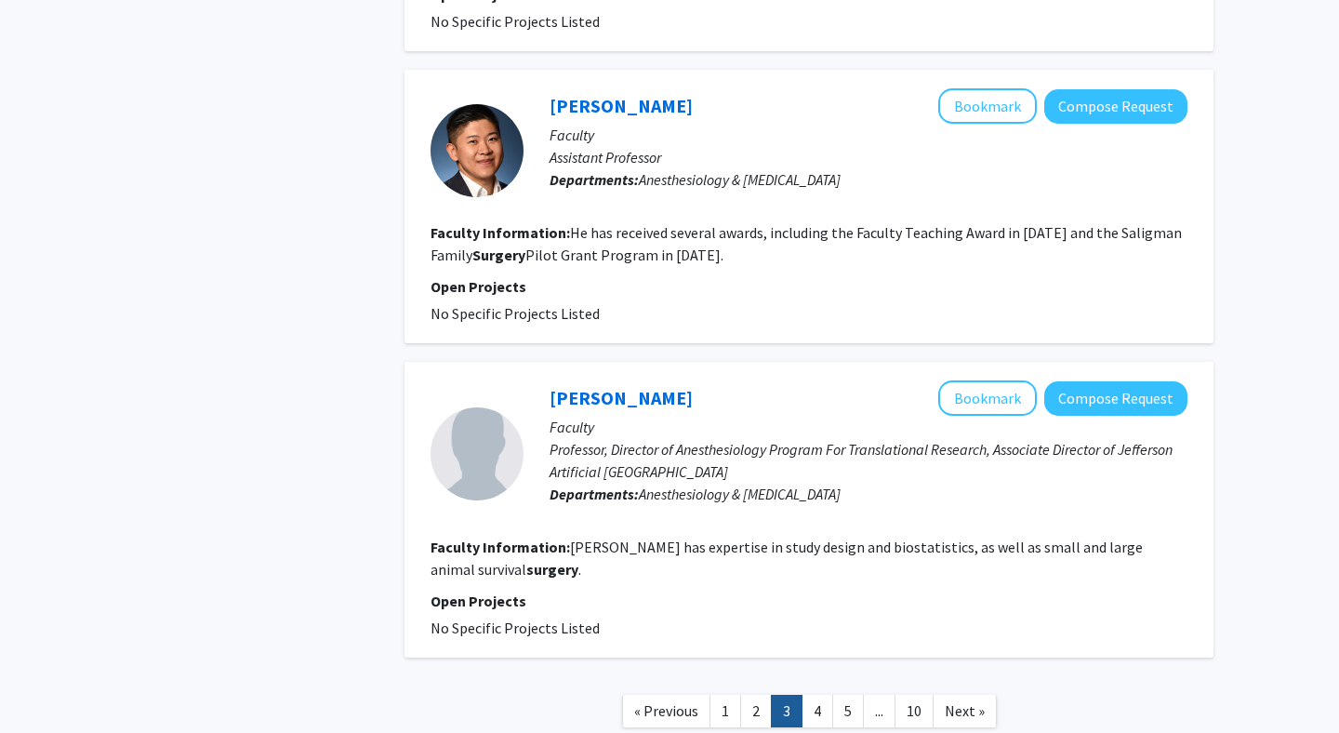
scroll to position [2640, 0]
click at [818, 694] on link "4" at bounding box center [817, 710] width 32 height 33
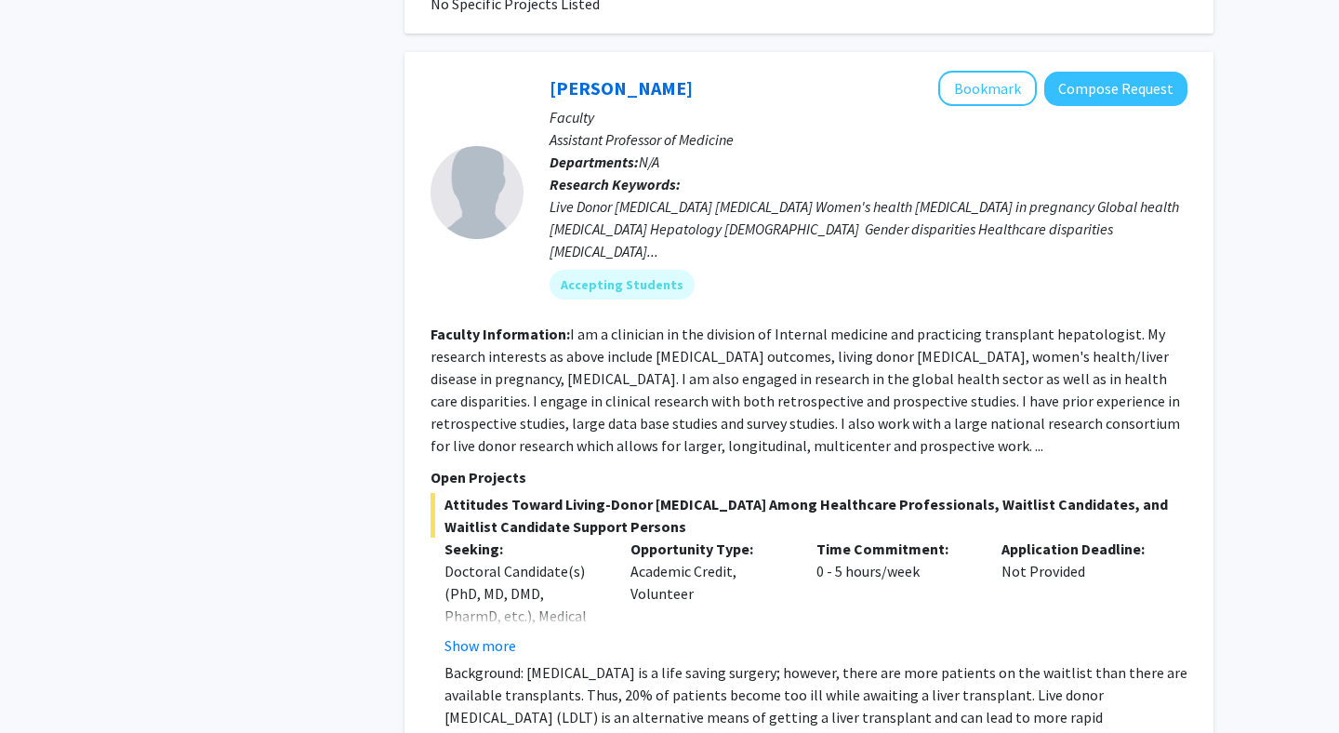
scroll to position [2025, 0]
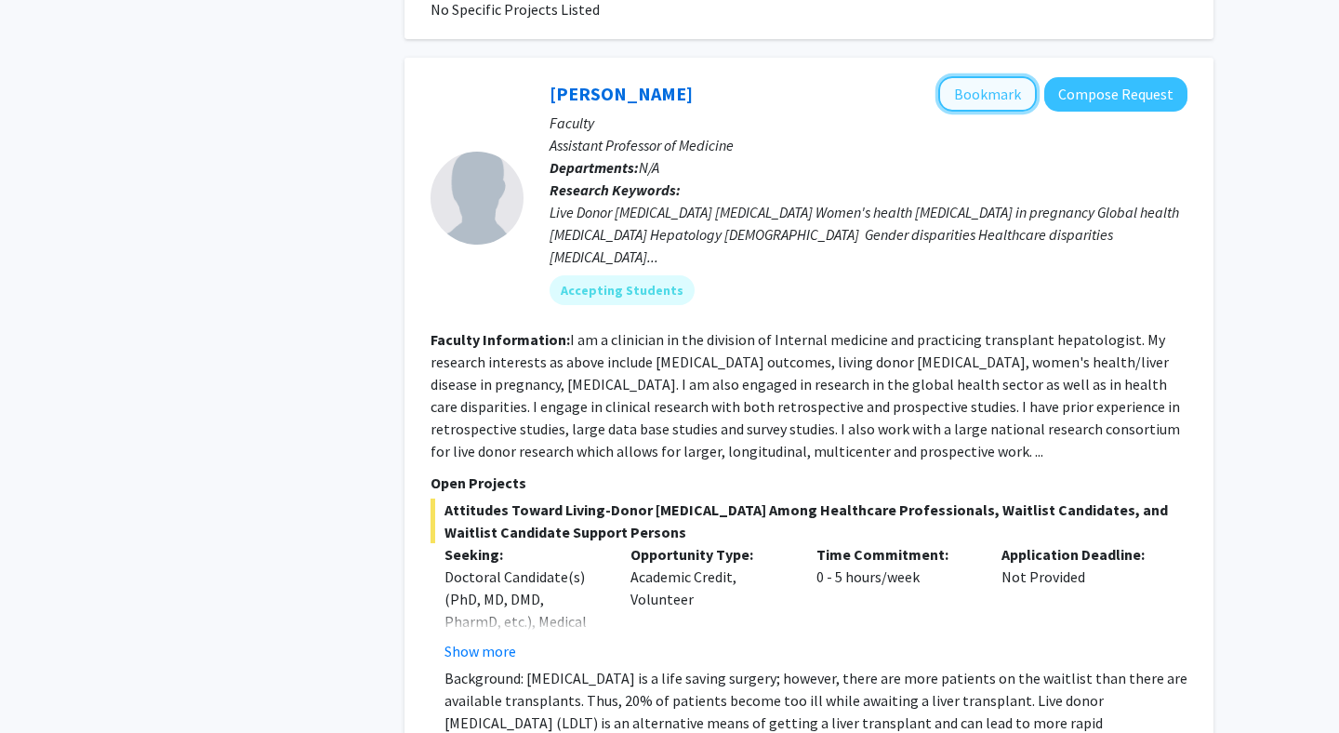
click at [1000, 76] on button "Bookmark" at bounding box center [987, 93] width 99 height 35
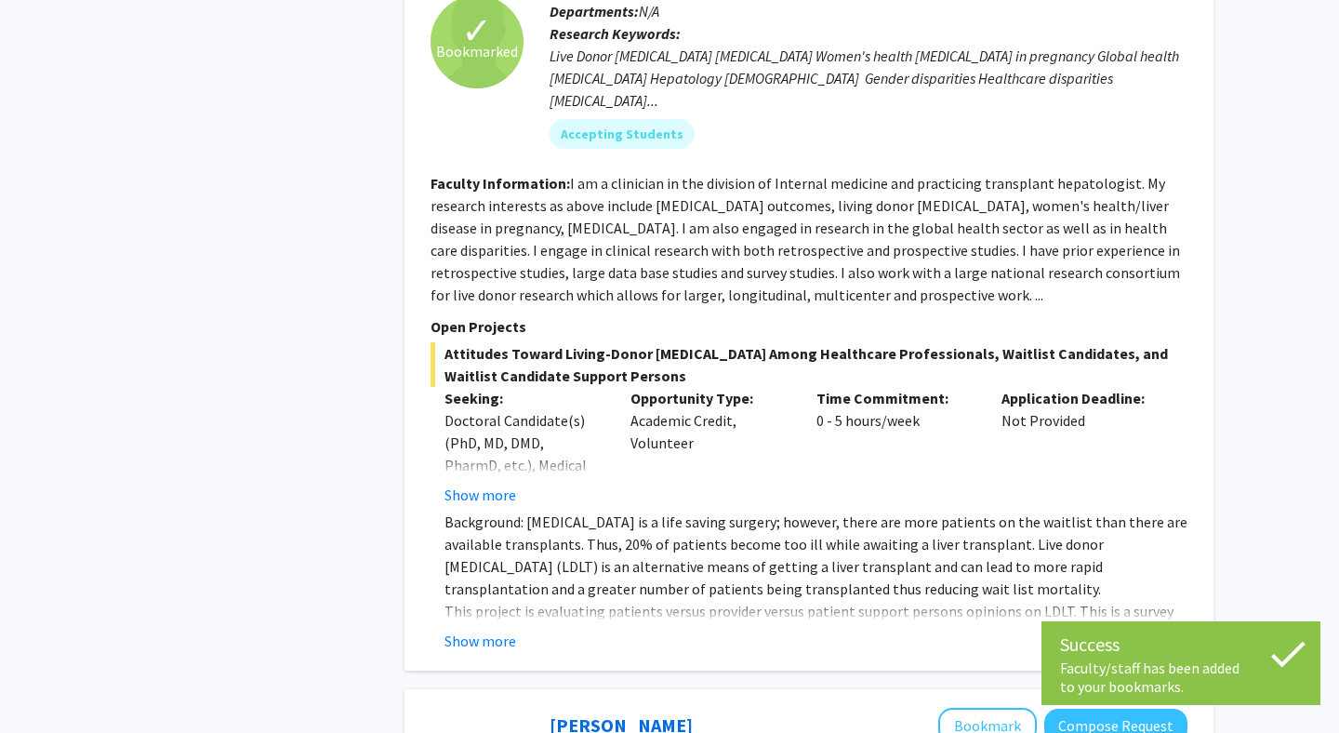
scroll to position [2185, 0]
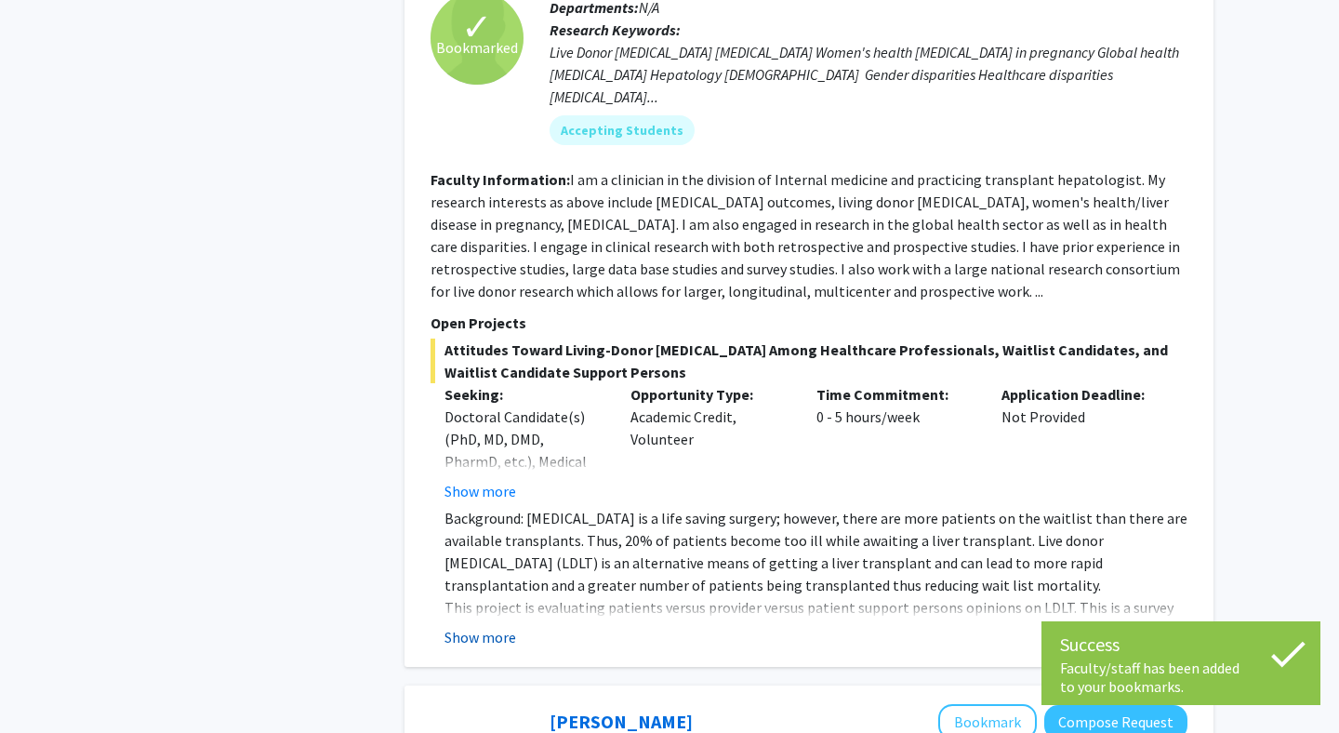
click at [496, 626] on button "Show more" at bounding box center [480, 637] width 72 height 22
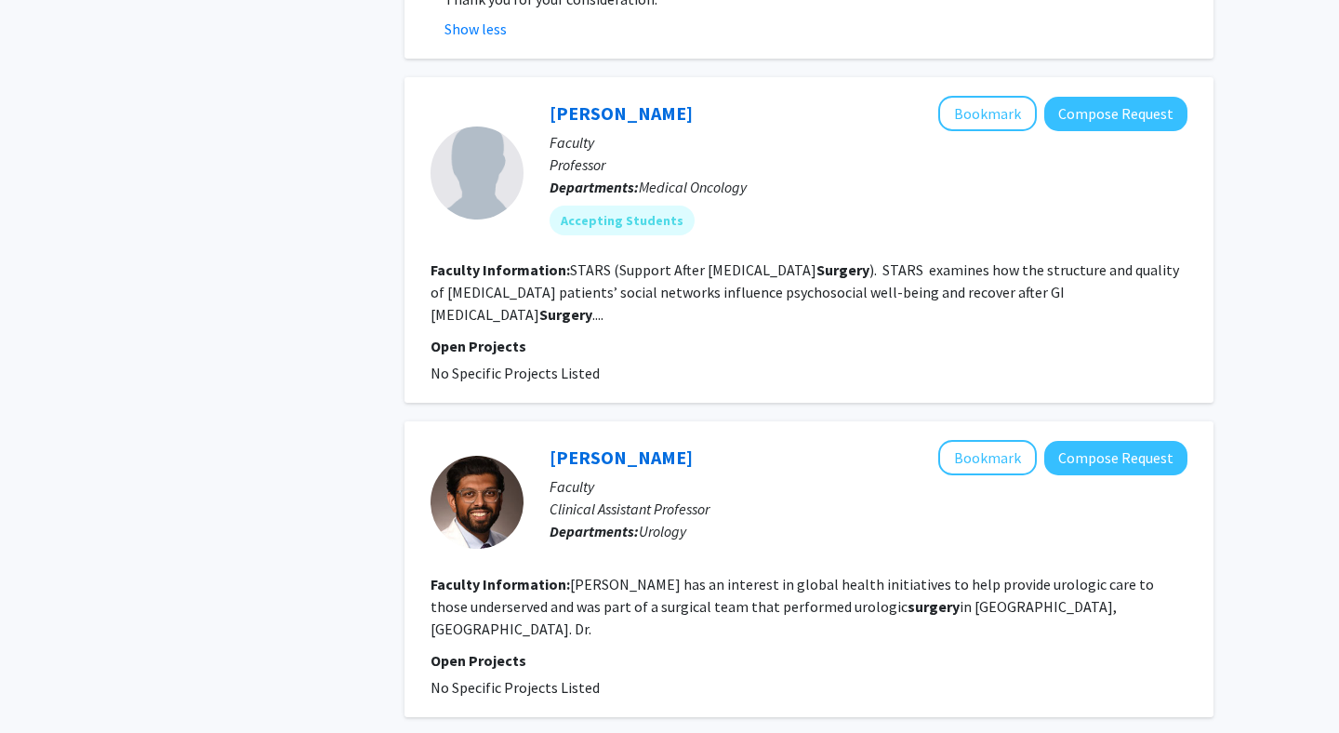
scroll to position [3036, 0]
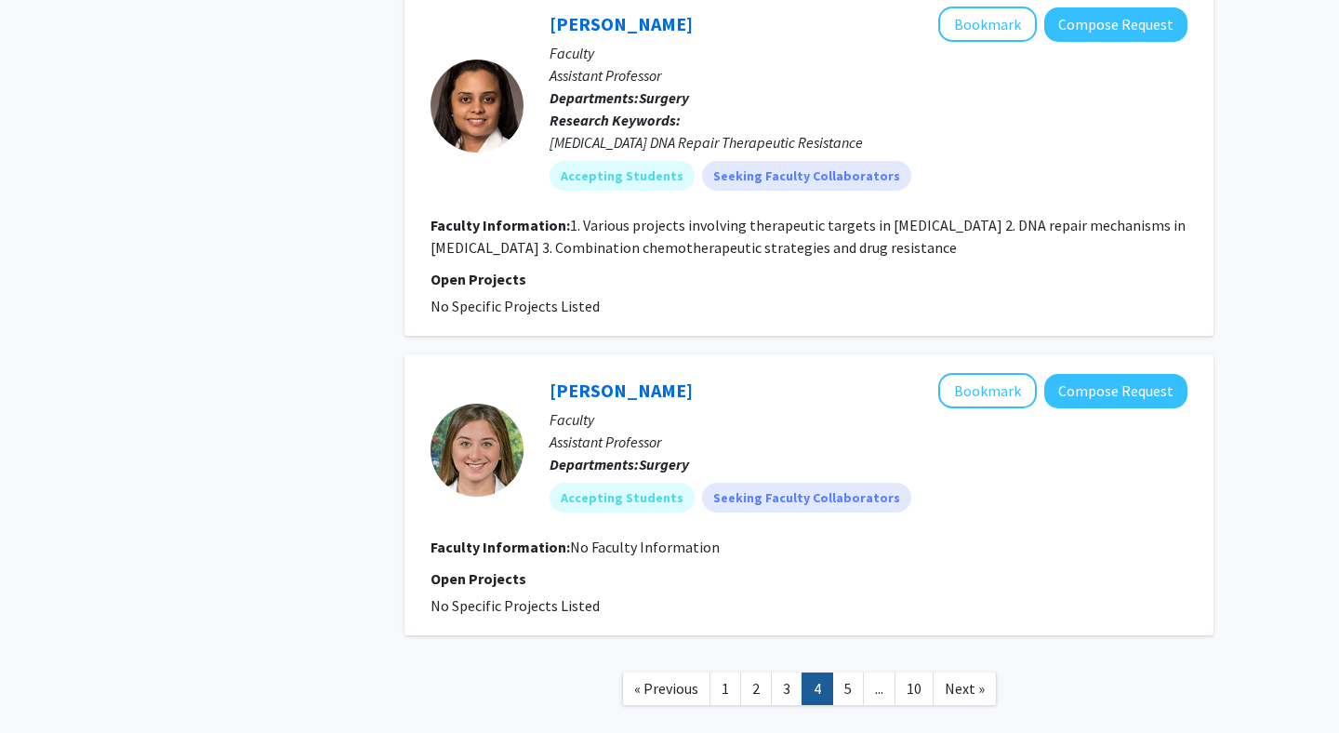
scroll to position [4136, 0]
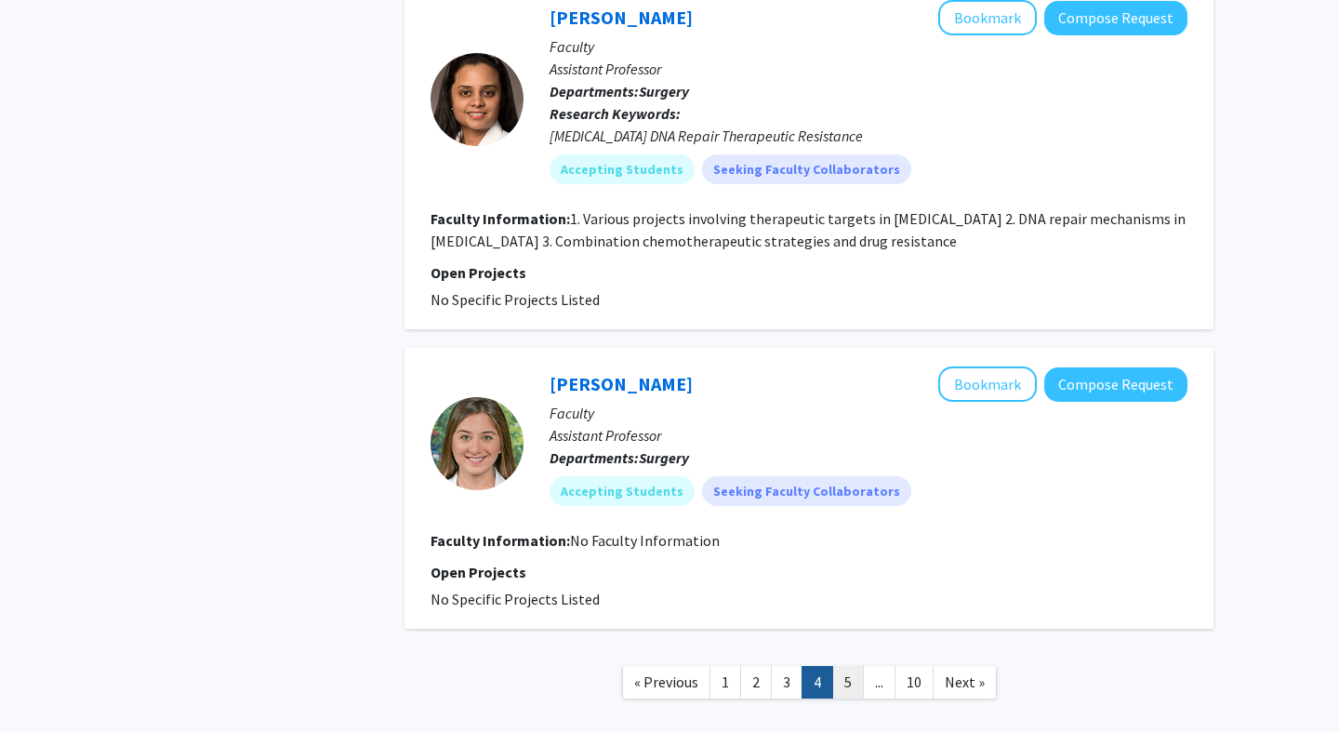
click at [847, 666] on link "5" at bounding box center [848, 682] width 32 height 33
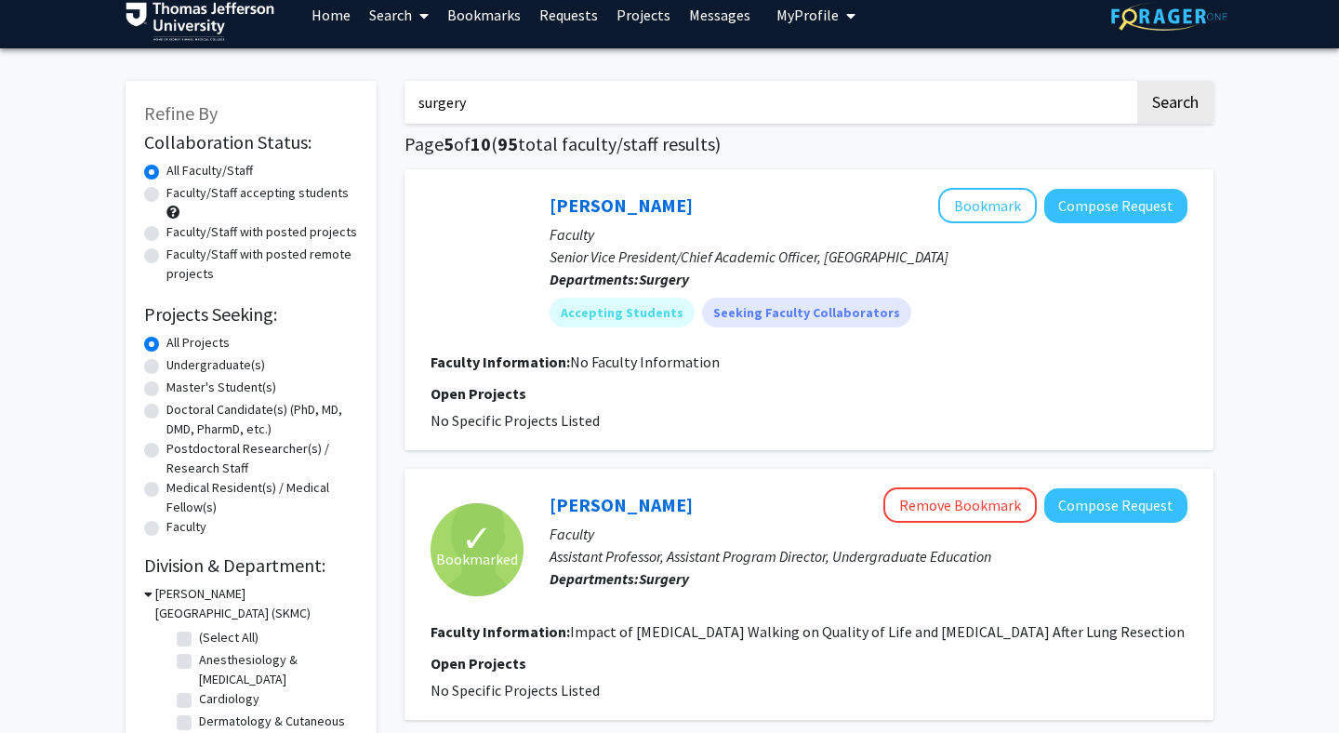
scroll to position [25, 0]
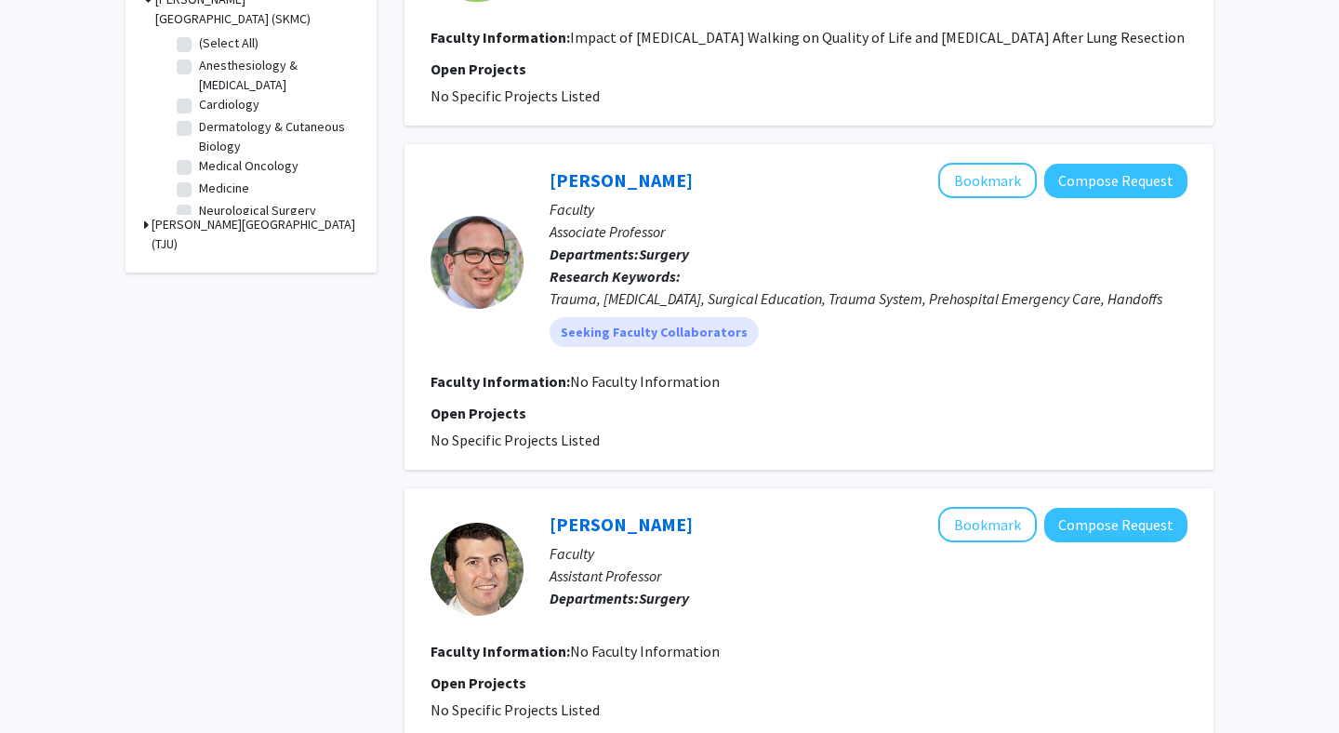
scroll to position [630, 0]
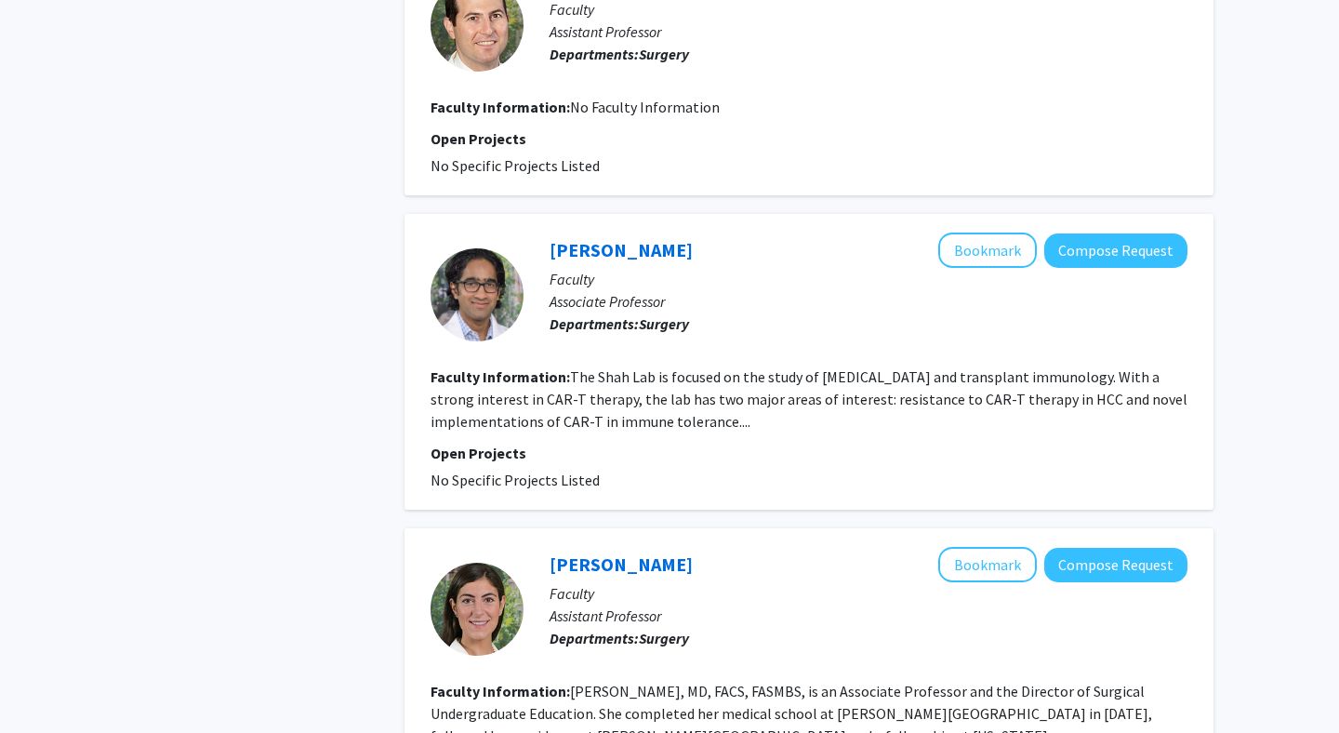
scroll to position [1157, 0]
click at [595, 260] on link "Ashesh Shah" at bounding box center [620, 248] width 143 height 23
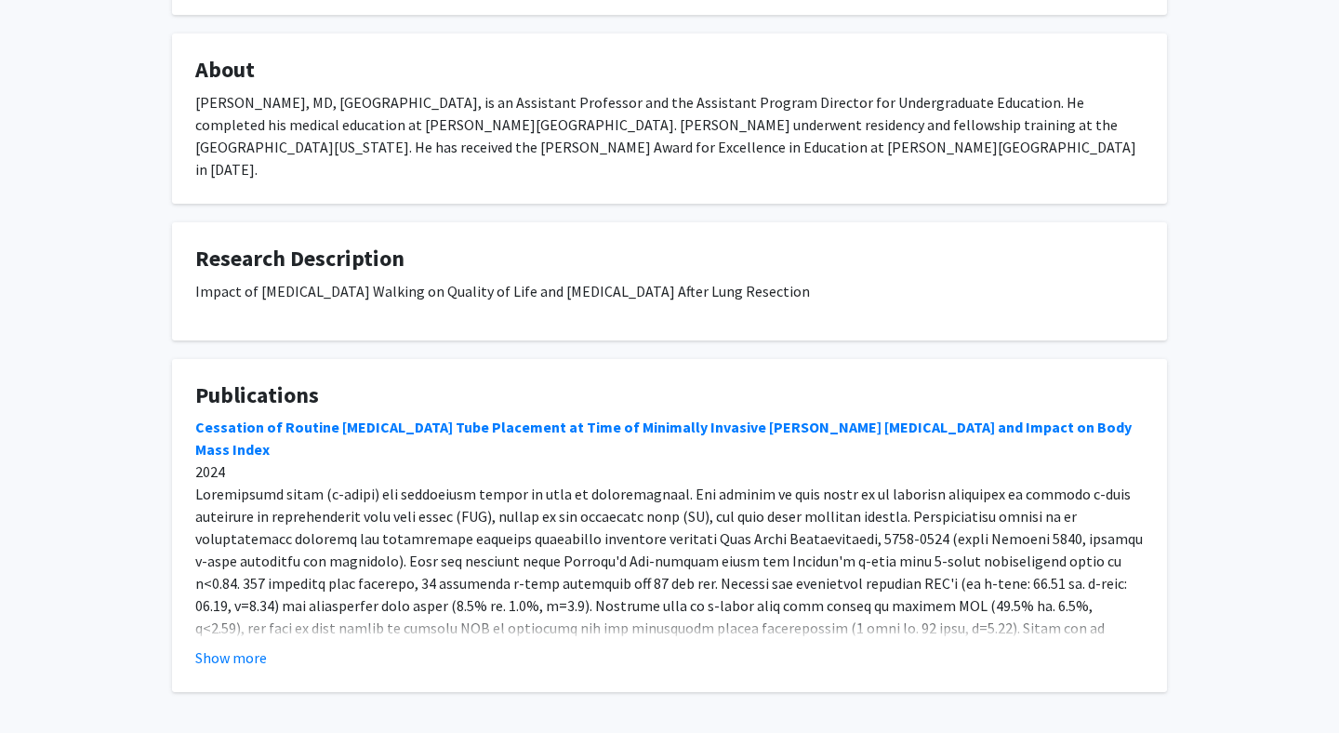
scroll to position [327, 0]
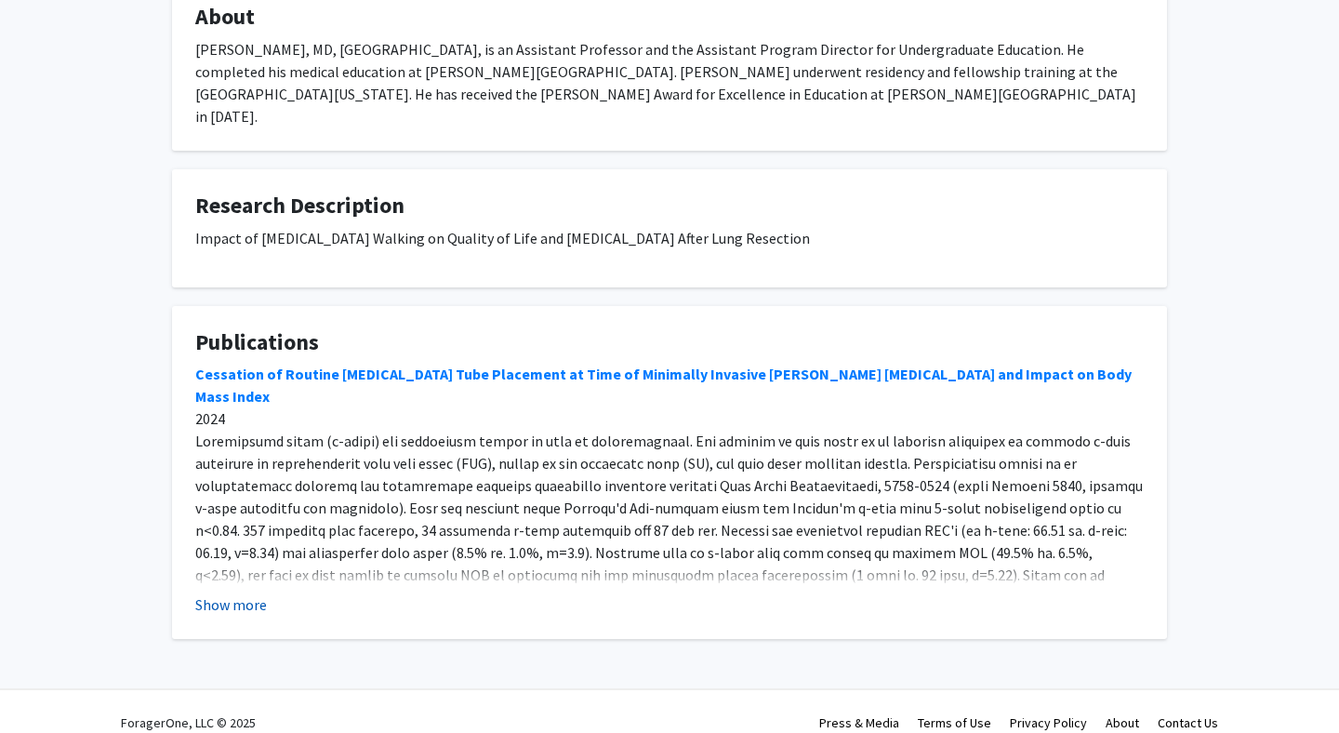
click at [227, 593] on button "Show more" at bounding box center [231, 604] width 72 height 22
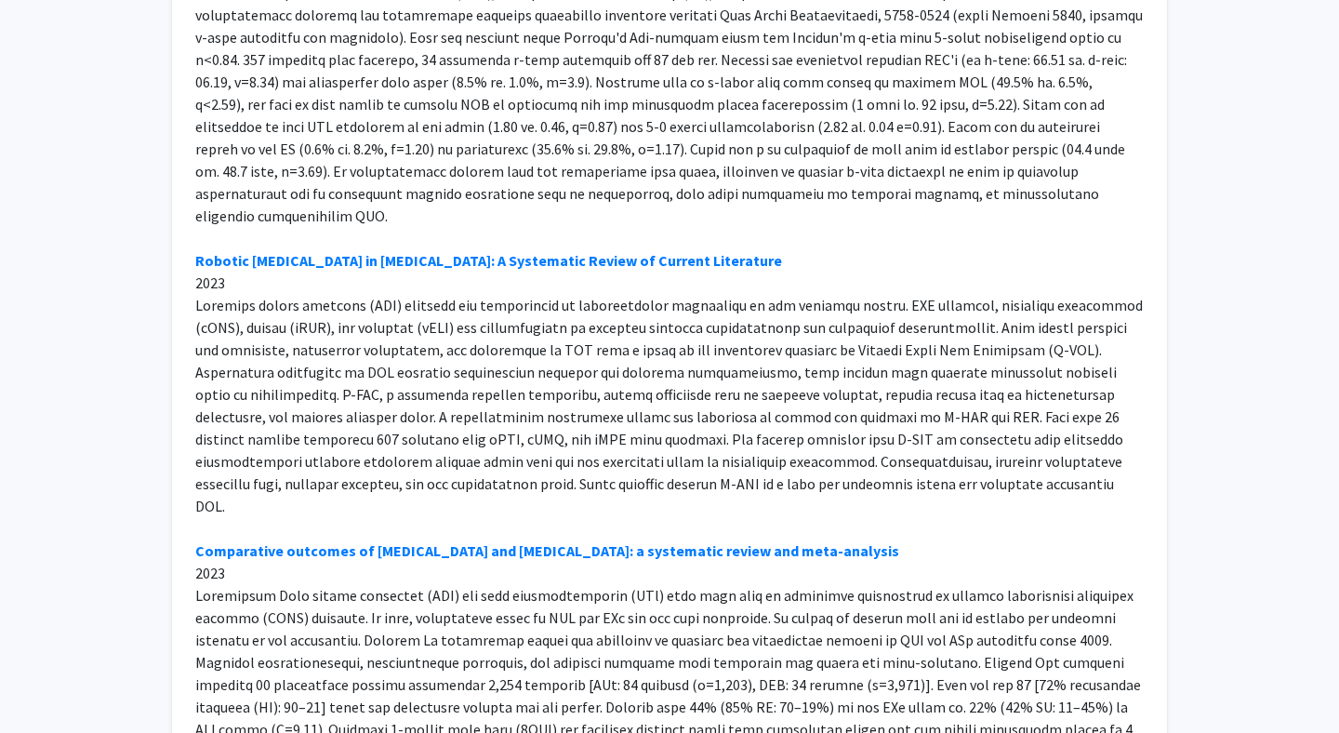
scroll to position [801, 0]
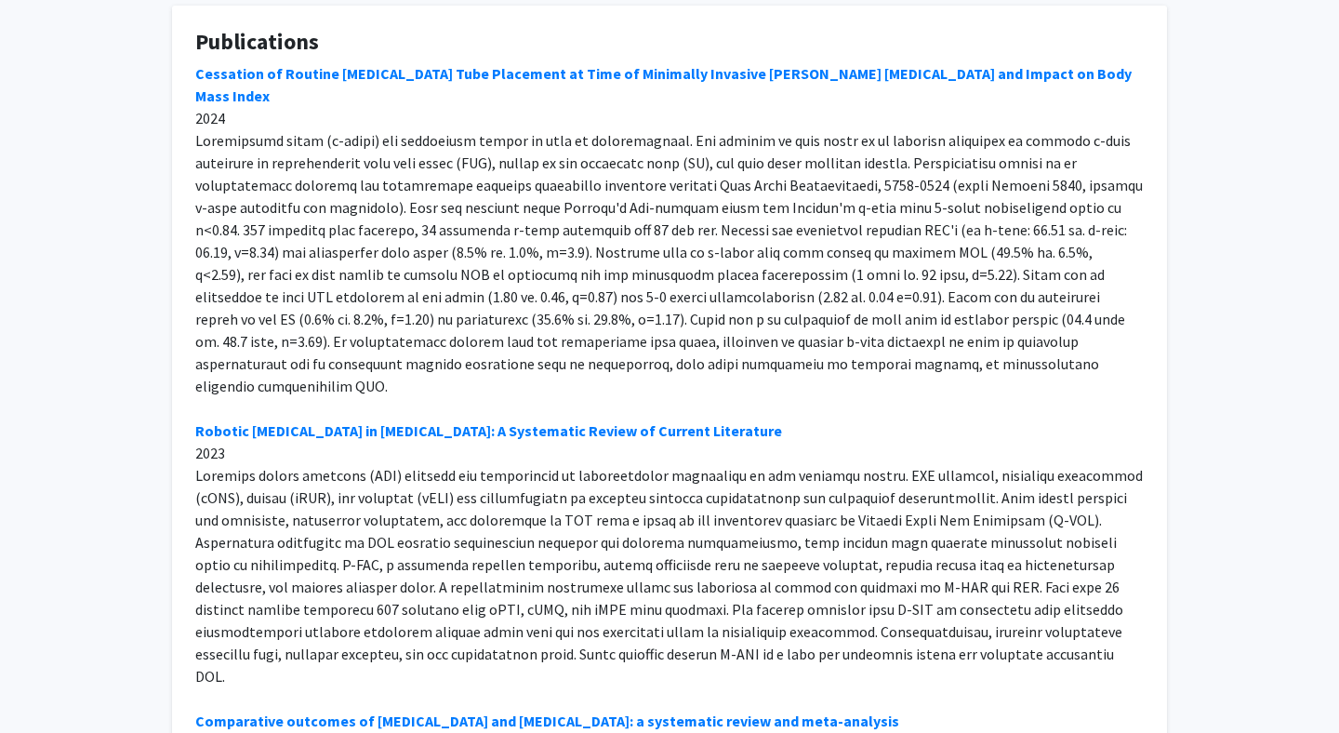
scroll to position [0, 0]
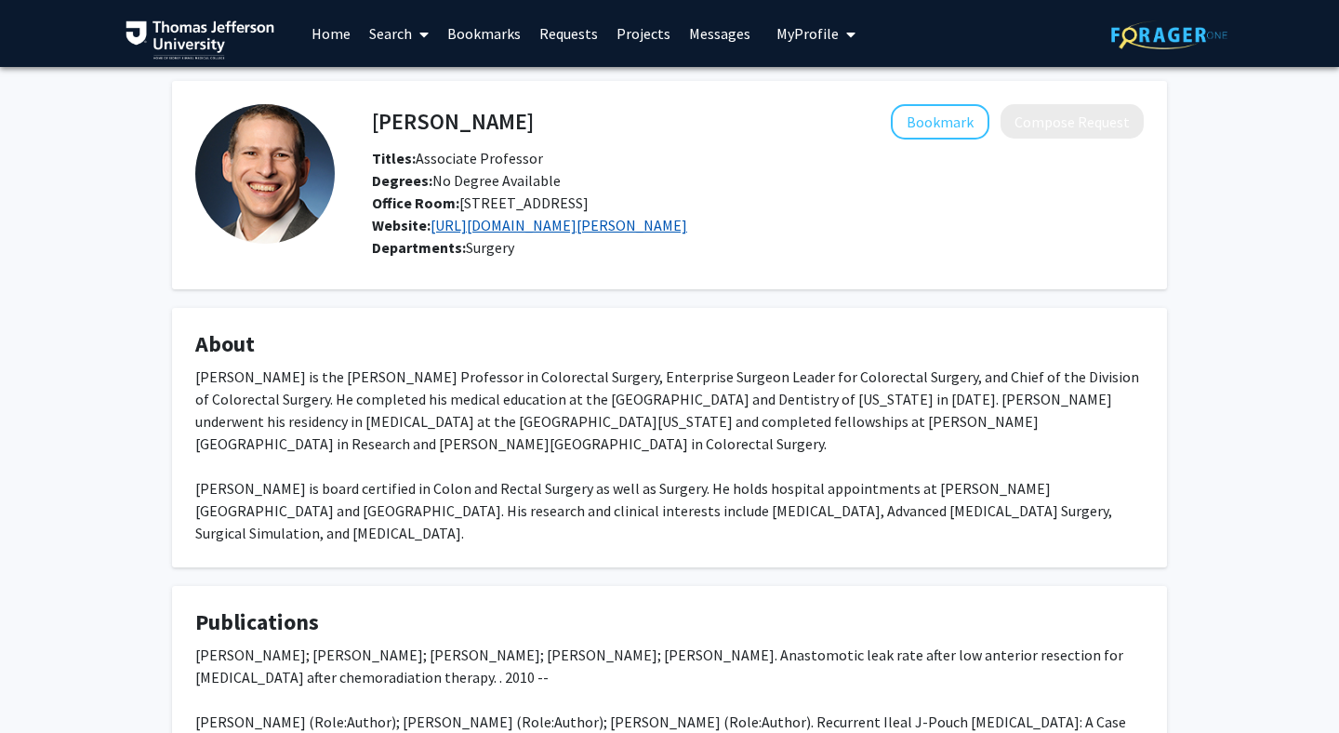
click at [687, 234] on link "https://www.jefferson.edu/academics/colleges-schools-institutes/skmc/department…" at bounding box center [558, 225] width 257 height 19
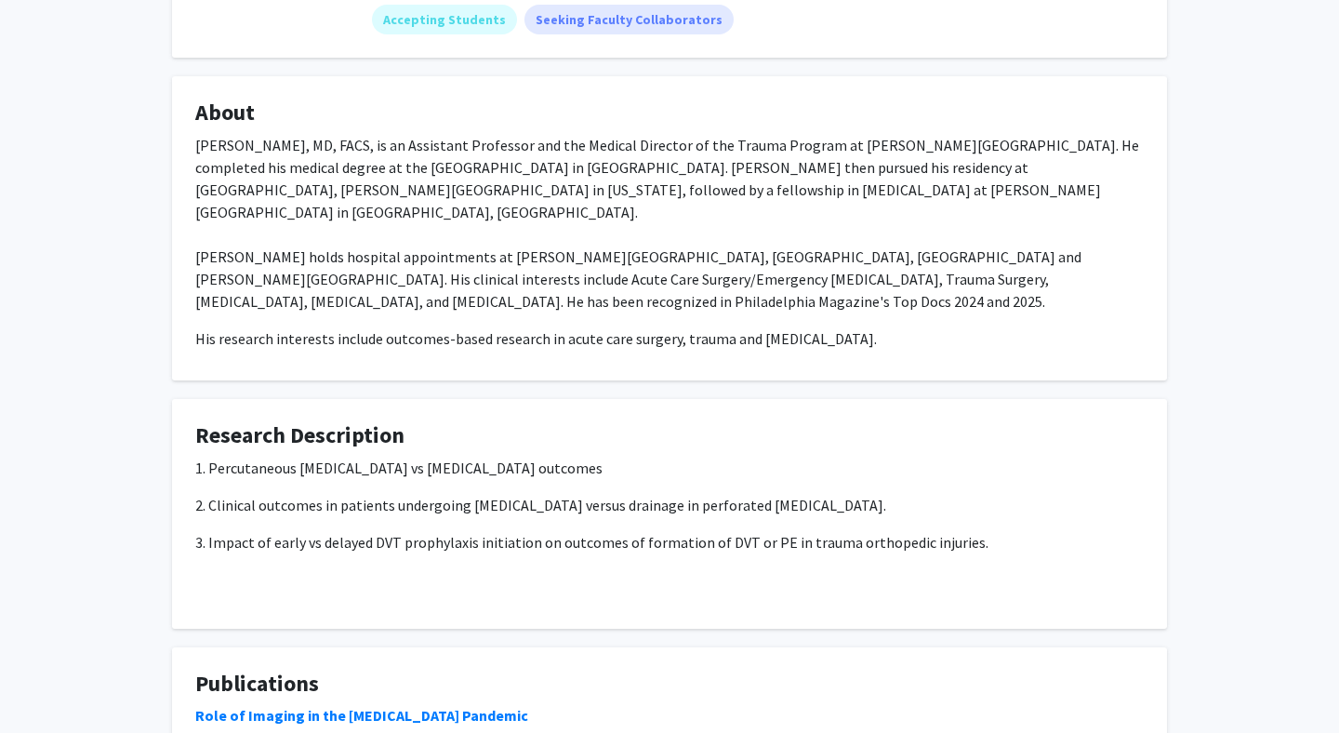
scroll to position [254, 0]
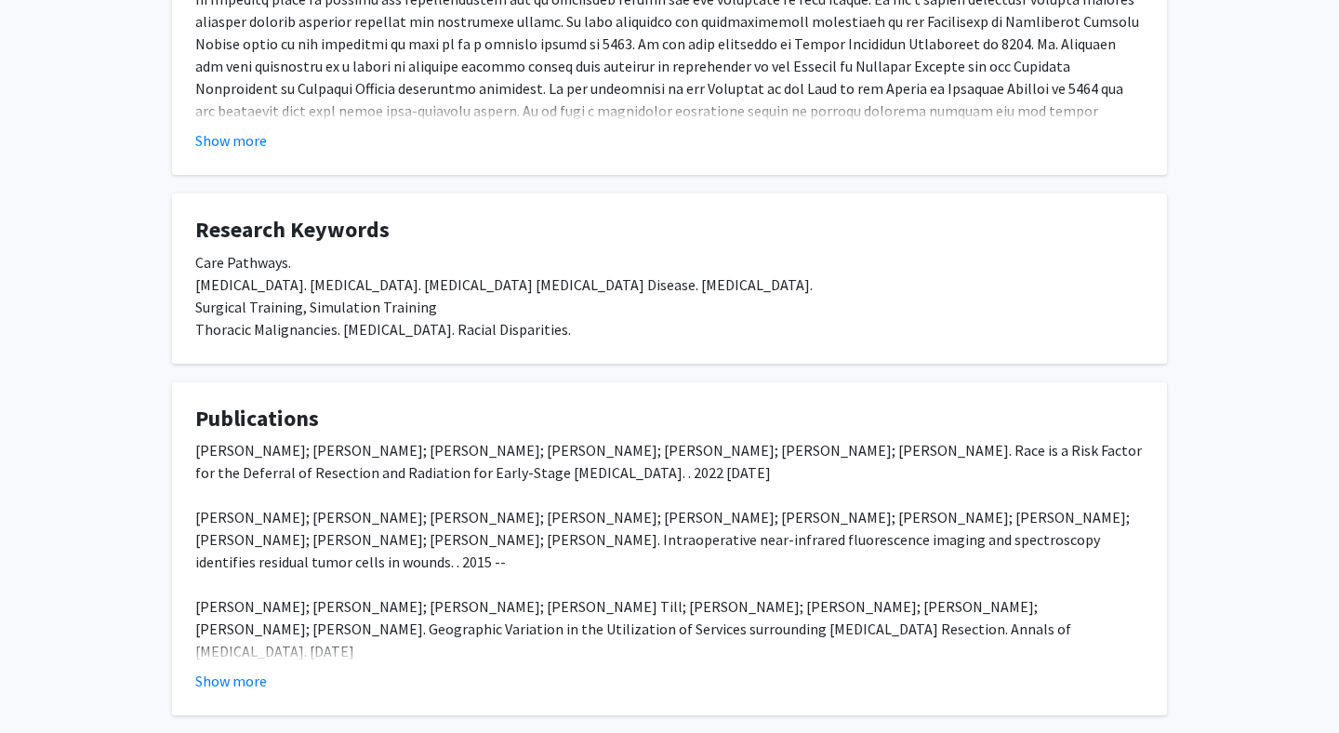
scroll to position [487, 0]
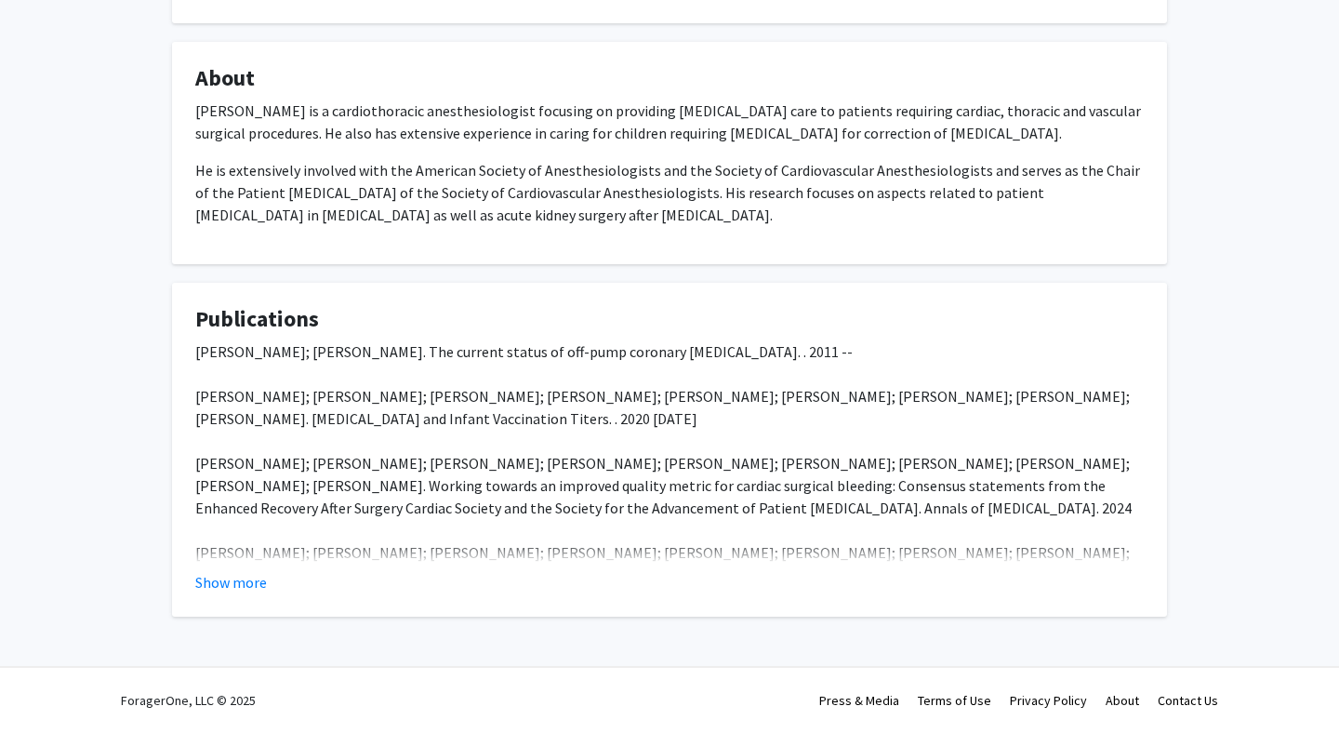
scroll to position [278, 0]
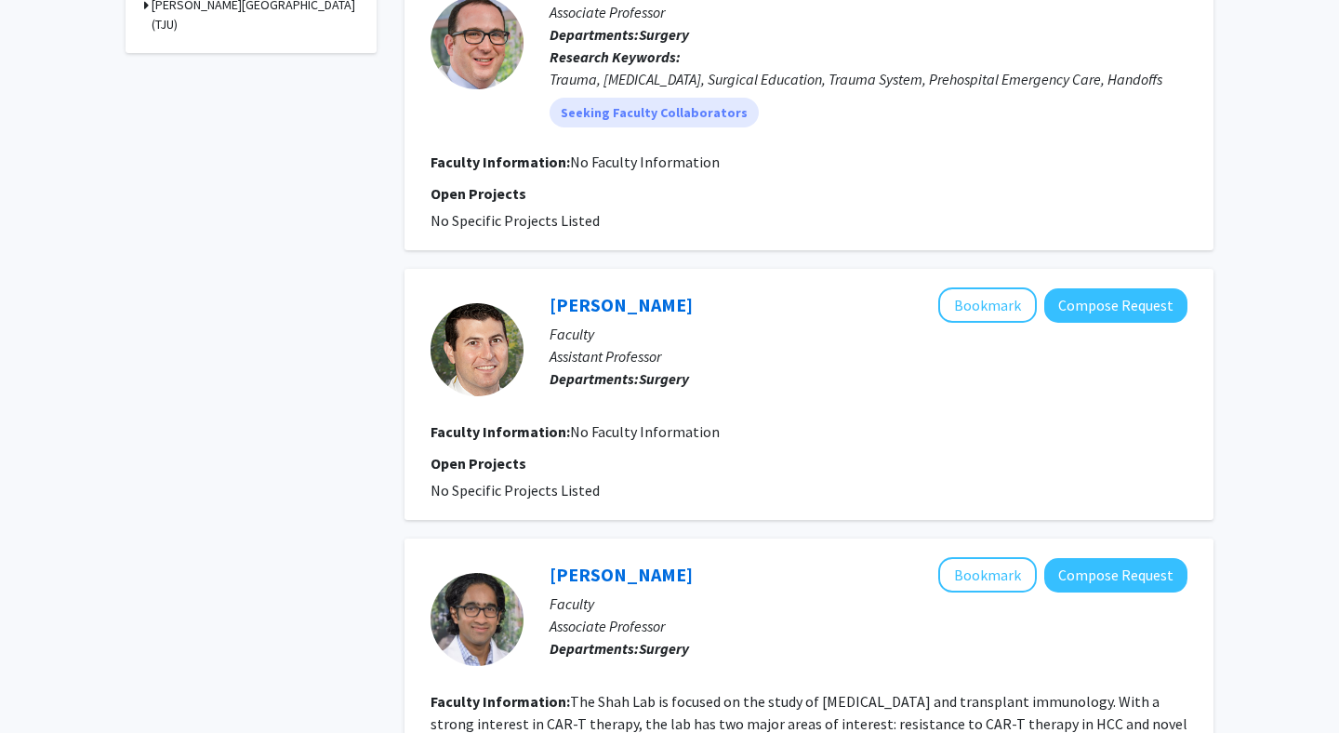
scroll to position [837, 0]
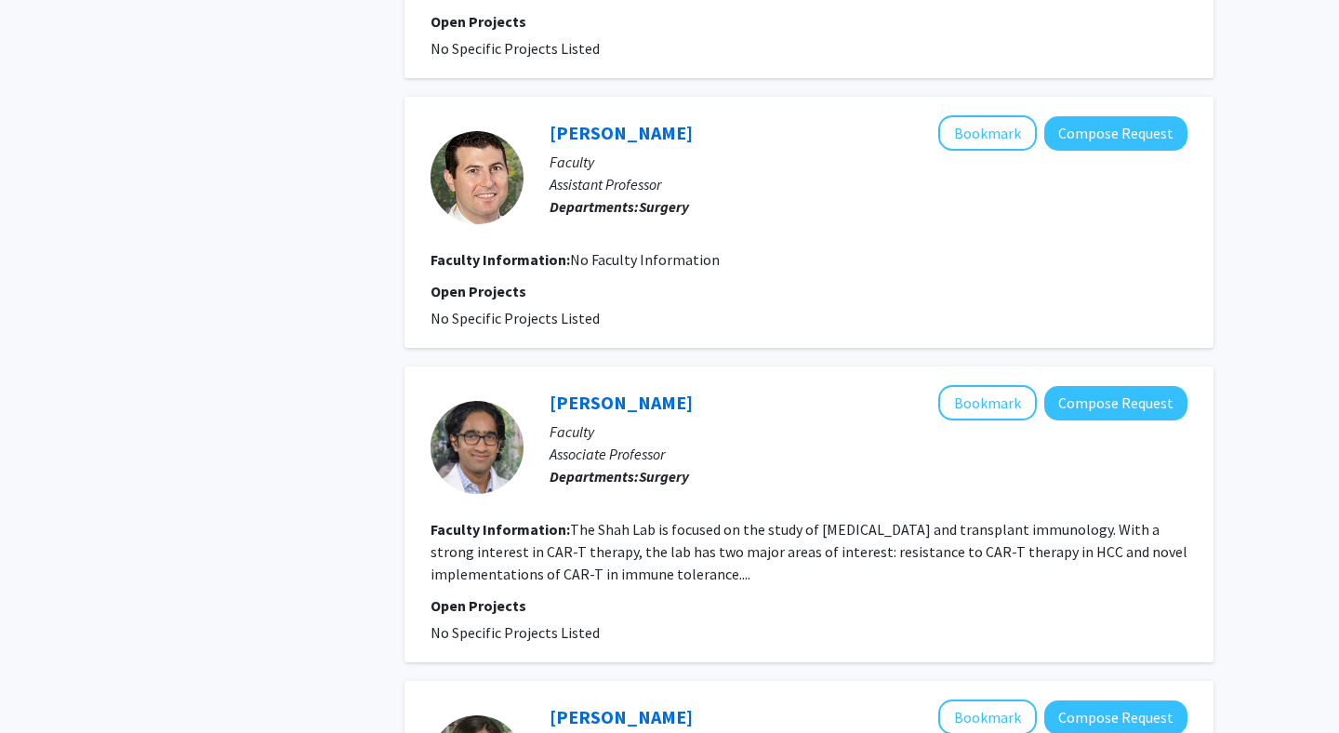
scroll to position [1038, 0]
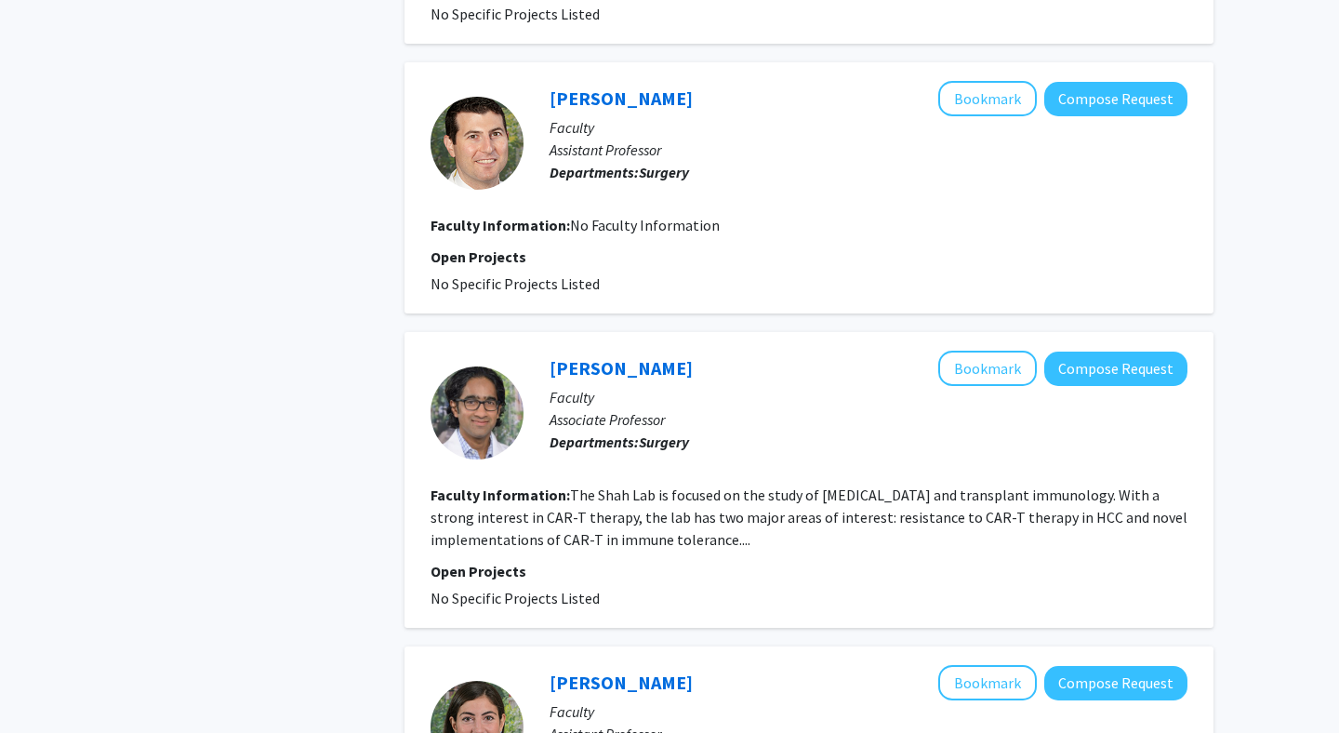
click at [284, 443] on div "Refine By Collaboration Status: Collaboration Status All Faculty/Staff Collabor…" at bounding box center [251, 666] width 279 height 3249
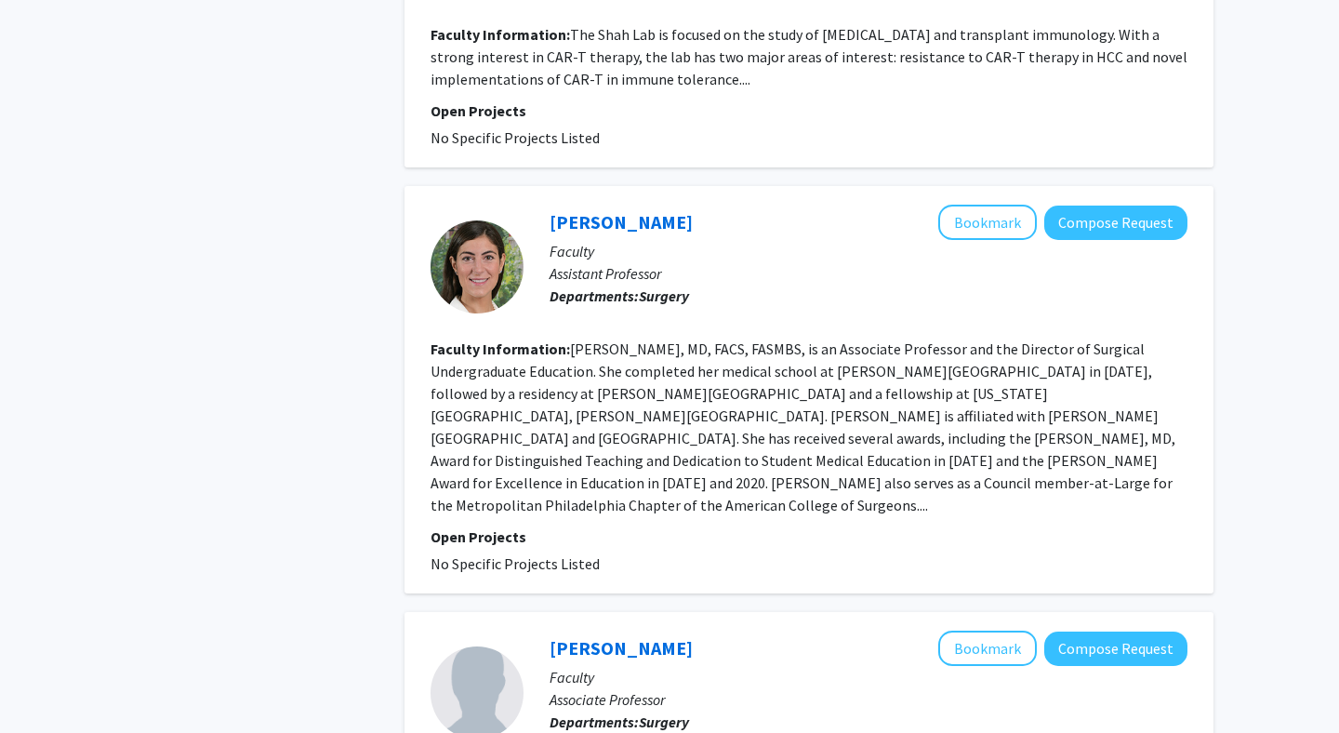
scroll to position [1501, 0]
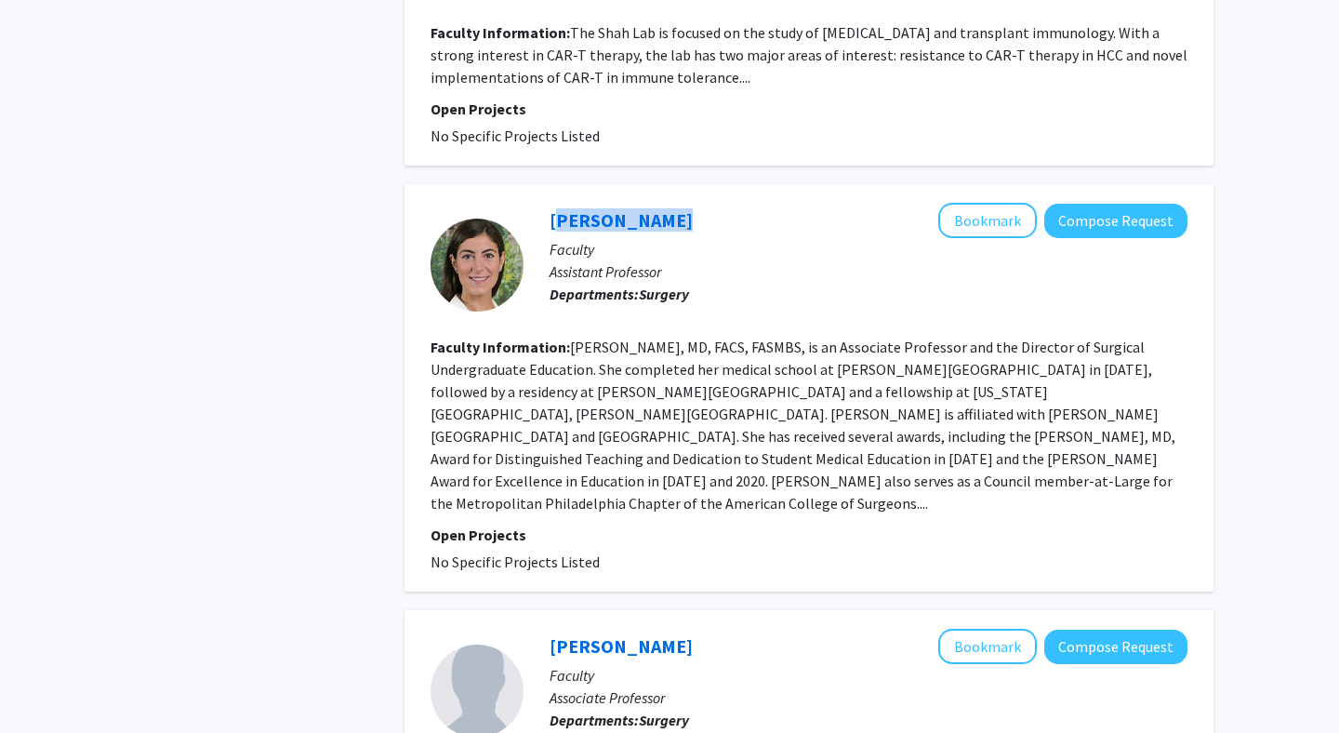
click at [332, 301] on div "Refine By Collaboration Status: Collaboration Status All Faculty/Staff Collabor…" at bounding box center [251, 204] width 279 height 3249
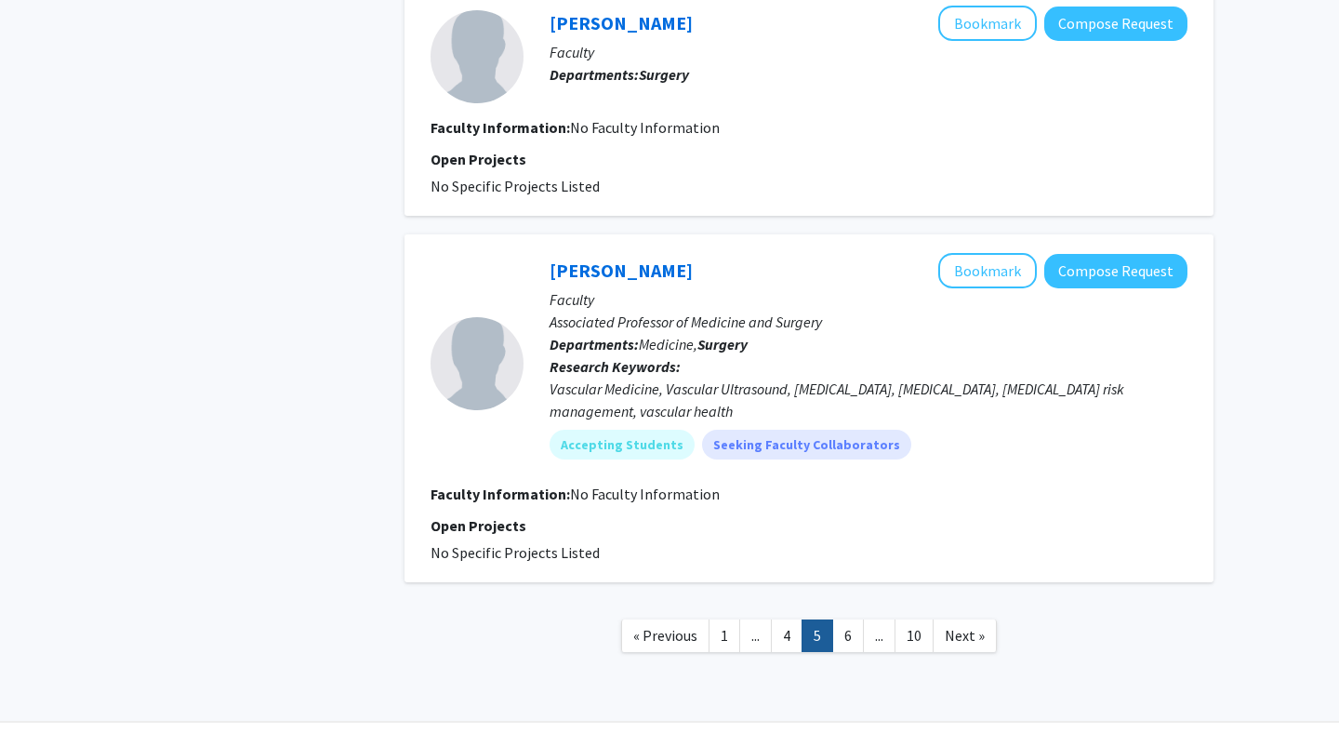
scroll to position [2641, 0]
click at [865, 651] on link "..." at bounding box center [879, 634] width 33 height 33
click at [851, 651] on link "6" at bounding box center [848, 634] width 32 height 33
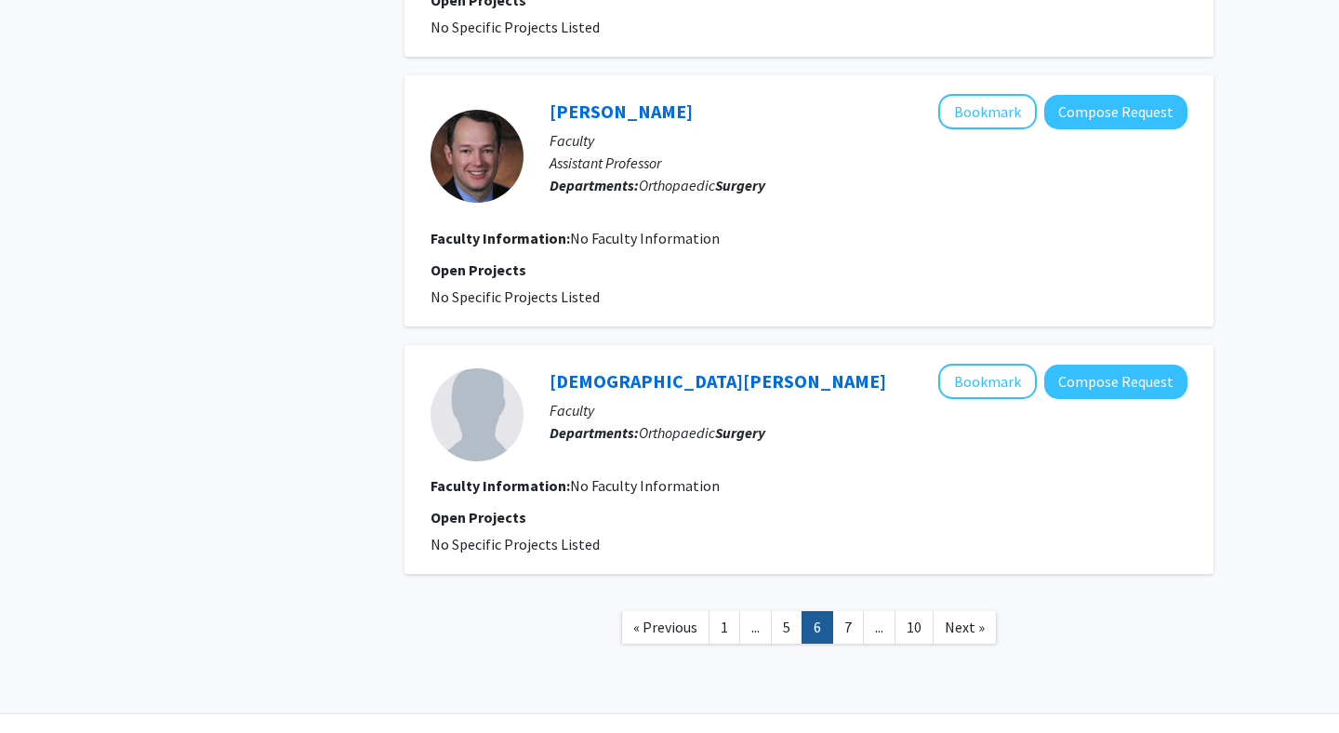
scroll to position [3054, 0]
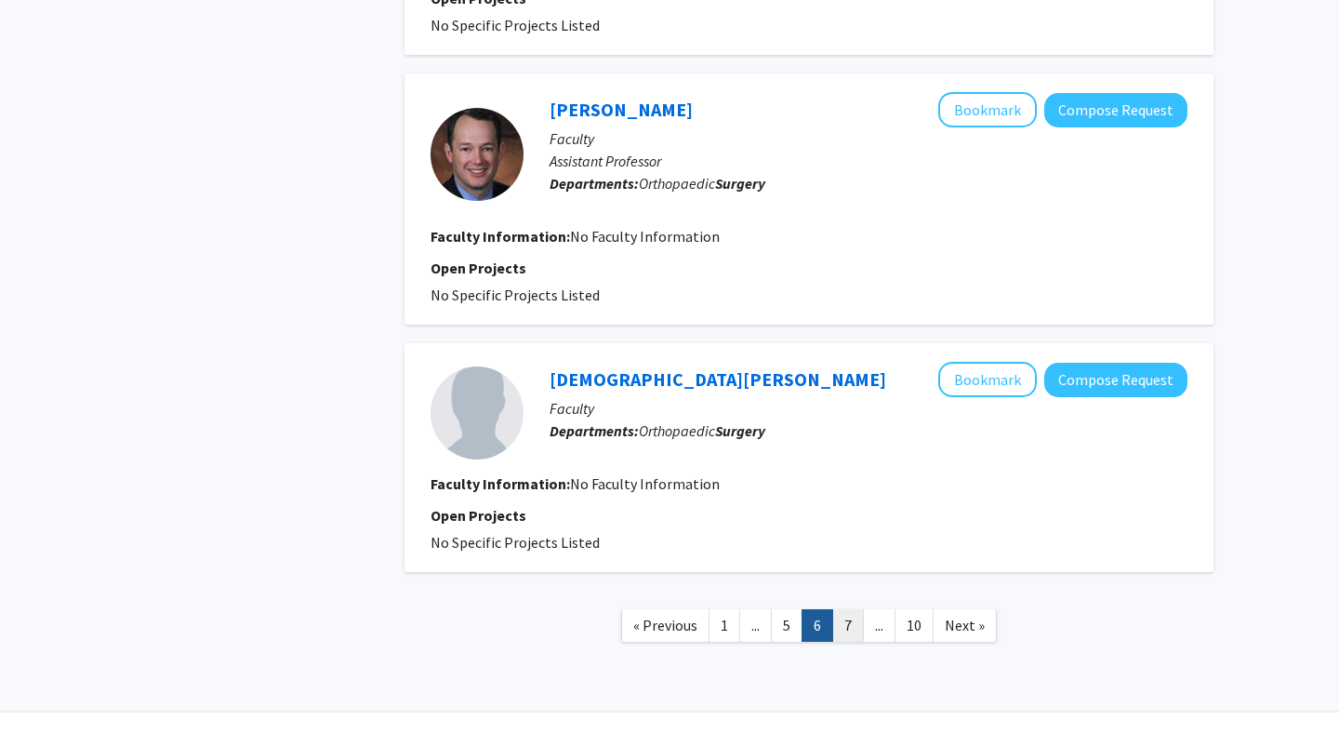
click at [856, 609] on link "7" at bounding box center [848, 625] width 32 height 33
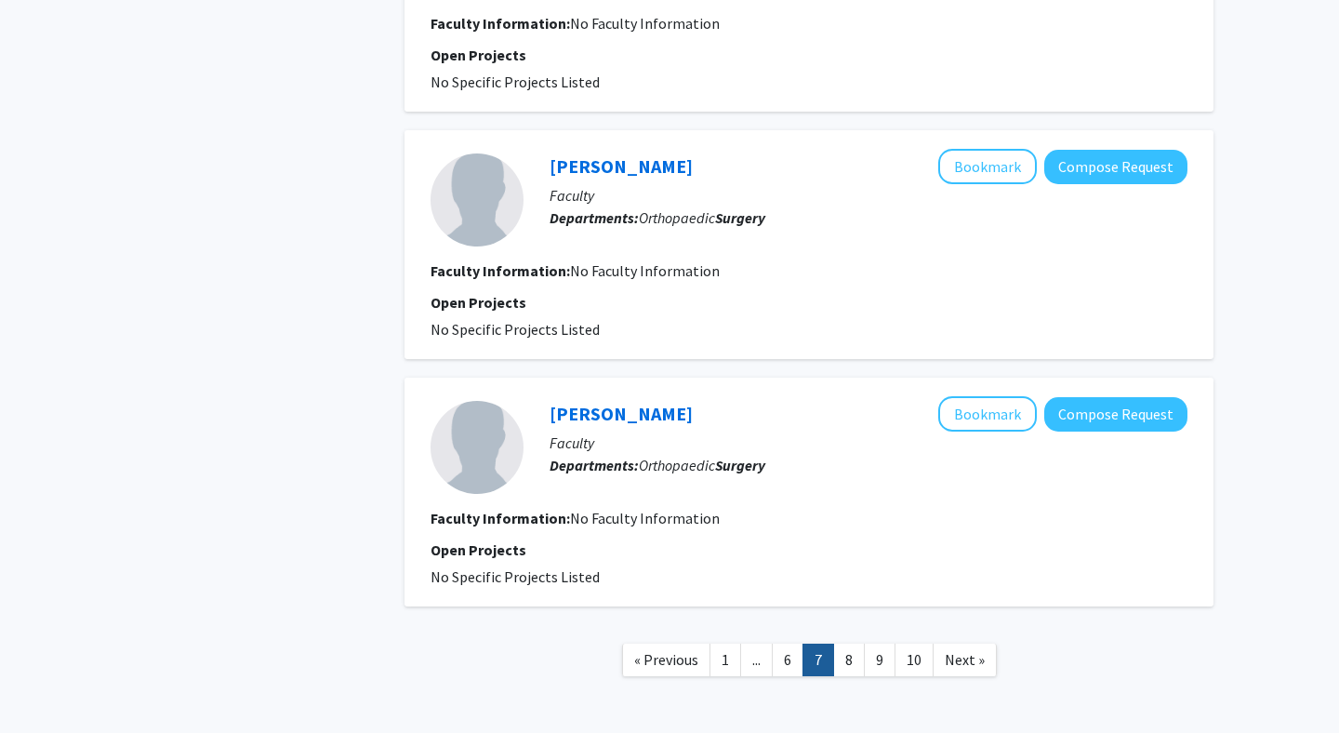
scroll to position [2137, 0]
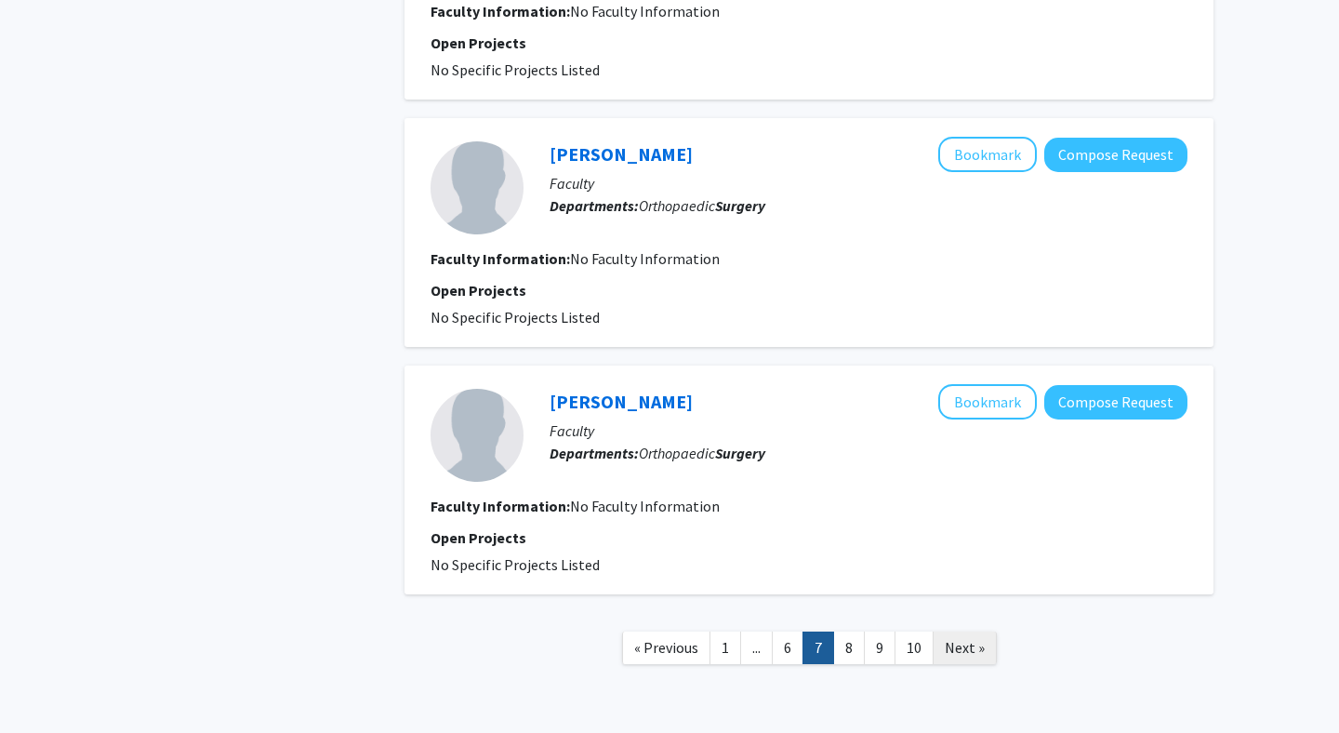
click at [965, 650] on span "Next »" at bounding box center [965, 647] width 40 height 19
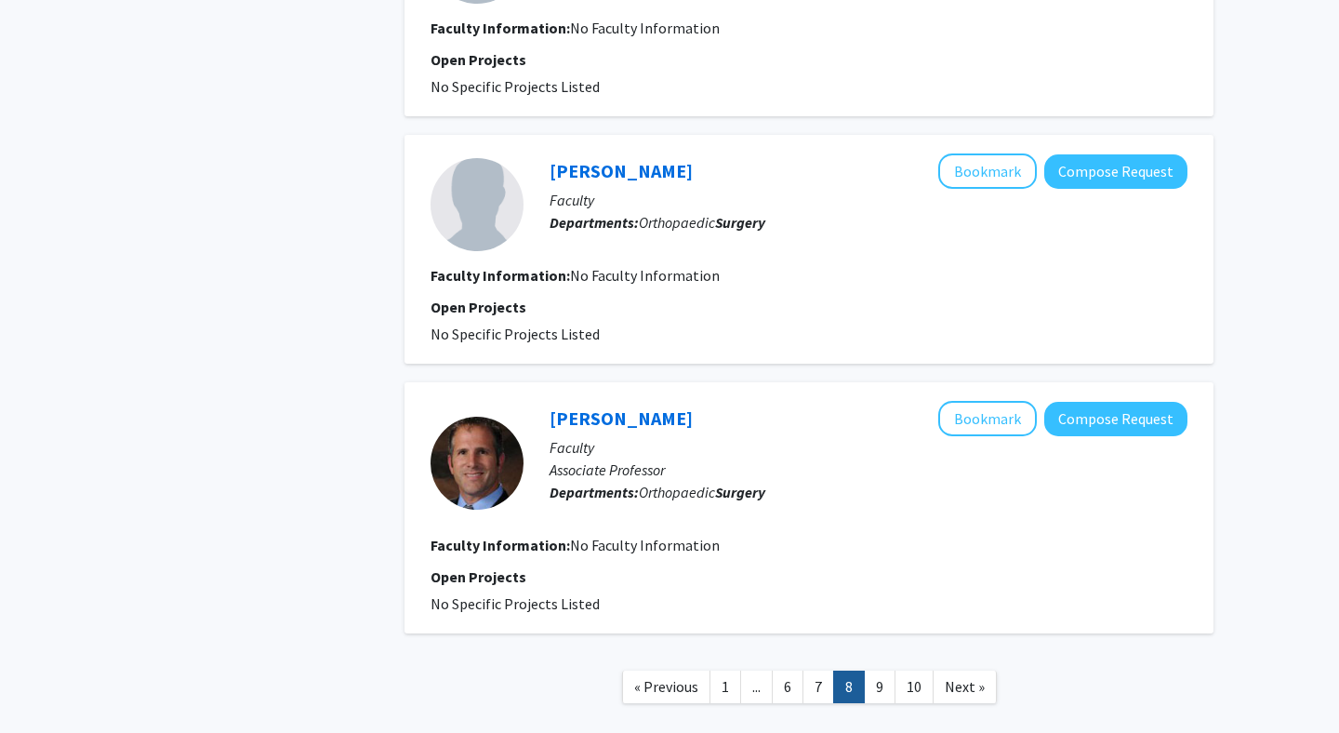
scroll to position [2169, 0]
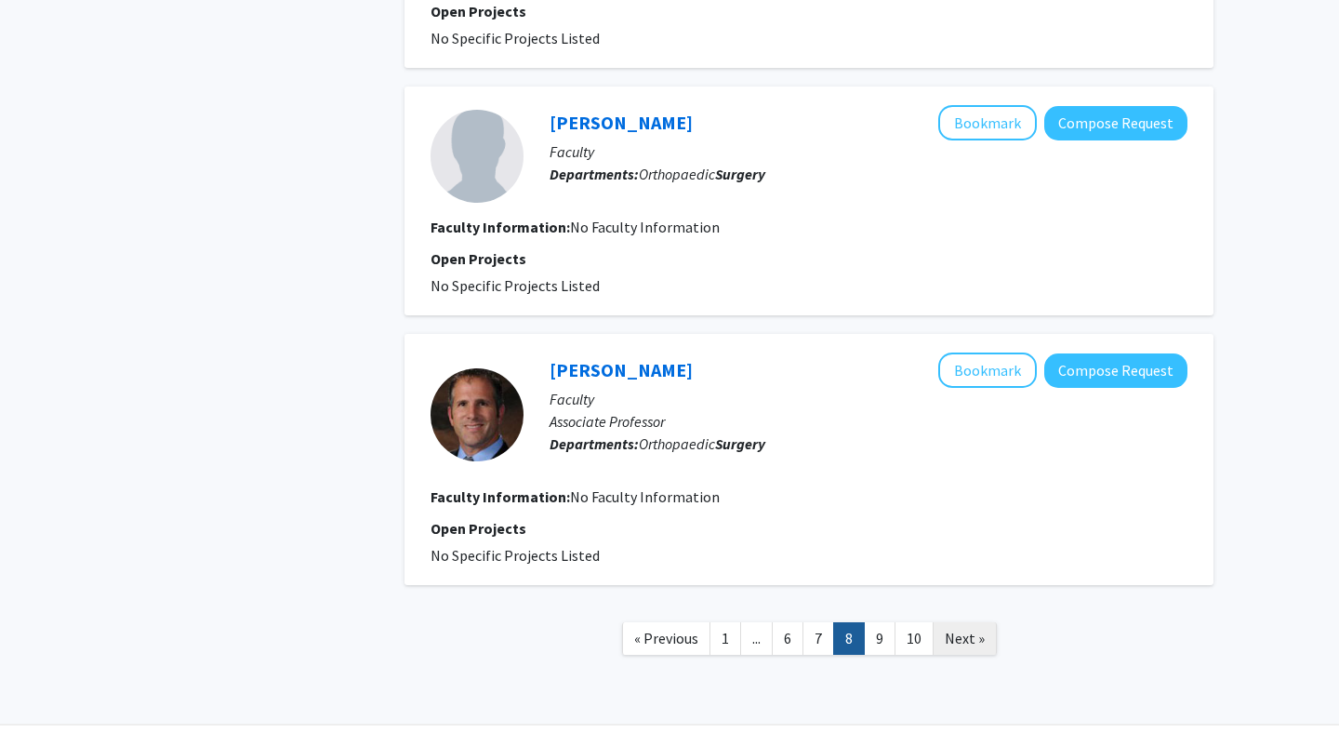
click at [956, 643] on span "Next »" at bounding box center [965, 637] width 40 height 19
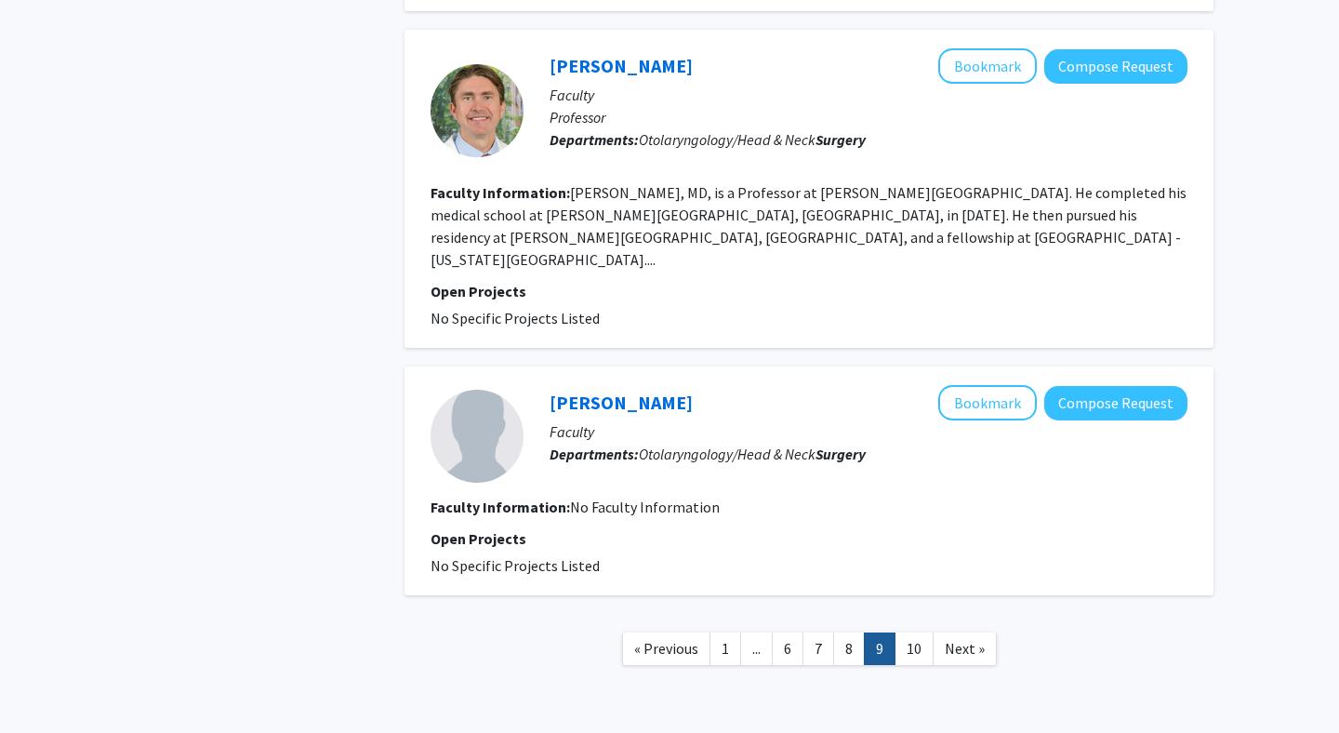
scroll to position [2546, 0]
click at [910, 631] on link "10" at bounding box center [913, 647] width 39 height 33
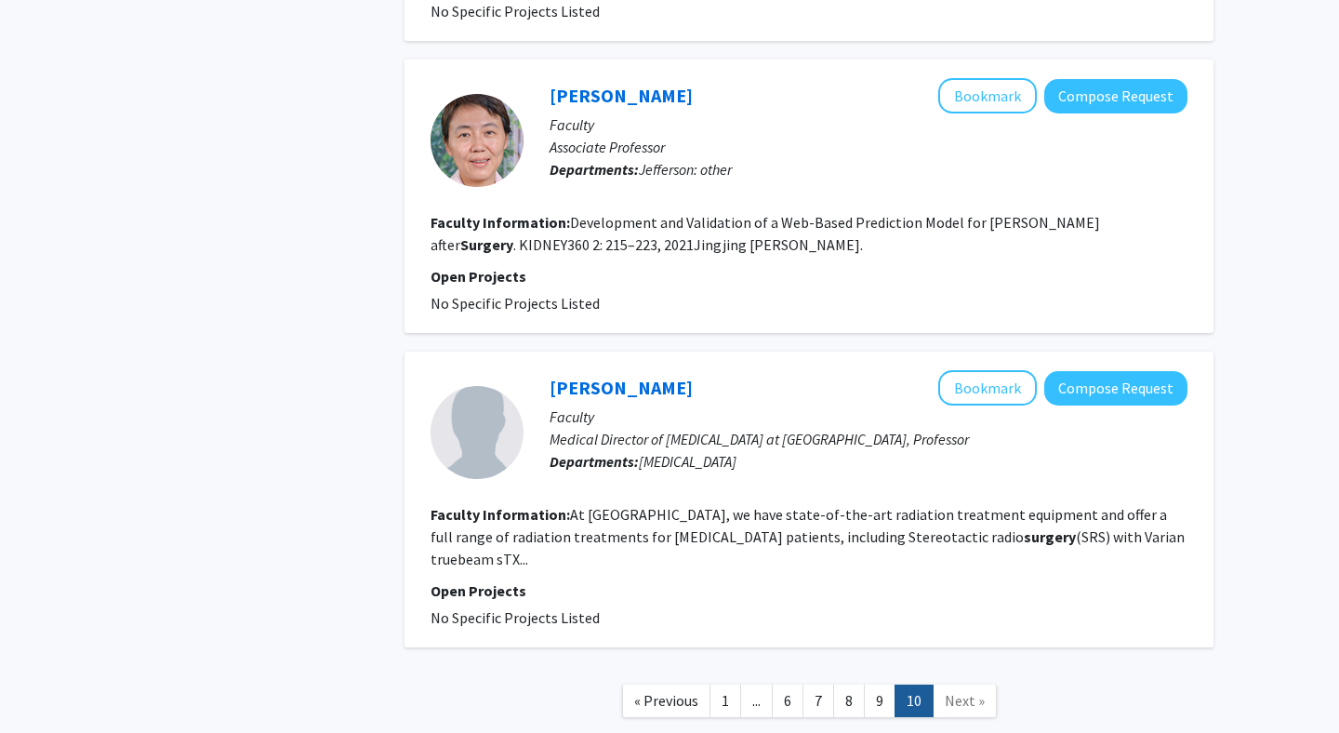
scroll to position [1043, 0]
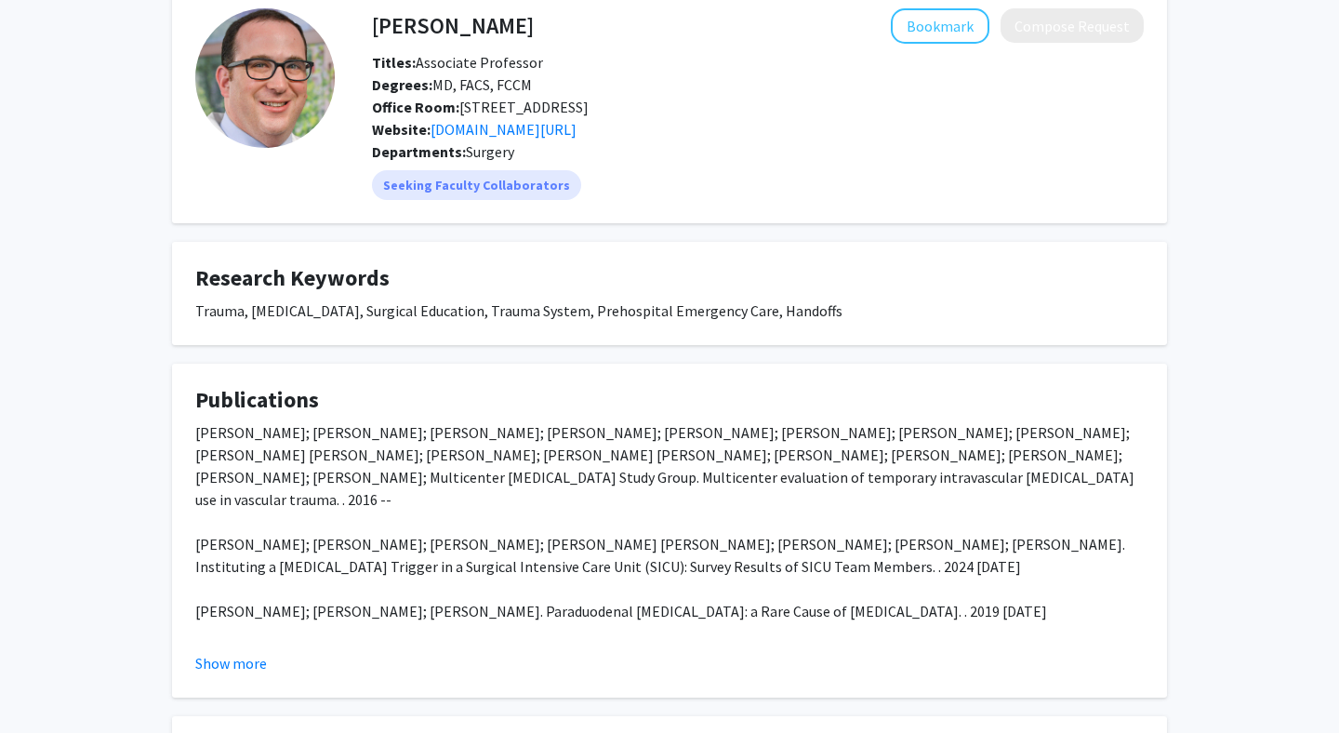
scroll to position [98, 0]
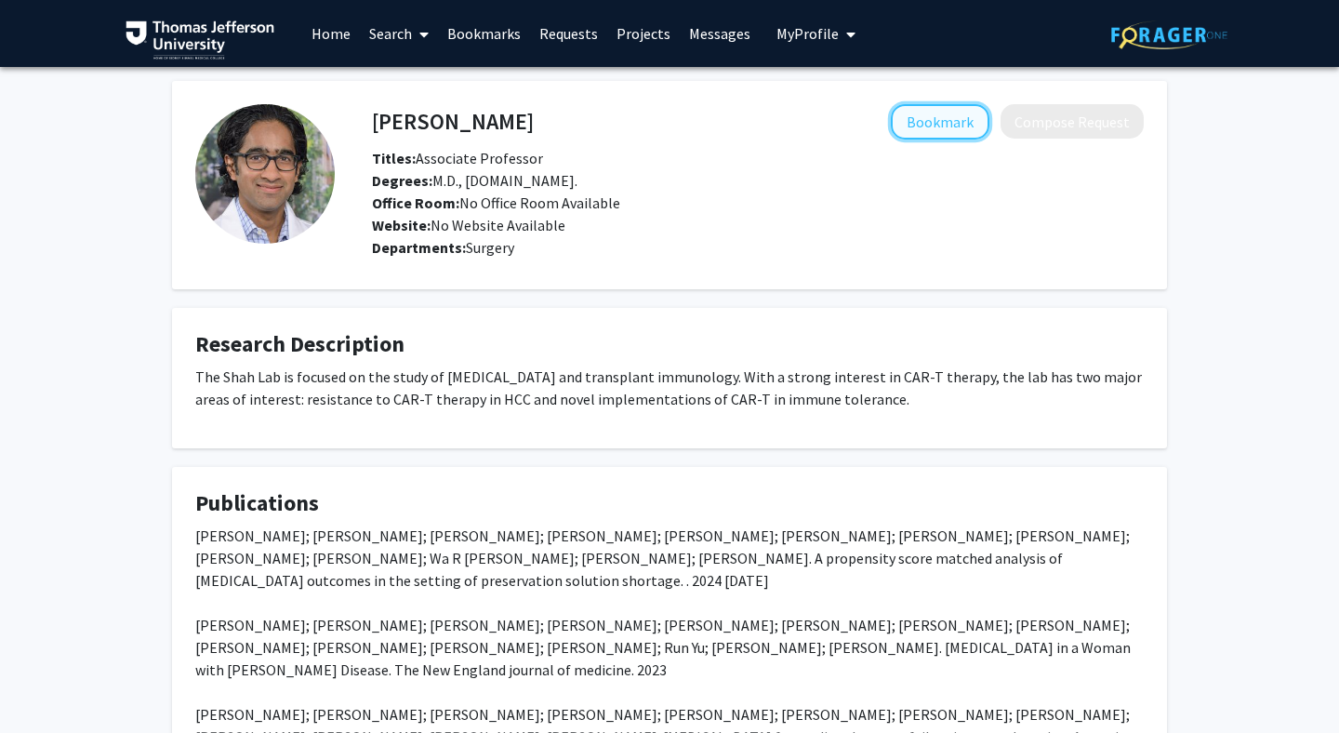
click at [944, 125] on button "Bookmark" at bounding box center [940, 121] width 99 height 35
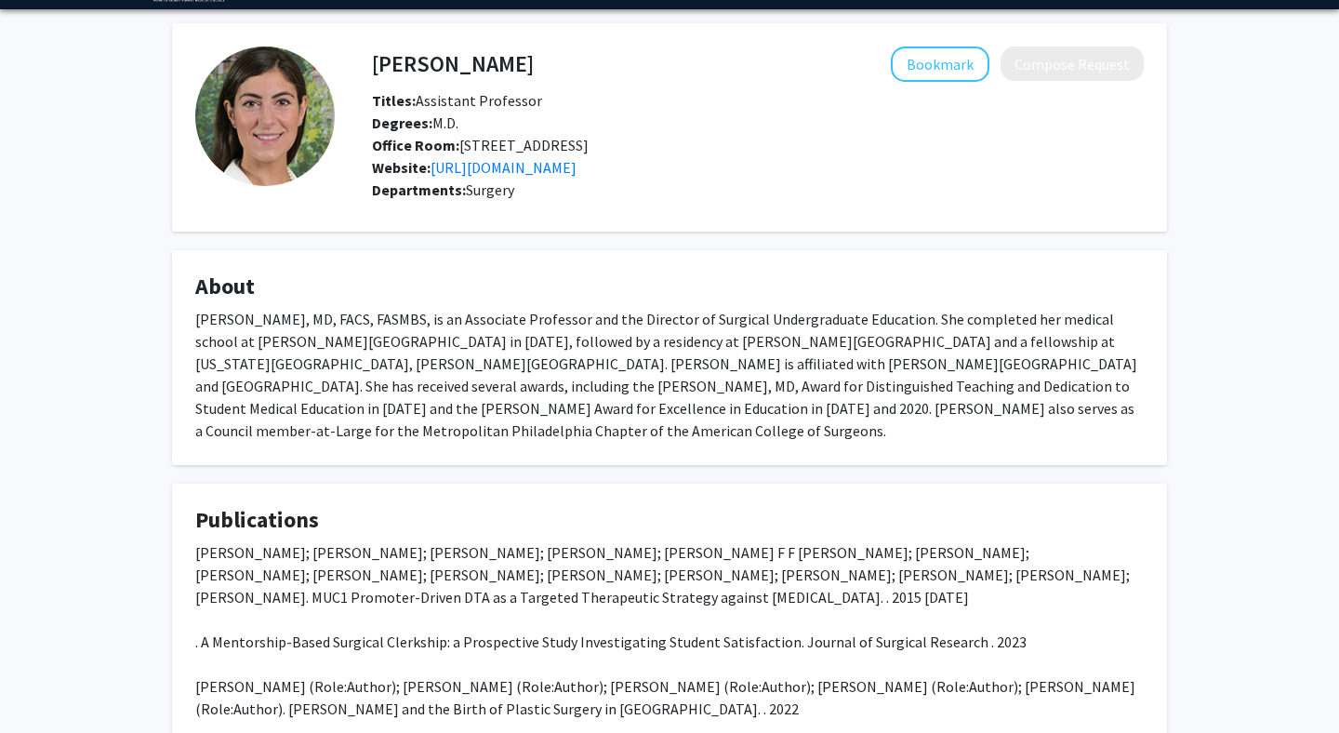
scroll to position [51, 0]
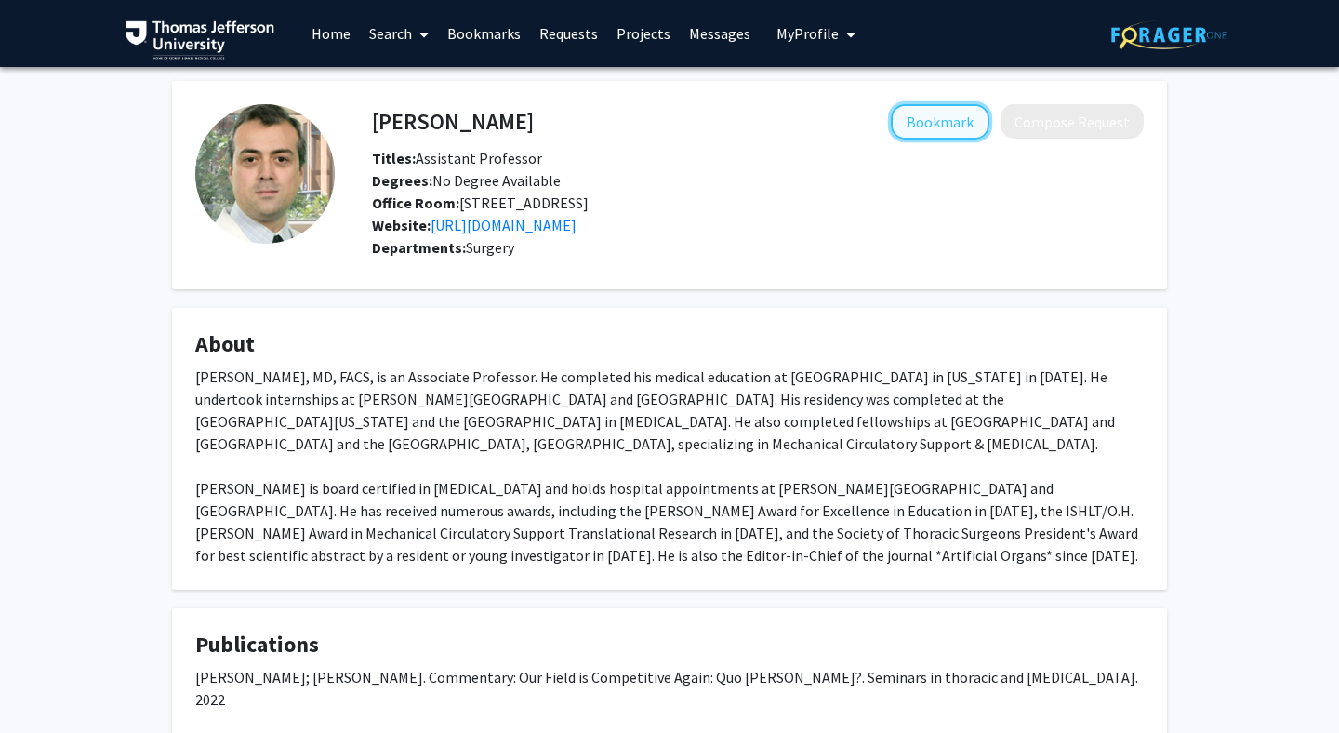
click at [934, 121] on button "Bookmark" at bounding box center [940, 121] width 99 height 35
